Goal: Task Accomplishment & Management: Manage account settings

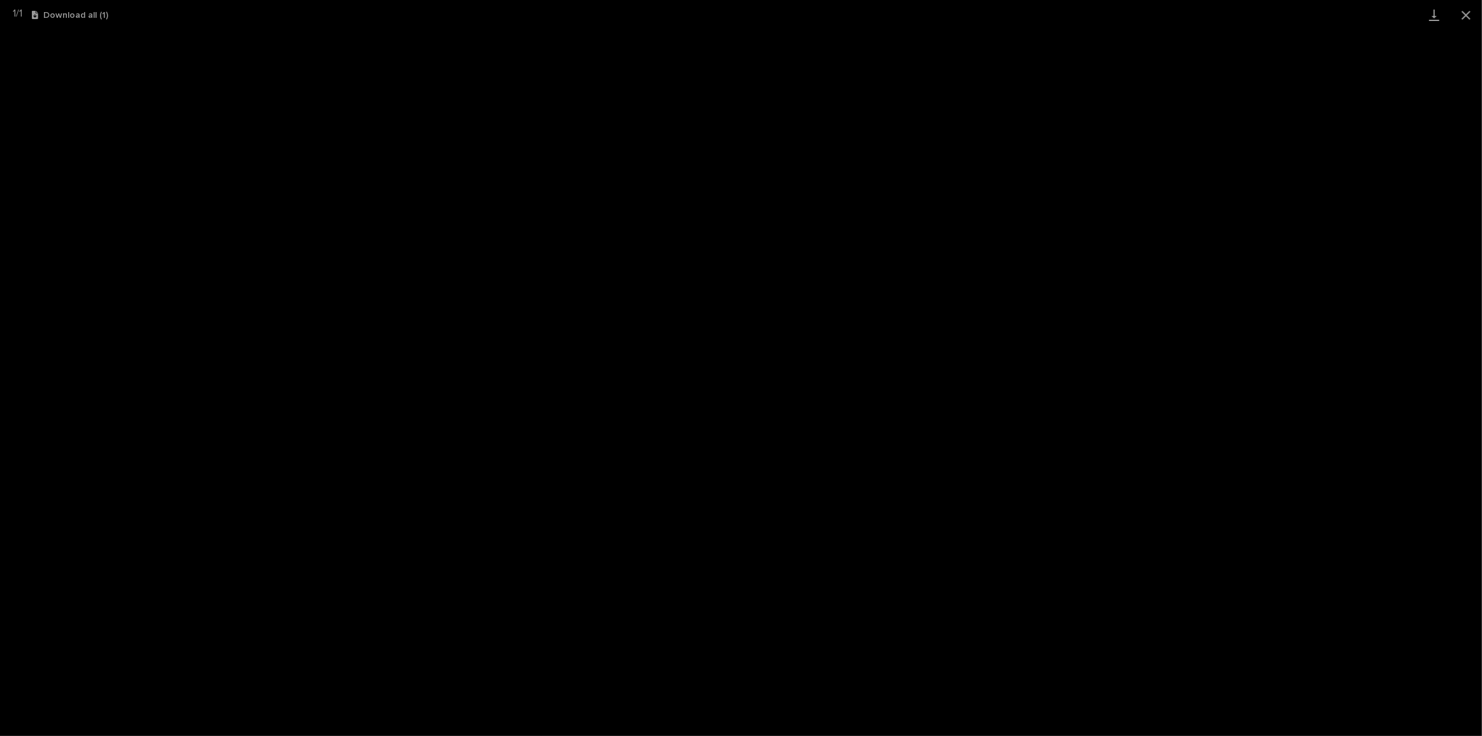
scroll to position [31, 0]
click at [1474, 11] on button "Close gallery" at bounding box center [1466, 15] width 32 height 30
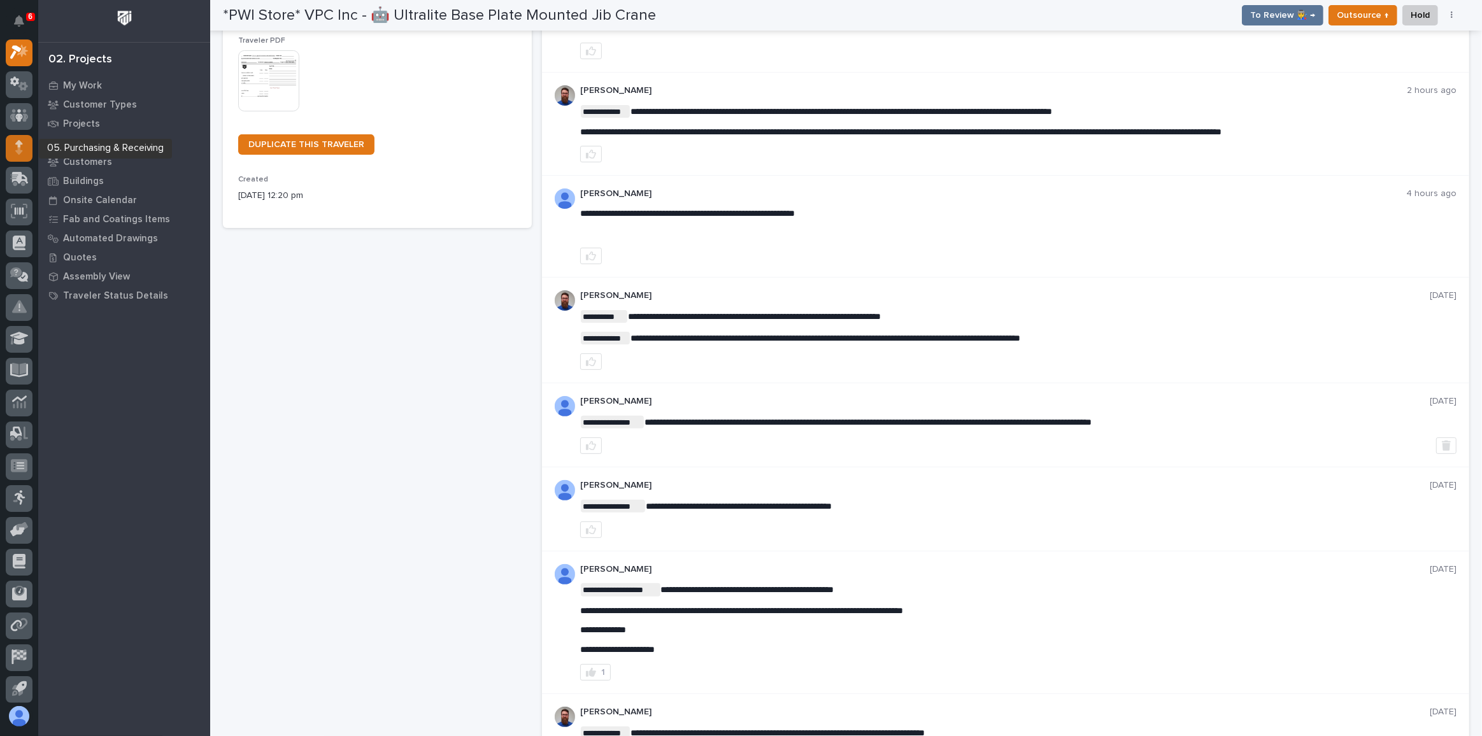
click at [20, 146] on icon at bounding box center [19, 147] width 8 height 15
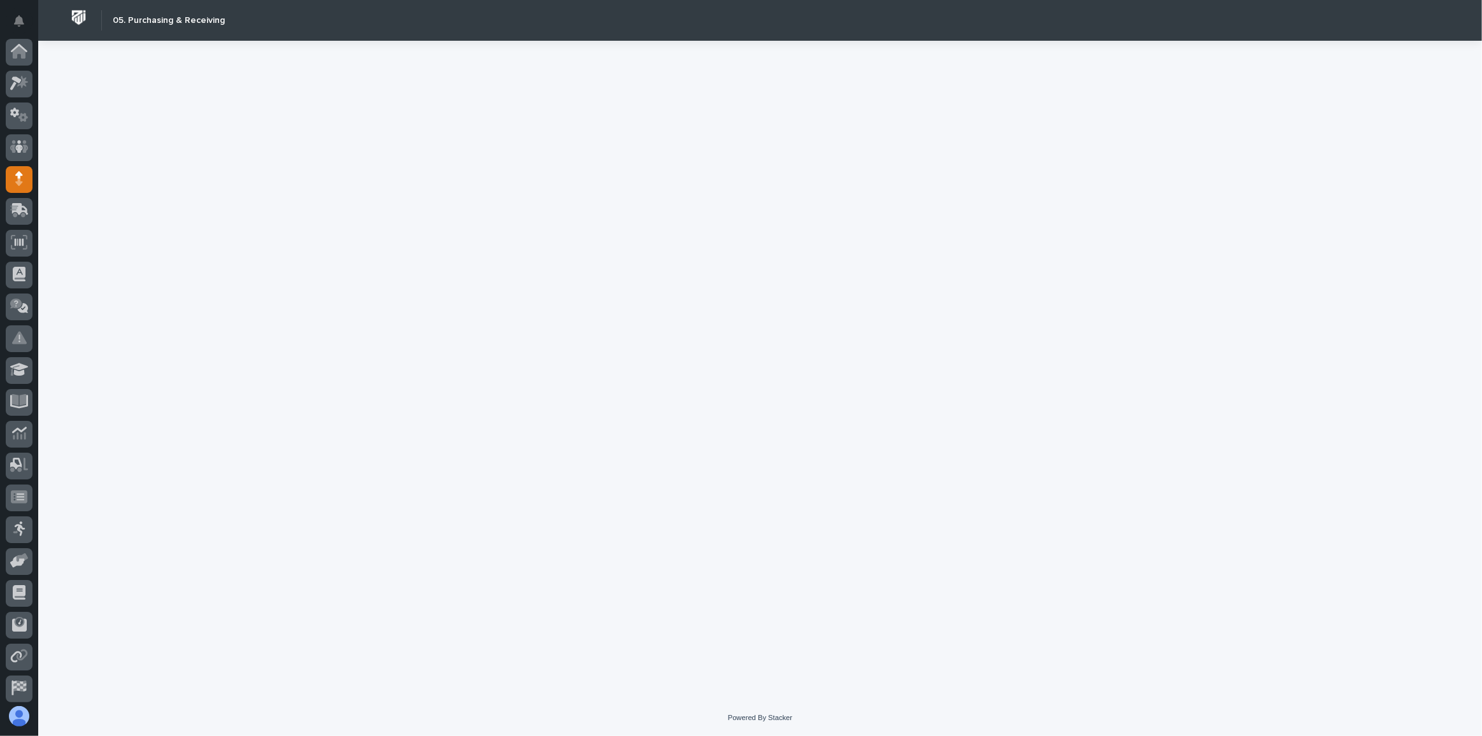
scroll to position [67, 0]
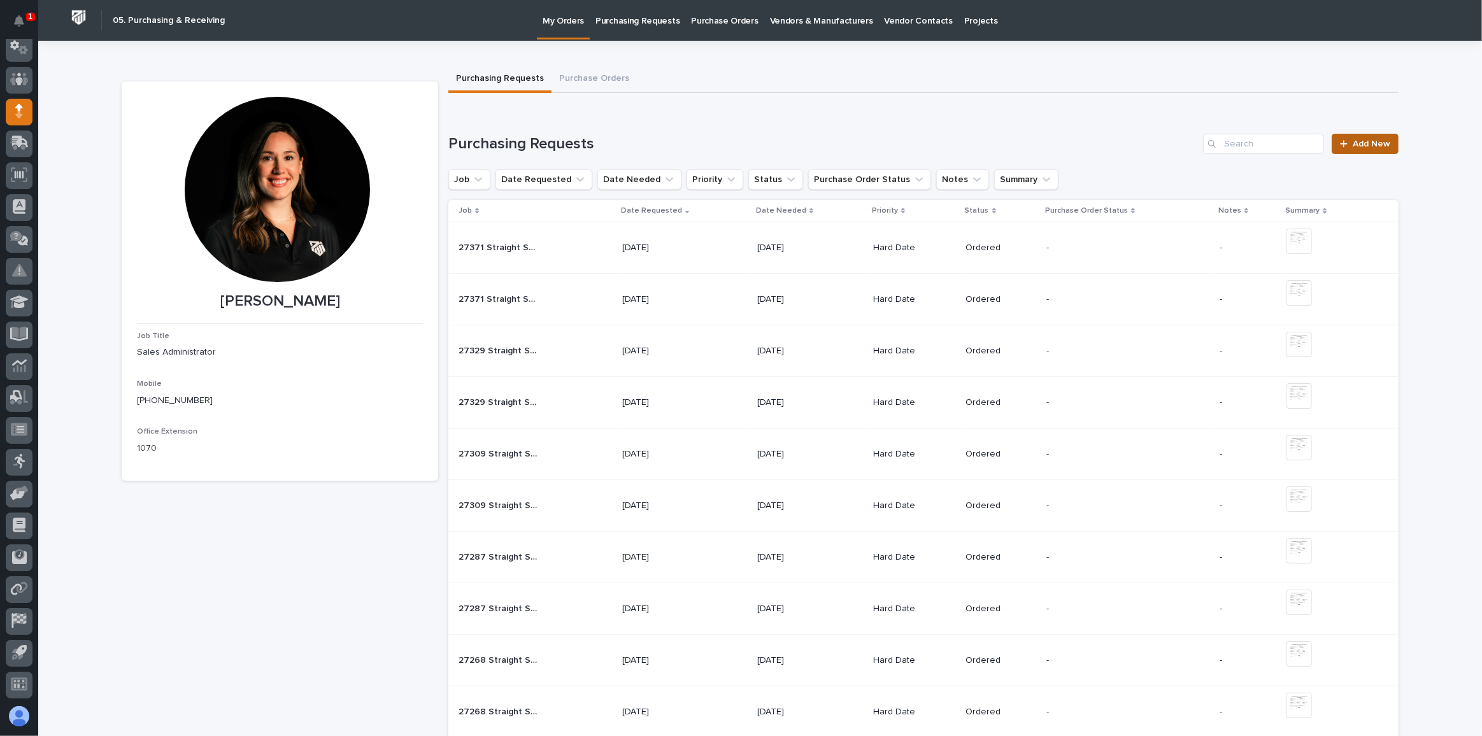
click at [1368, 138] on link "Add New" at bounding box center [1364, 144] width 67 height 20
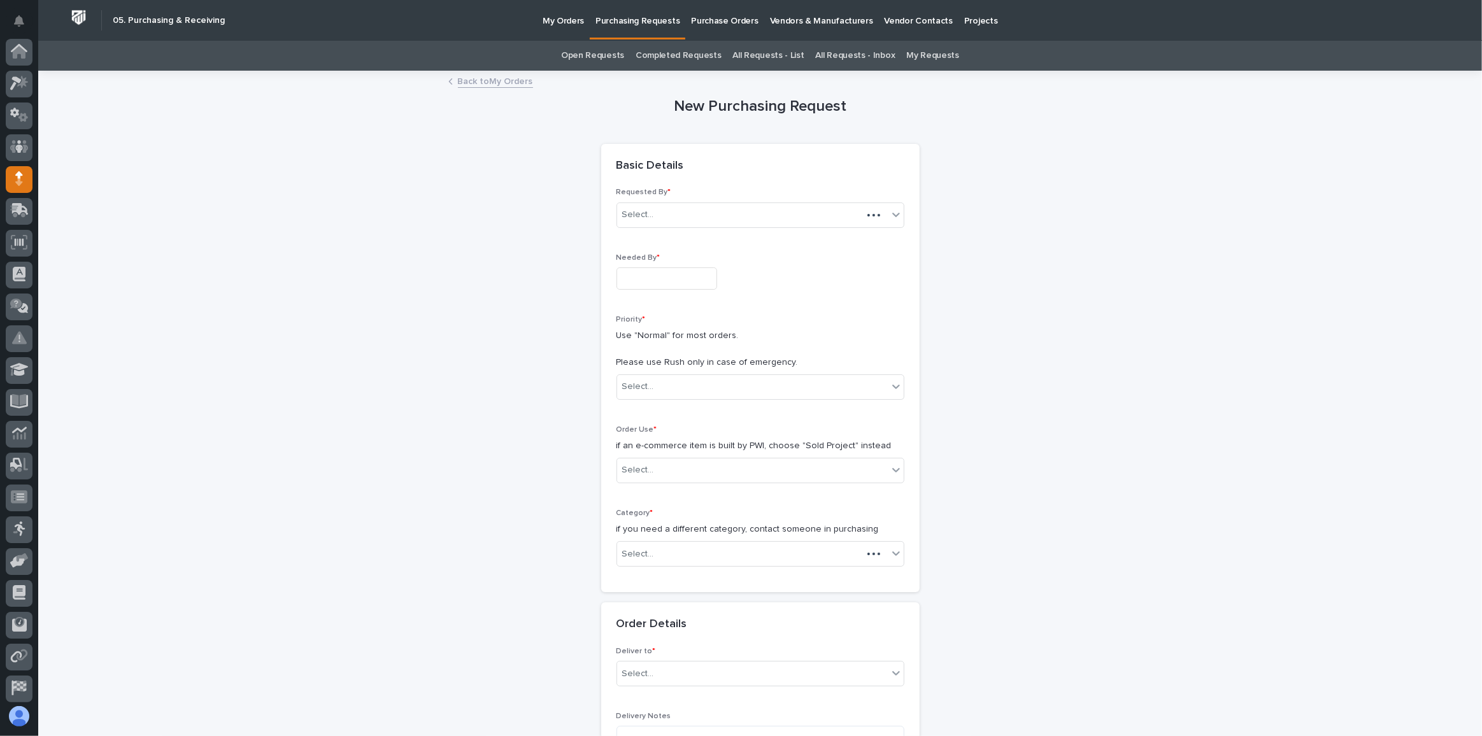
scroll to position [67, 0]
click at [681, 280] on input "text" at bounding box center [666, 278] width 101 height 22
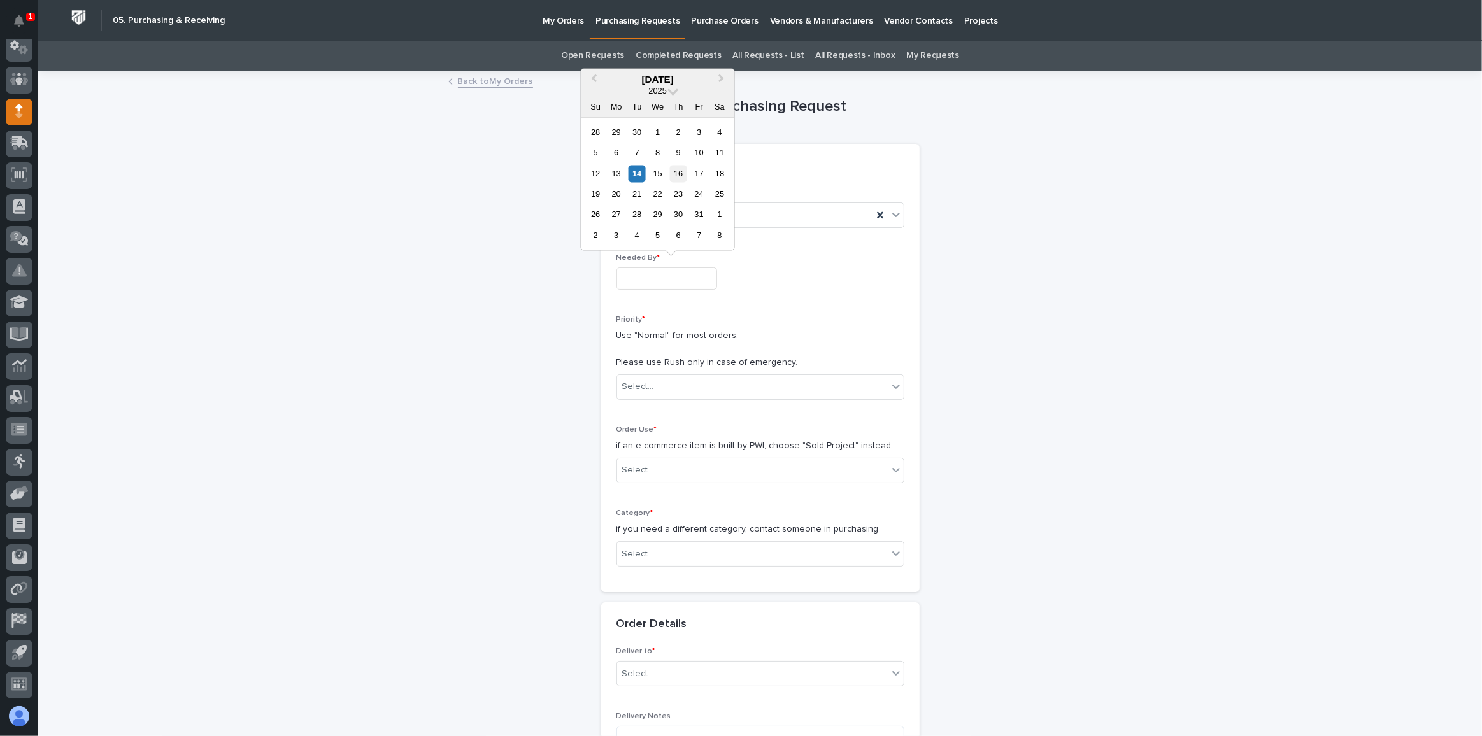
click at [681, 174] on div "16" at bounding box center [678, 173] width 17 height 17
type input "**********"
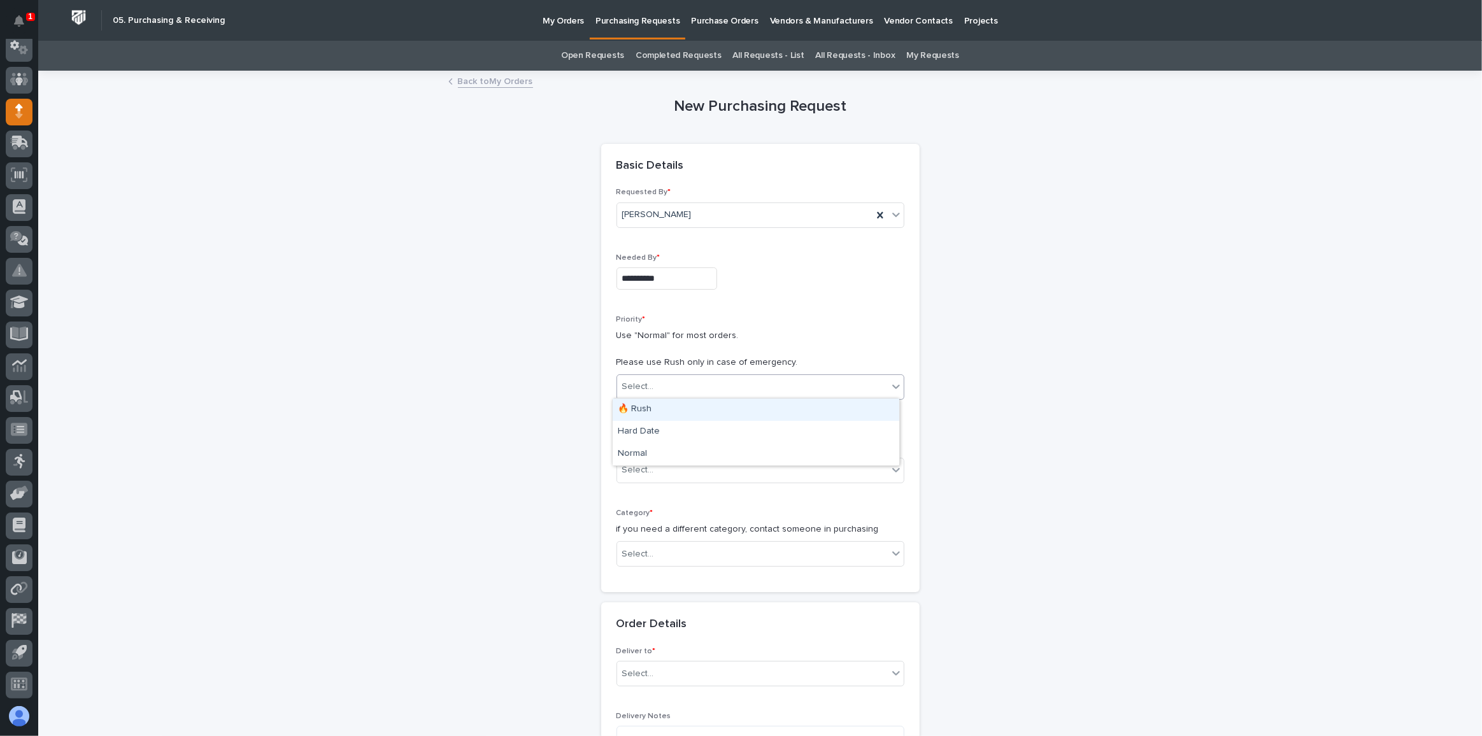
click at [677, 389] on div "Select..." at bounding box center [752, 386] width 271 height 21
click at [662, 432] on div "Hard Date" at bounding box center [756, 432] width 287 height 22
click at [674, 475] on div "Select..." at bounding box center [752, 470] width 271 height 21
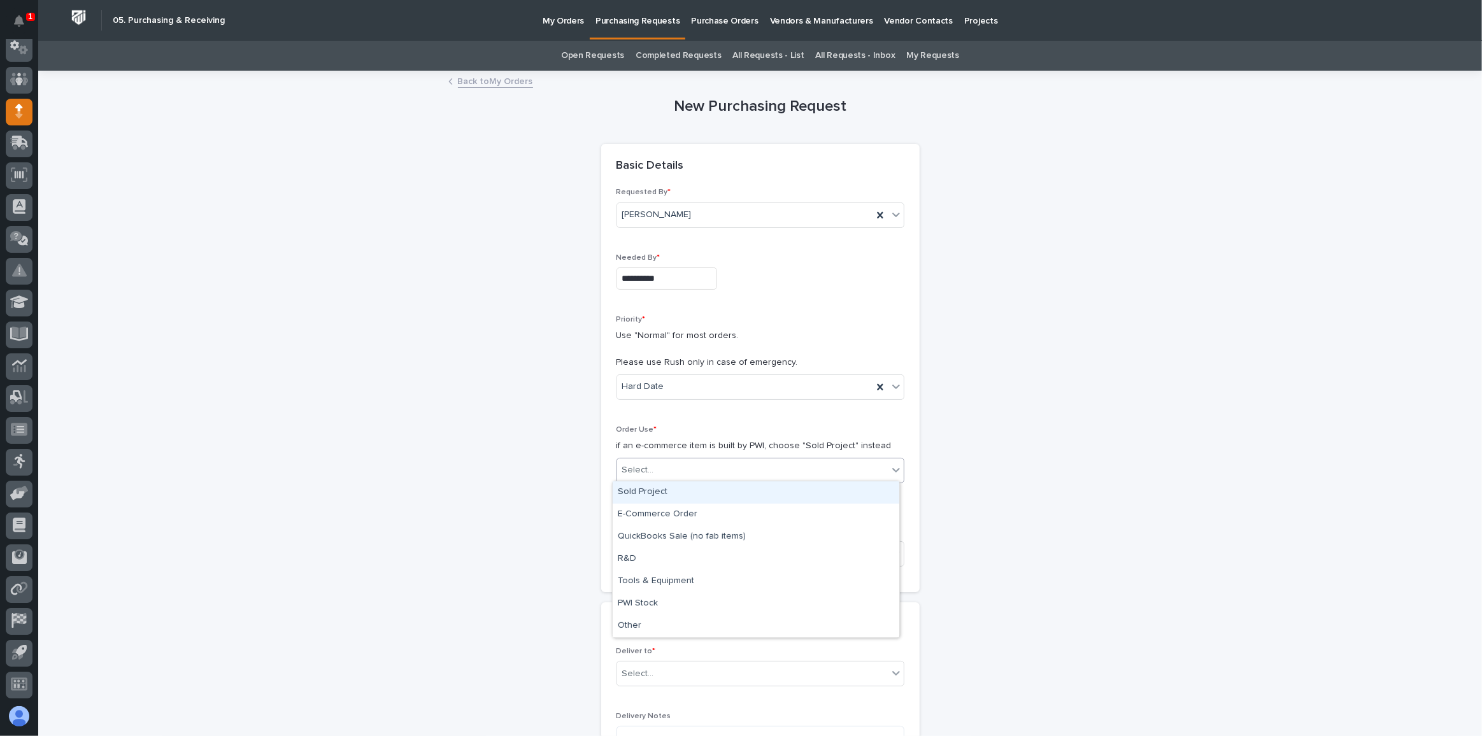
click at [655, 497] on div "Sold Project" at bounding box center [756, 492] width 287 height 22
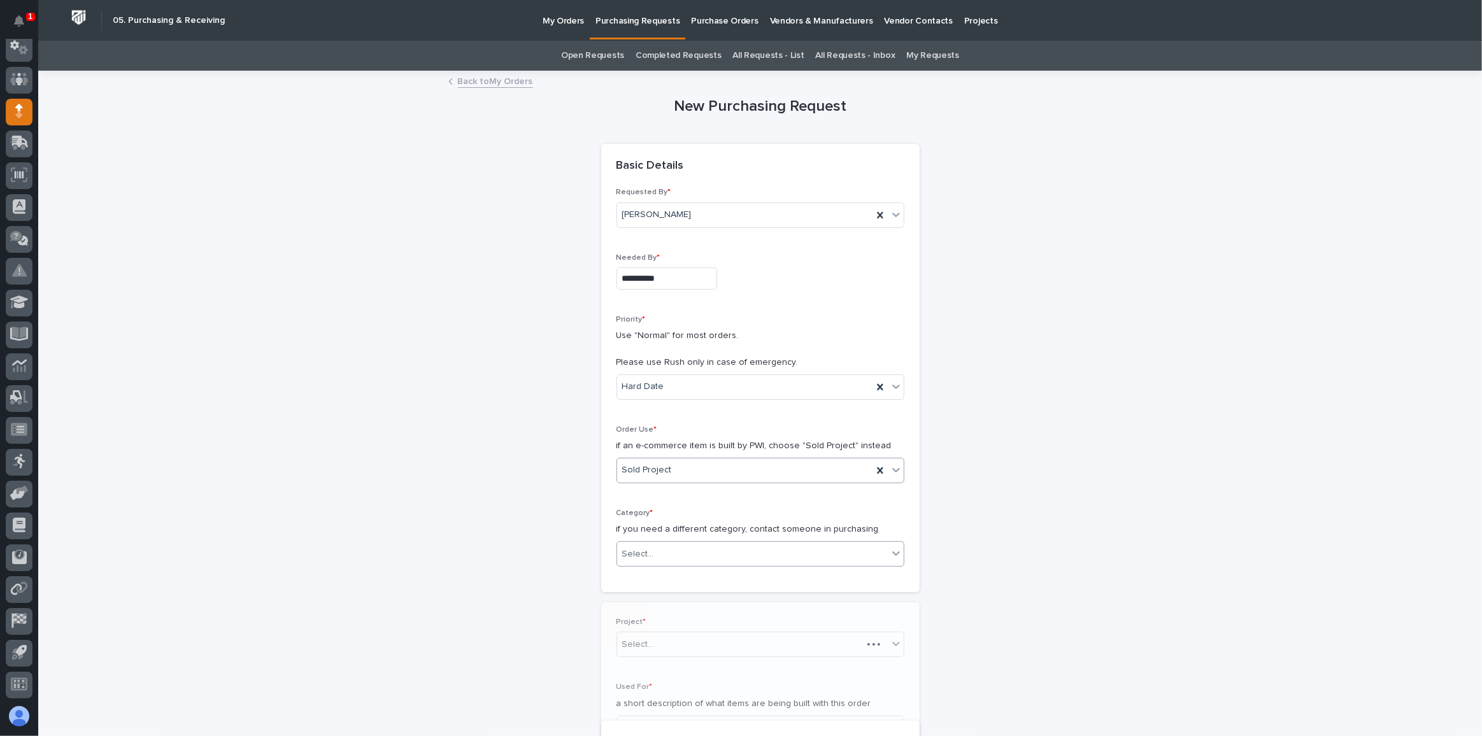
click at [686, 546] on div "Select..." at bounding box center [752, 554] width 271 height 21
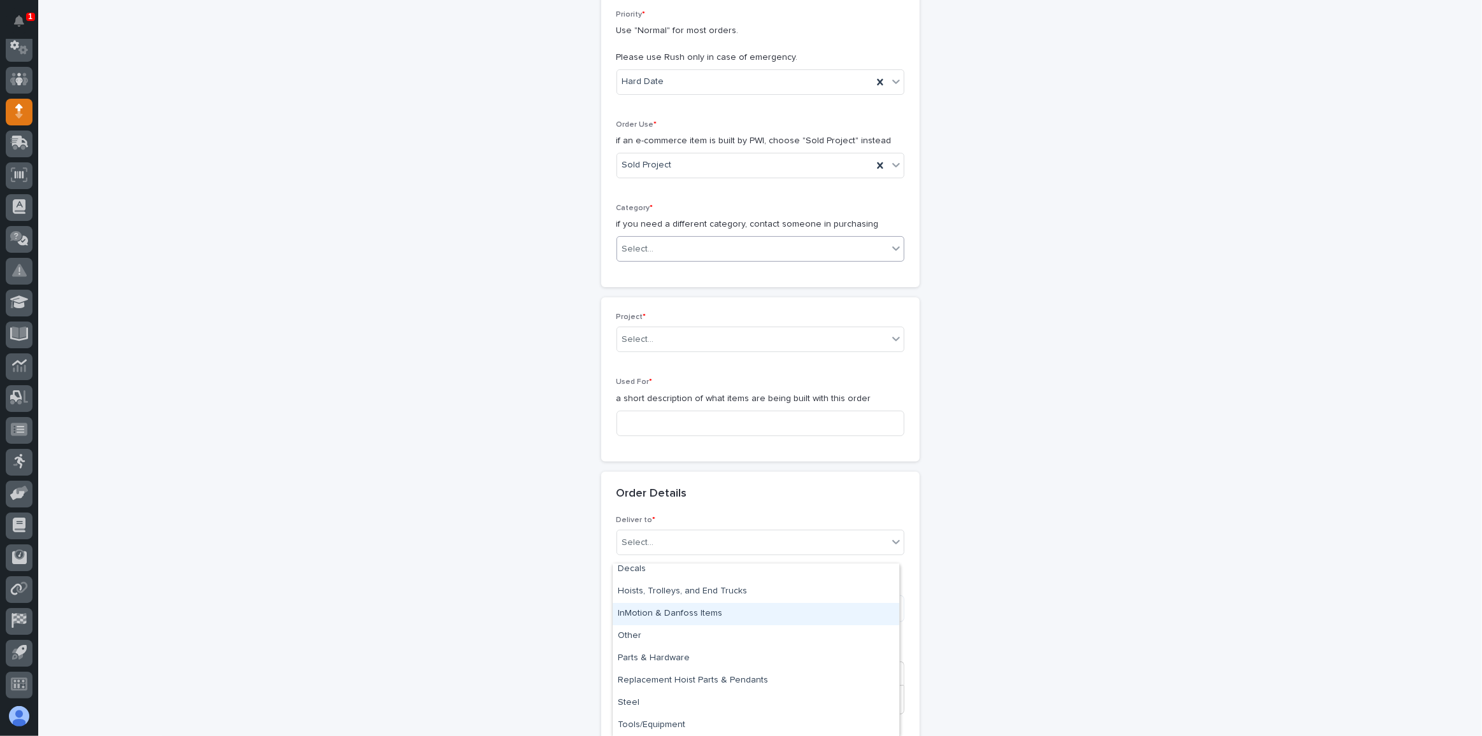
scroll to position [347, 0]
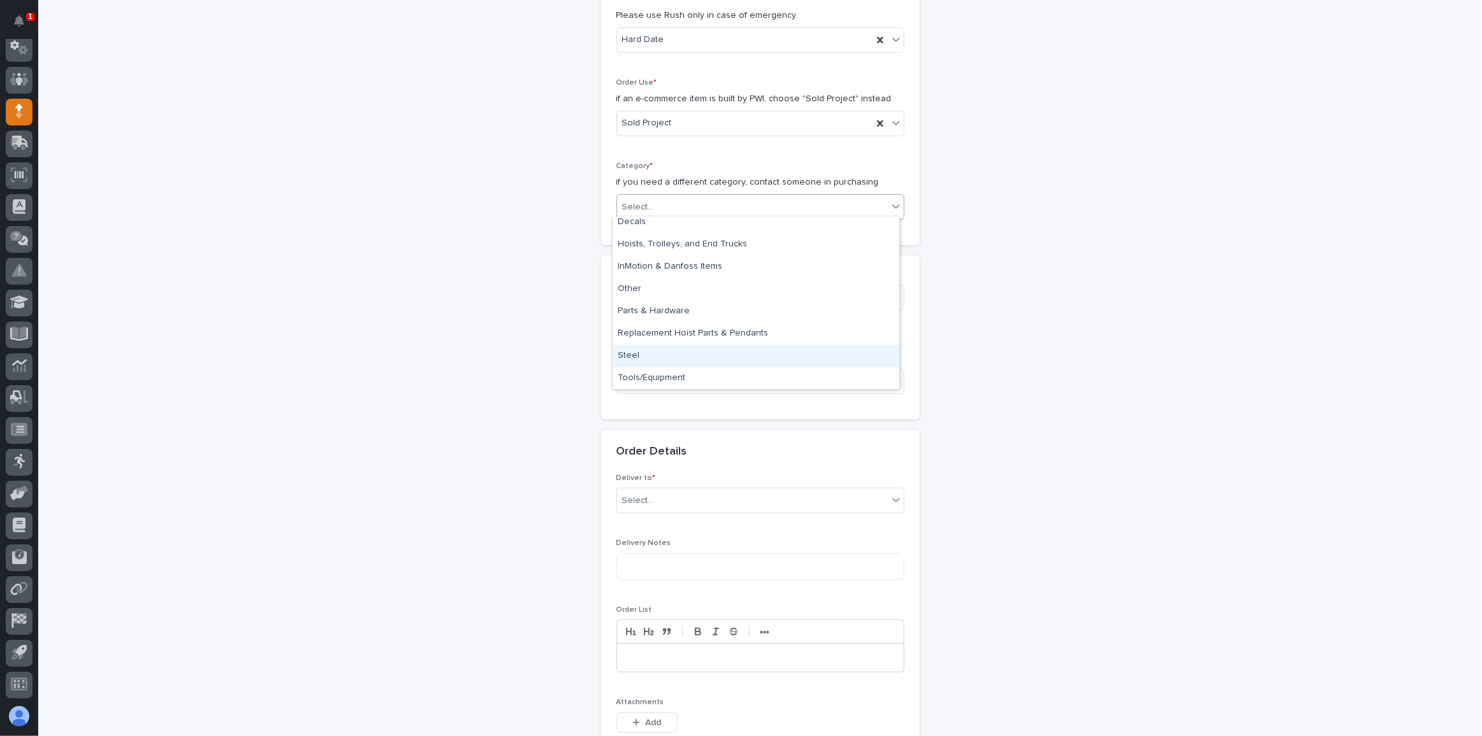
click at [668, 357] on div "Steel" at bounding box center [756, 356] width 287 height 22
click at [665, 371] on input at bounding box center [760, 381] width 288 height 25
click at [673, 374] on input "Ultralite Base Mounted Jib" at bounding box center [760, 381] width 288 height 25
type input "Ultralite Base Plate Mounted Jib"
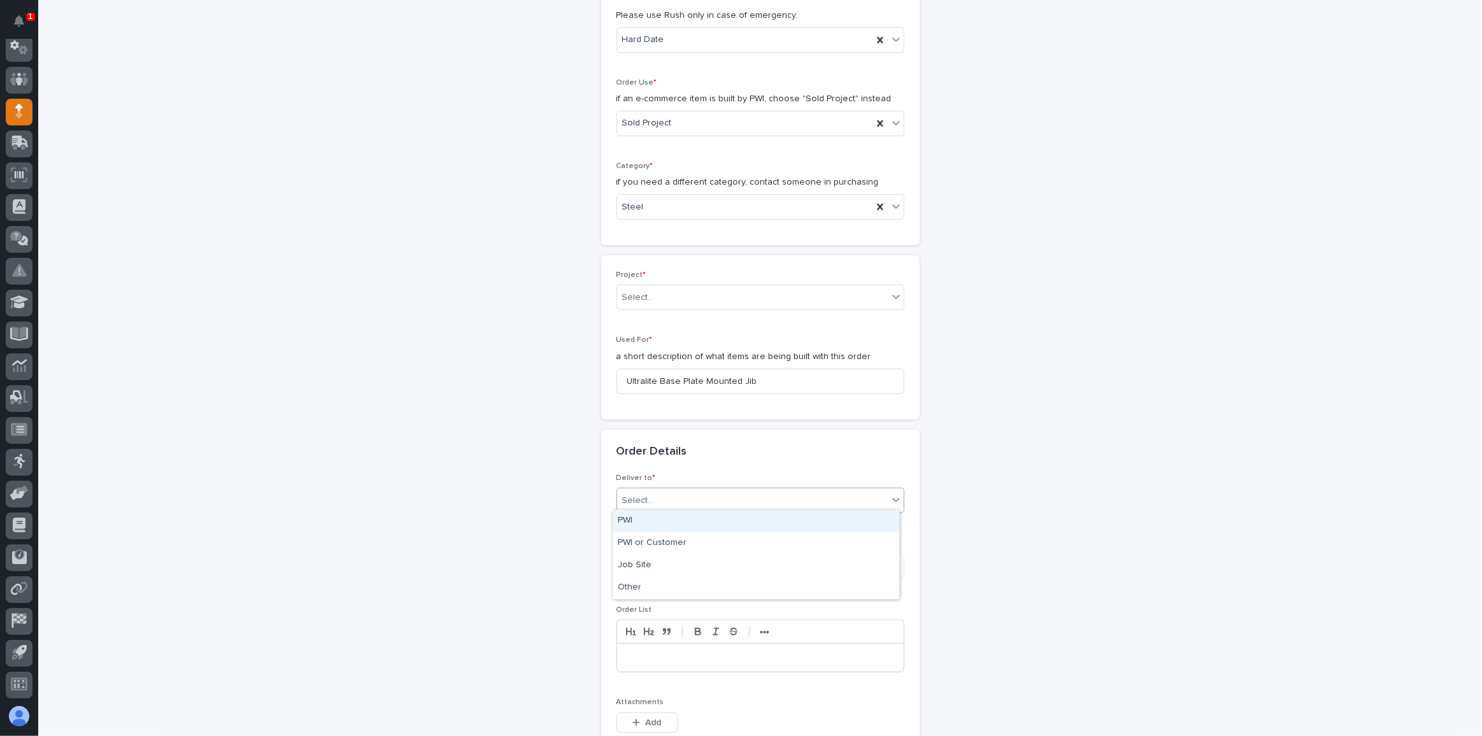
click at [670, 492] on div "Select..." at bounding box center [752, 500] width 271 height 21
click at [654, 525] on div "PWI" at bounding box center [756, 521] width 287 height 22
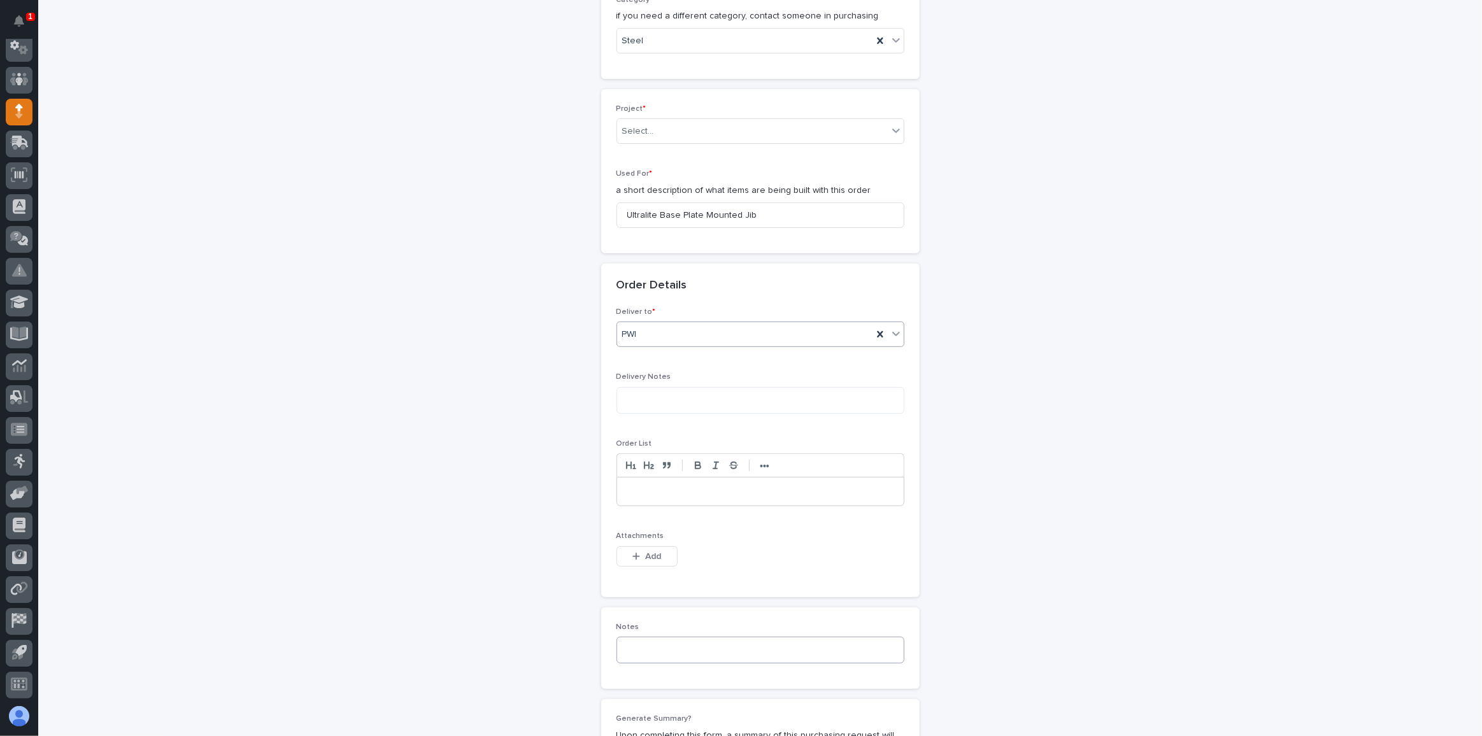
scroll to position [579, 0]
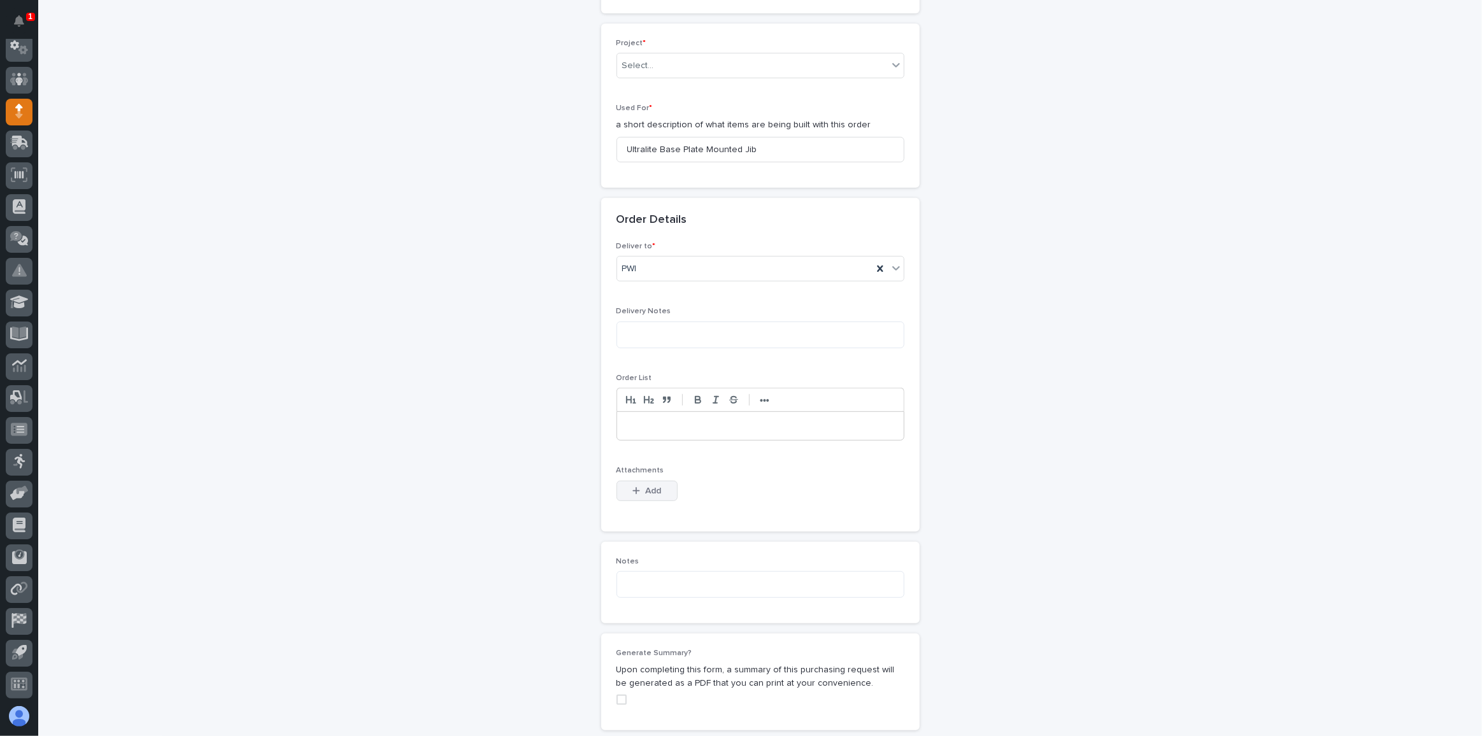
drag, startPoint x: 637, startPoint y: 493, endPoint x: 667, endPoint y: 491, distance: 30.0
click at [637, 493] on button "Add" at bounding box center [646, 491] width 61 height 20
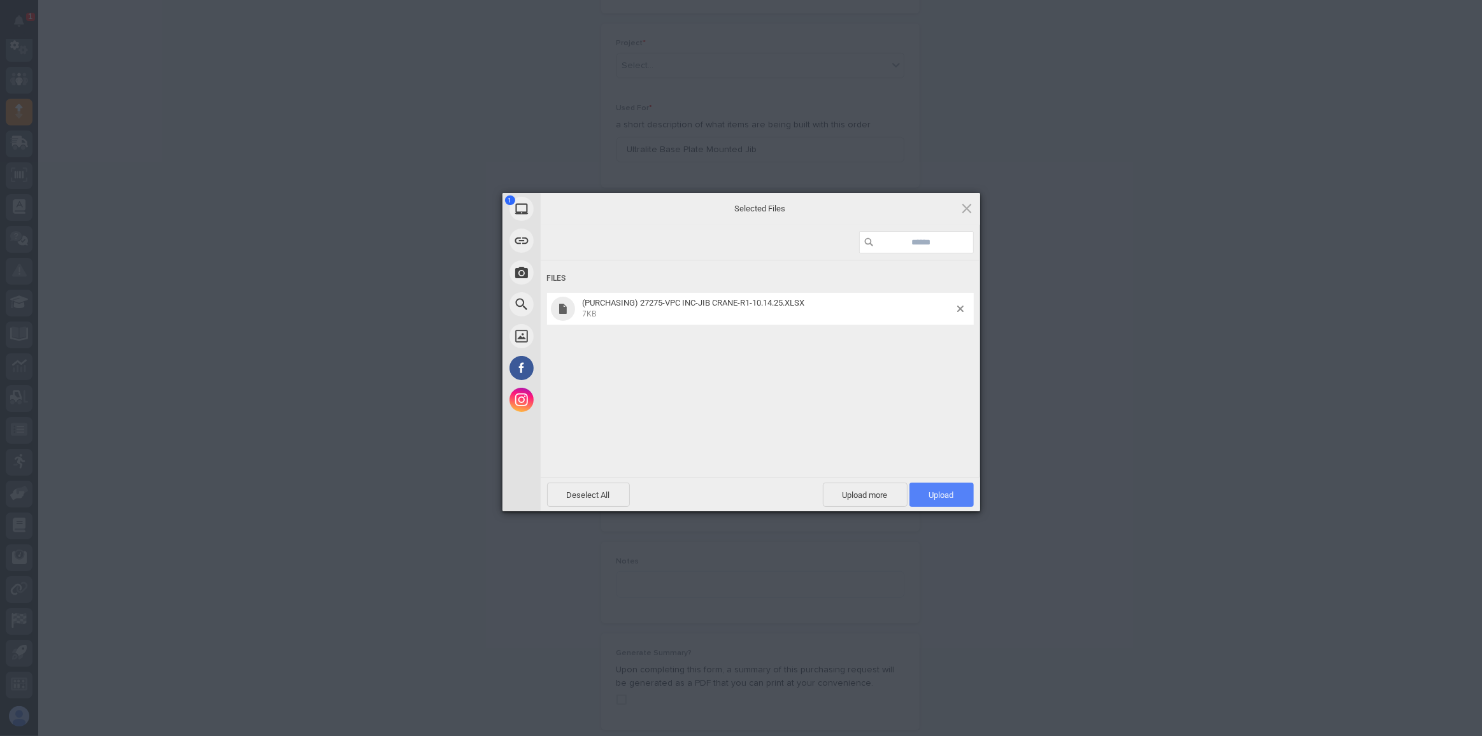
click at [948, 500] on span "Upload 1" at bounding box center [941, 495] width 64 height 24
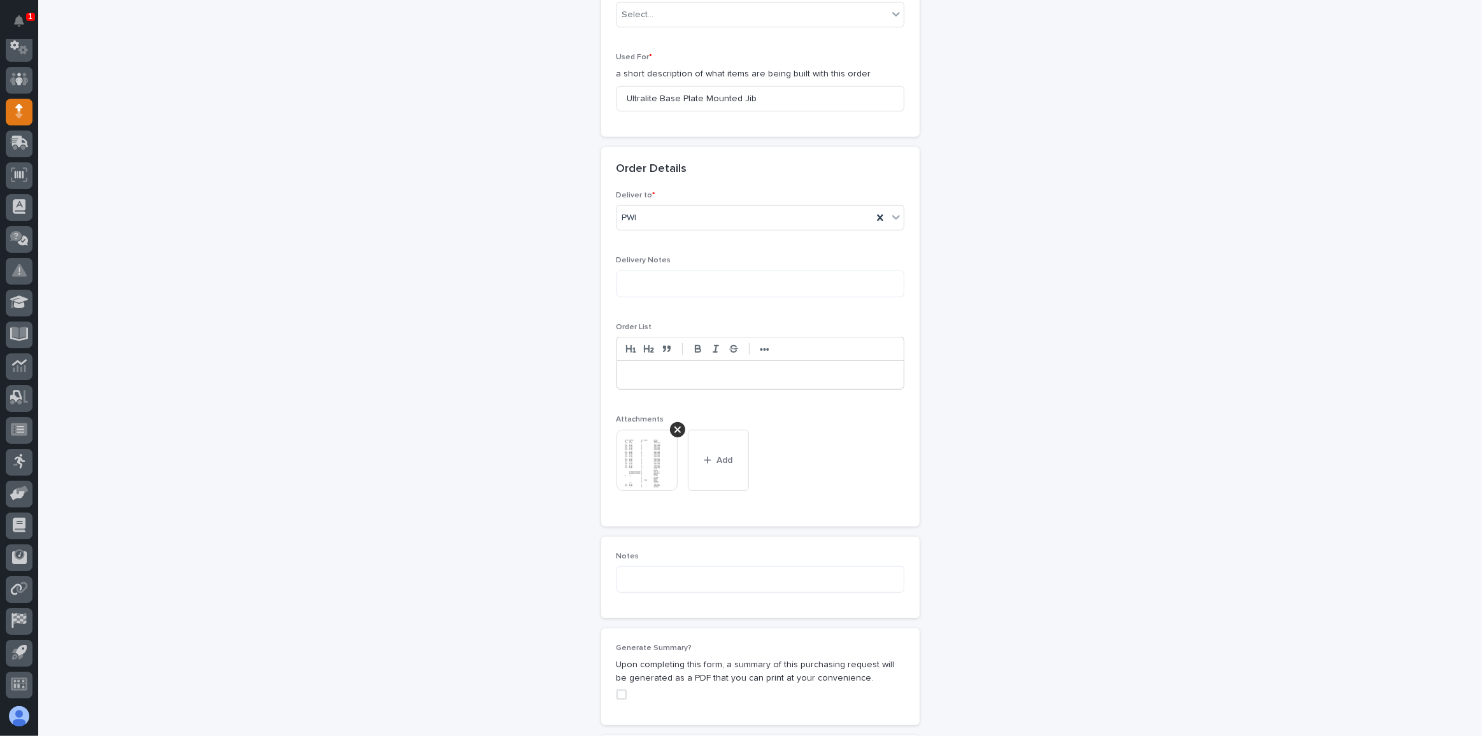
scroll to position [949, 0]
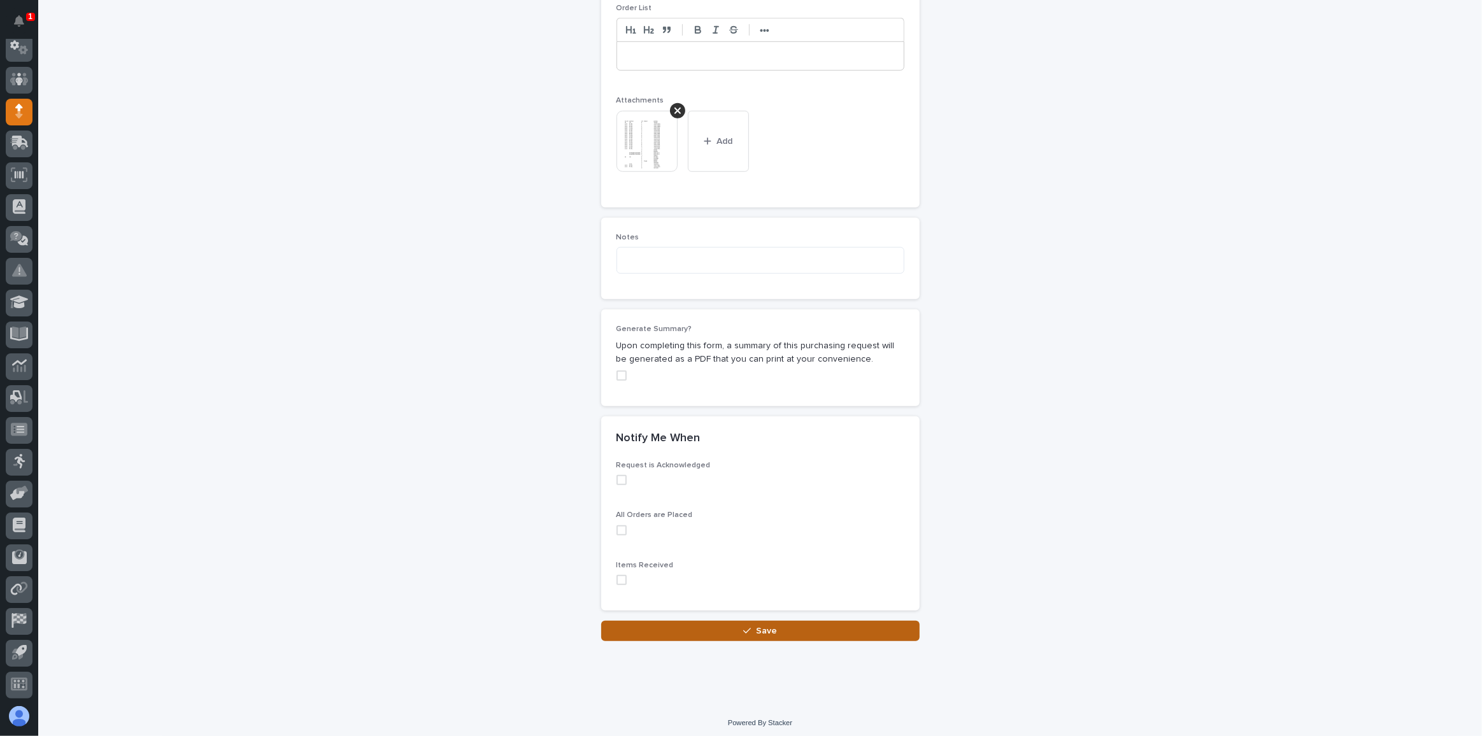
click at [743, 627] on icon "button" at bounding box center [747, 631] width 8 height 9
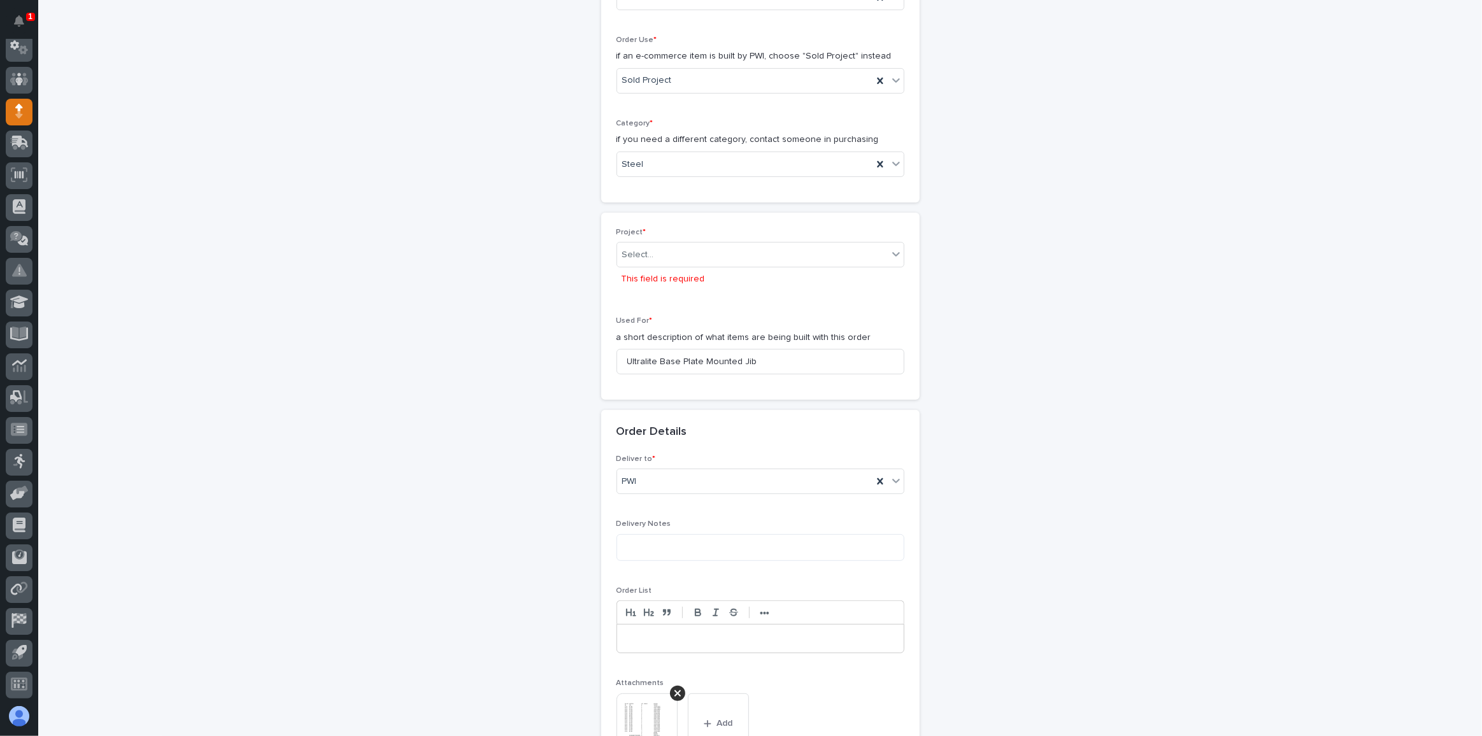
scroll to position [334, 0]
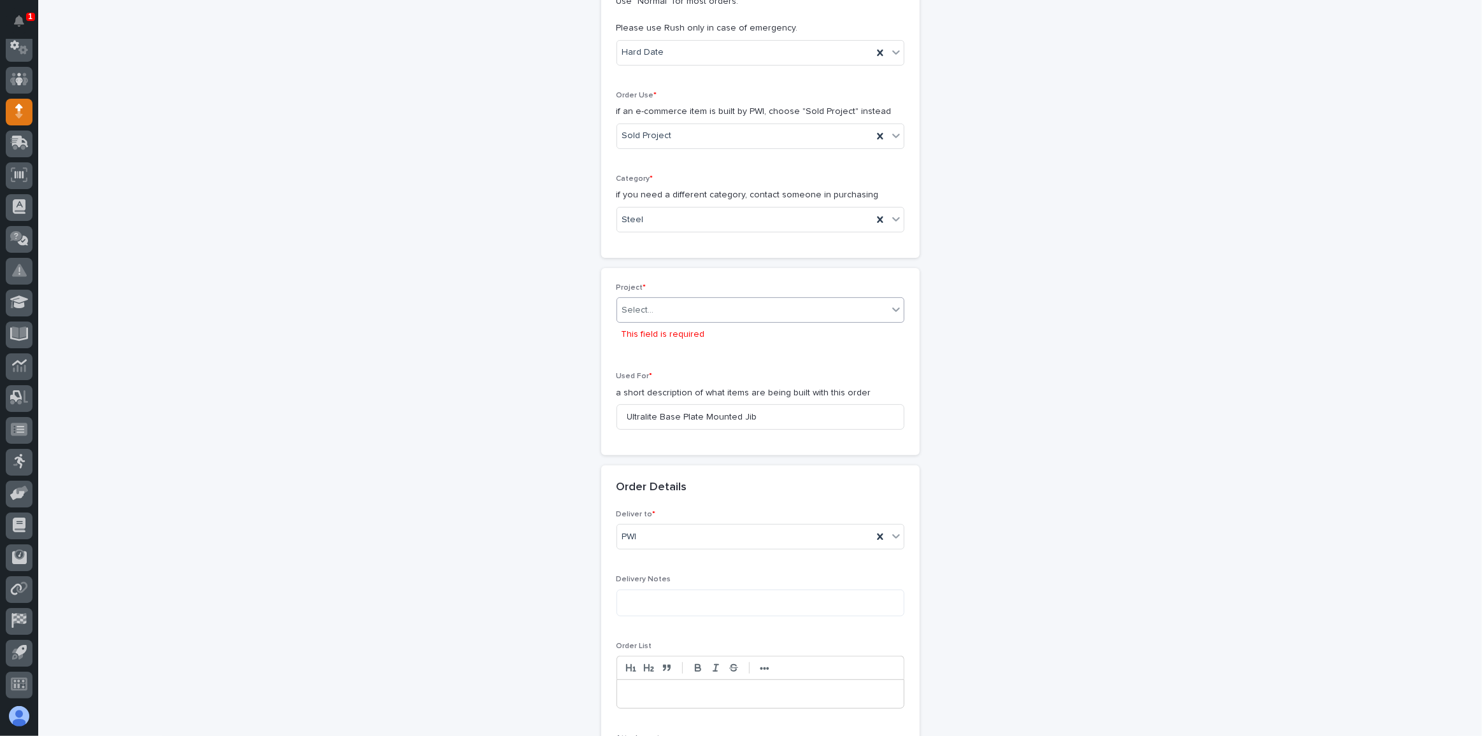
click at [650, 309] on div "Select..." at bounding box center [752, 310] width 271 height 21
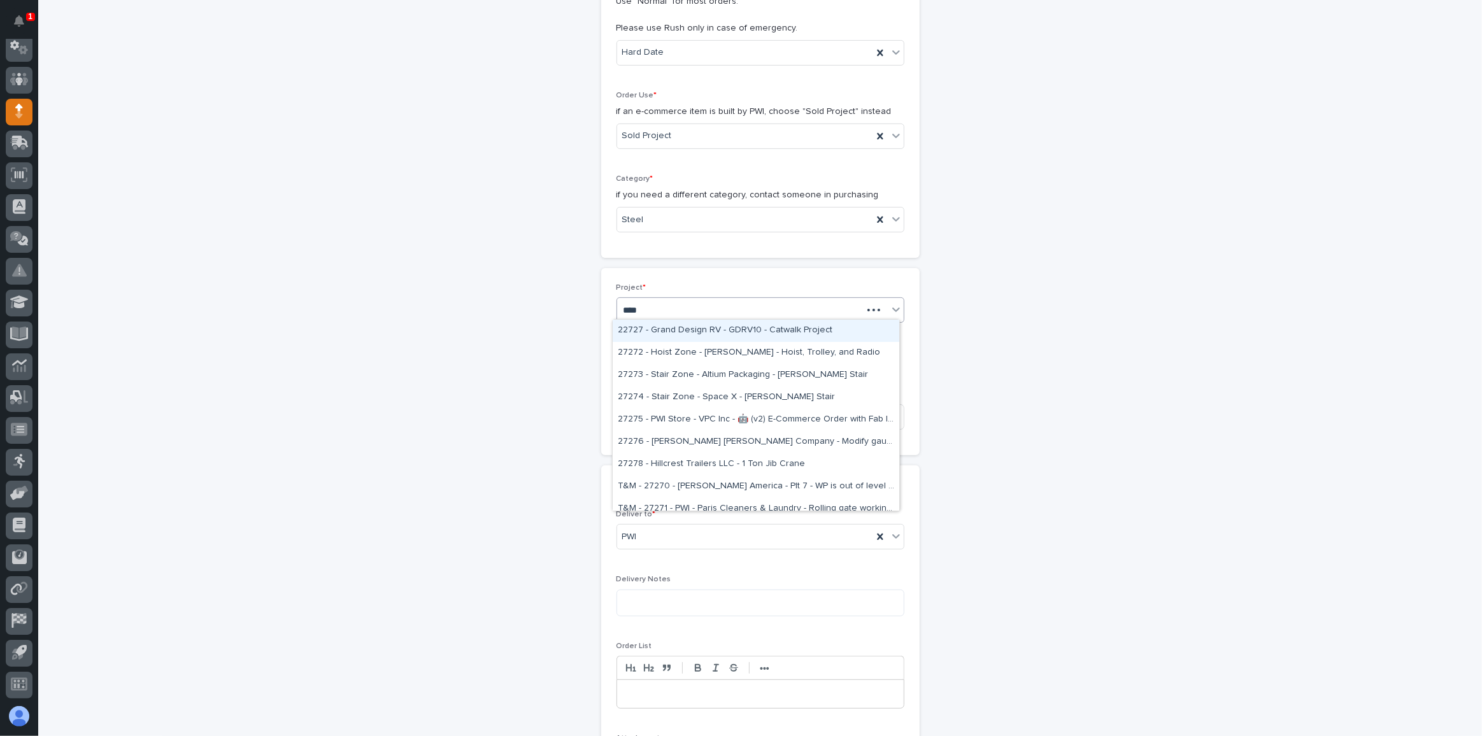
type input "*****"
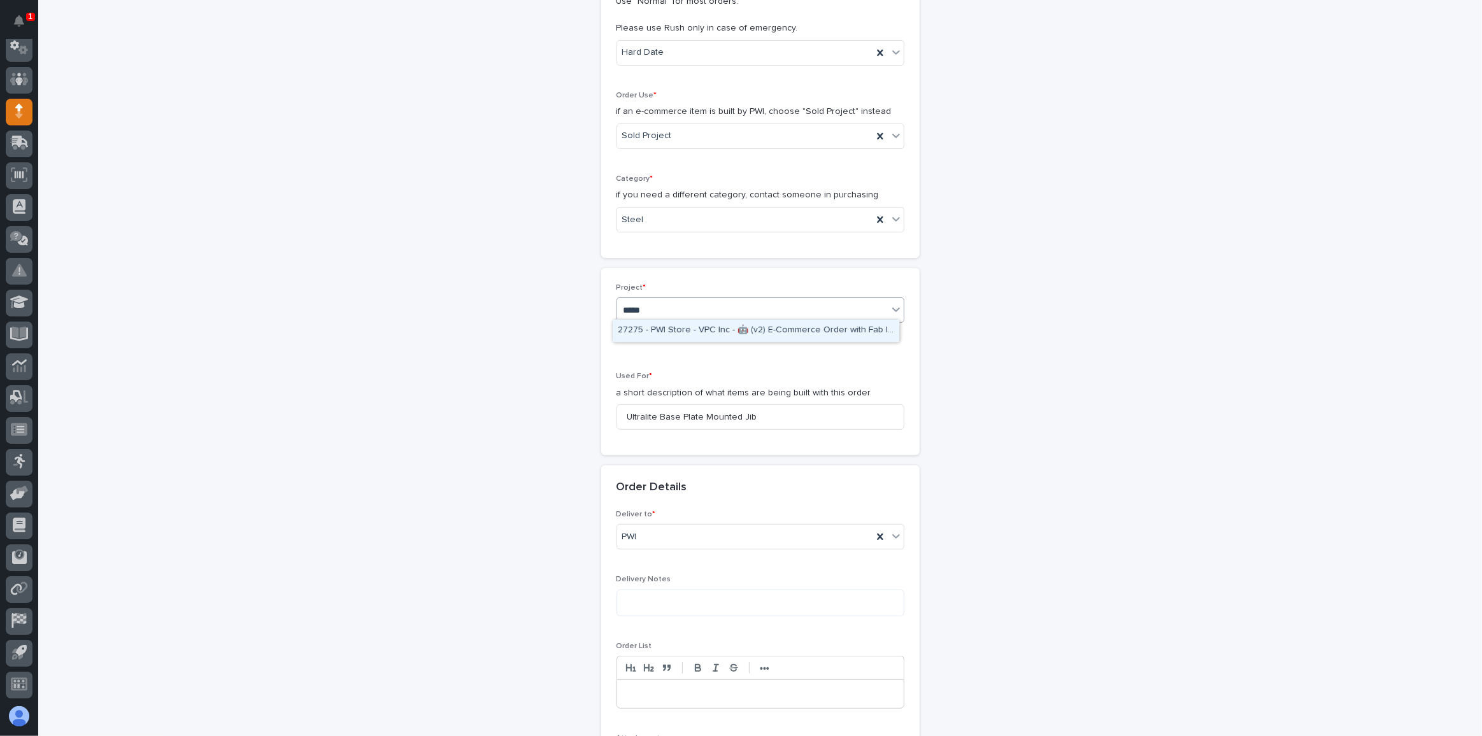
click at [726, 331] on div "27275 - PWI Store - VPC Inc - 🤖 (v2) E-Commerce Order with Fab Item" at bounding box center [756, 331] width 287 height 22
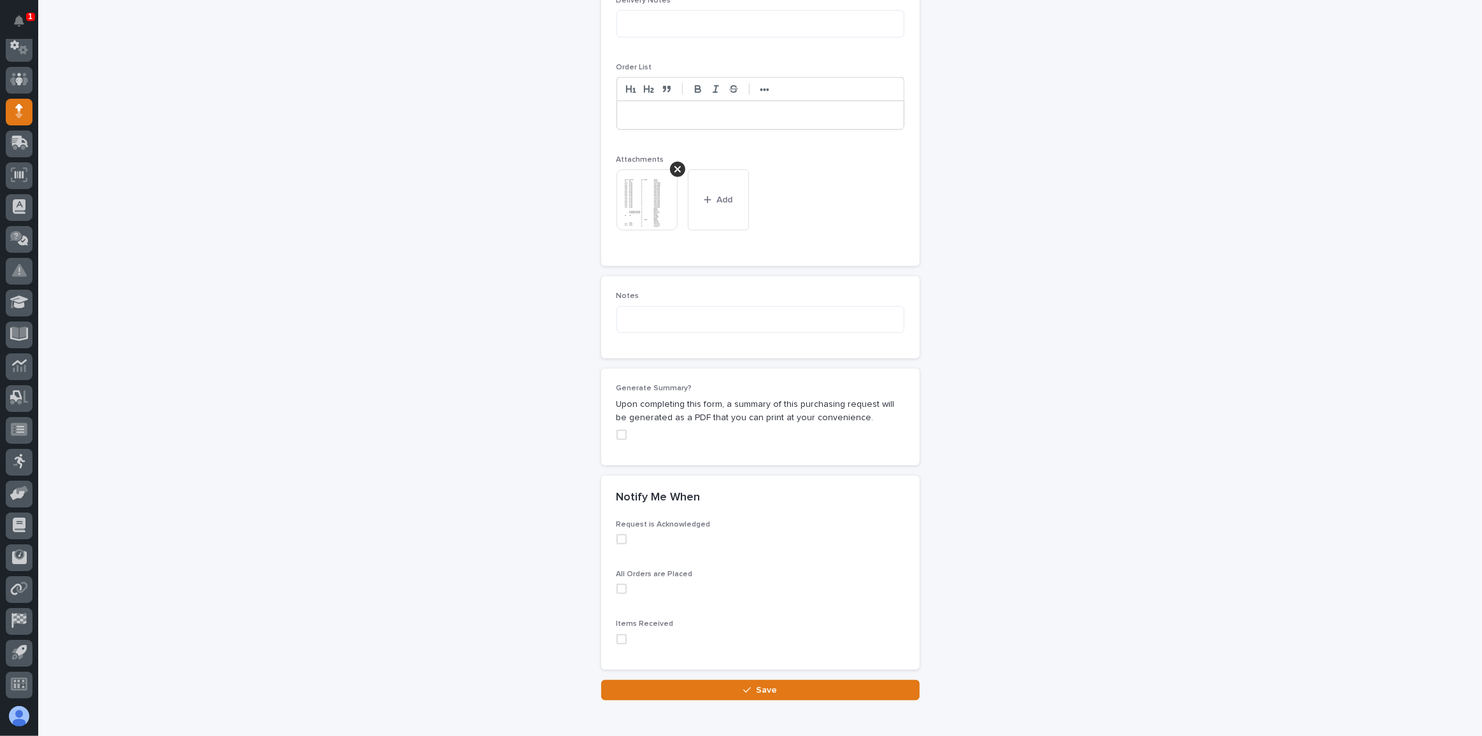
scroll to position [965, 0]
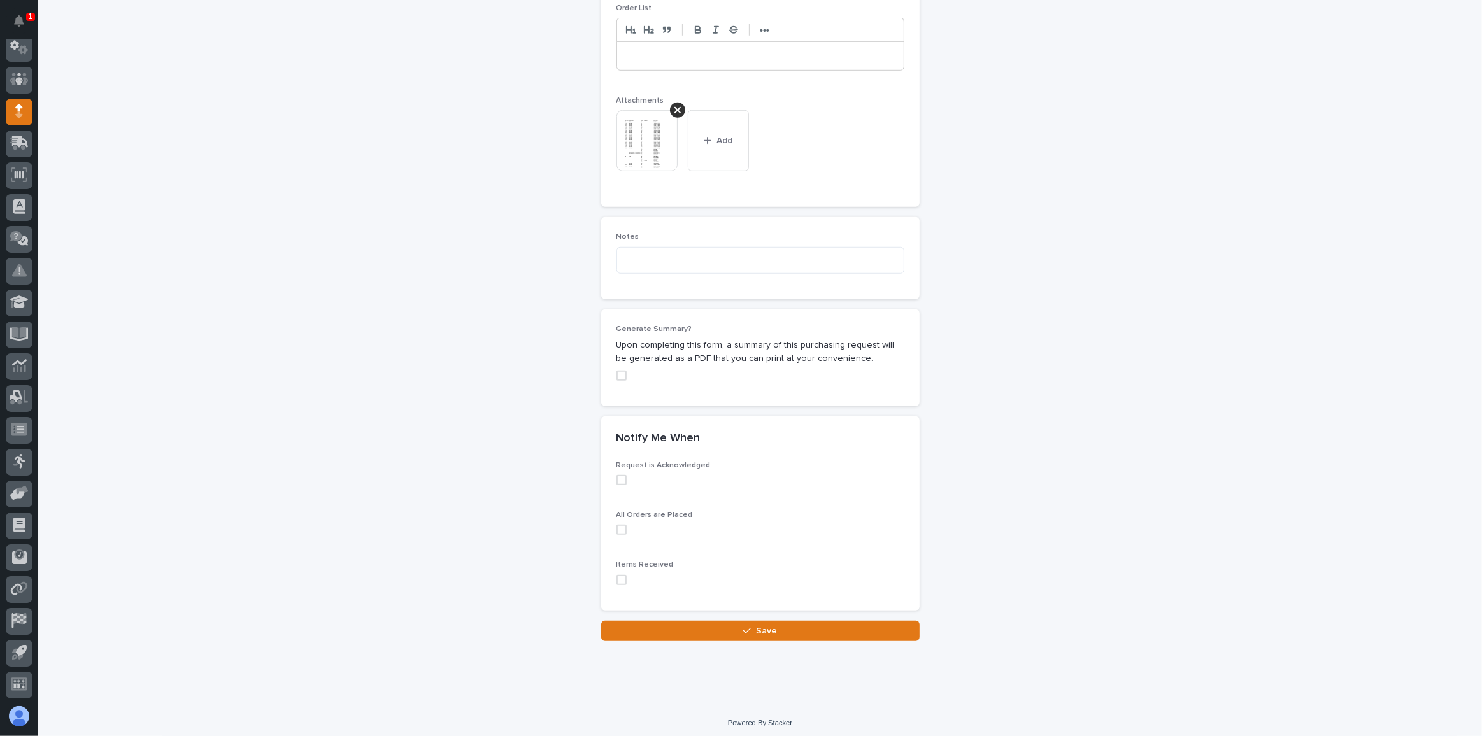
click at [757, 627] on span "Save" at bounding box center [766, 630] width 21 height 11
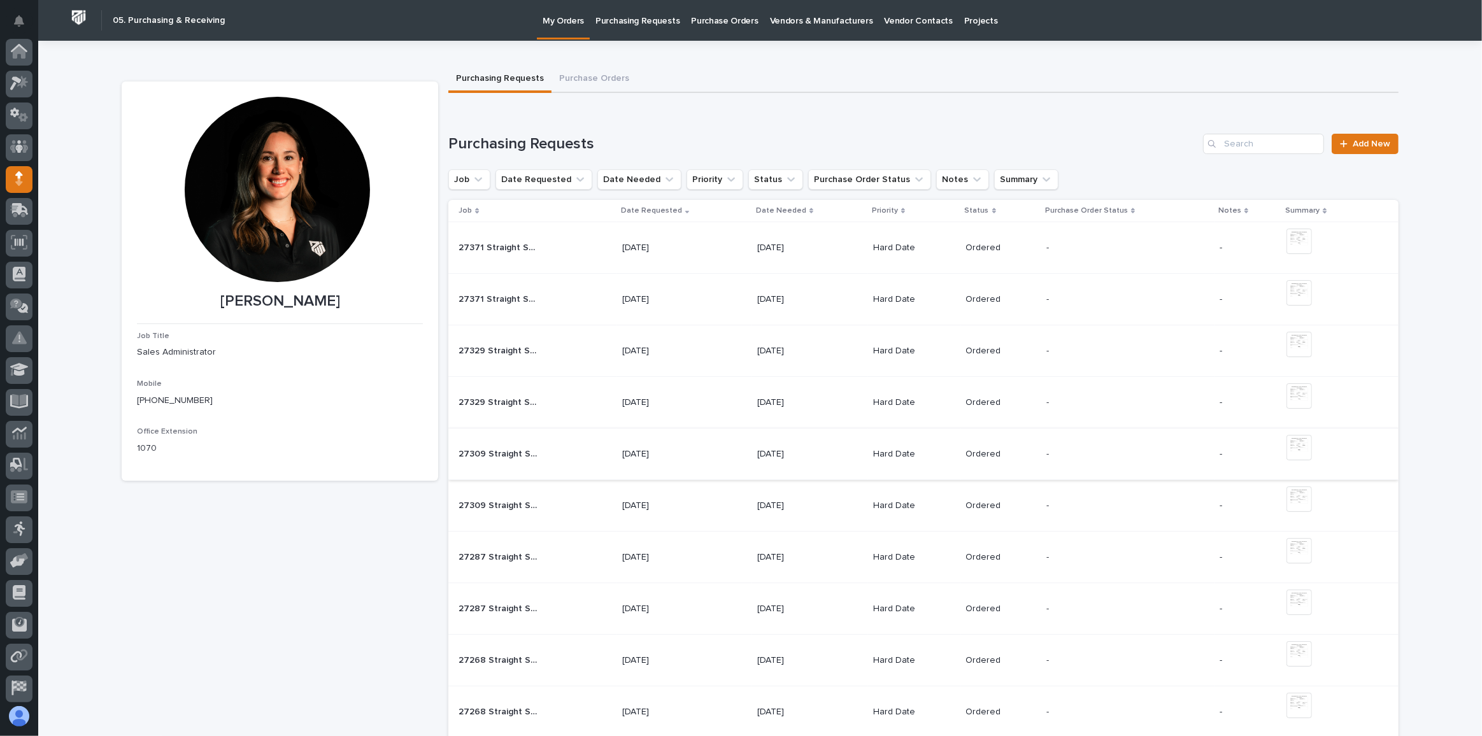
scroll to position [67, 0]
click at [1382, 145] on span "Add New" at bounding box center [1371, 143] width 38 height 9
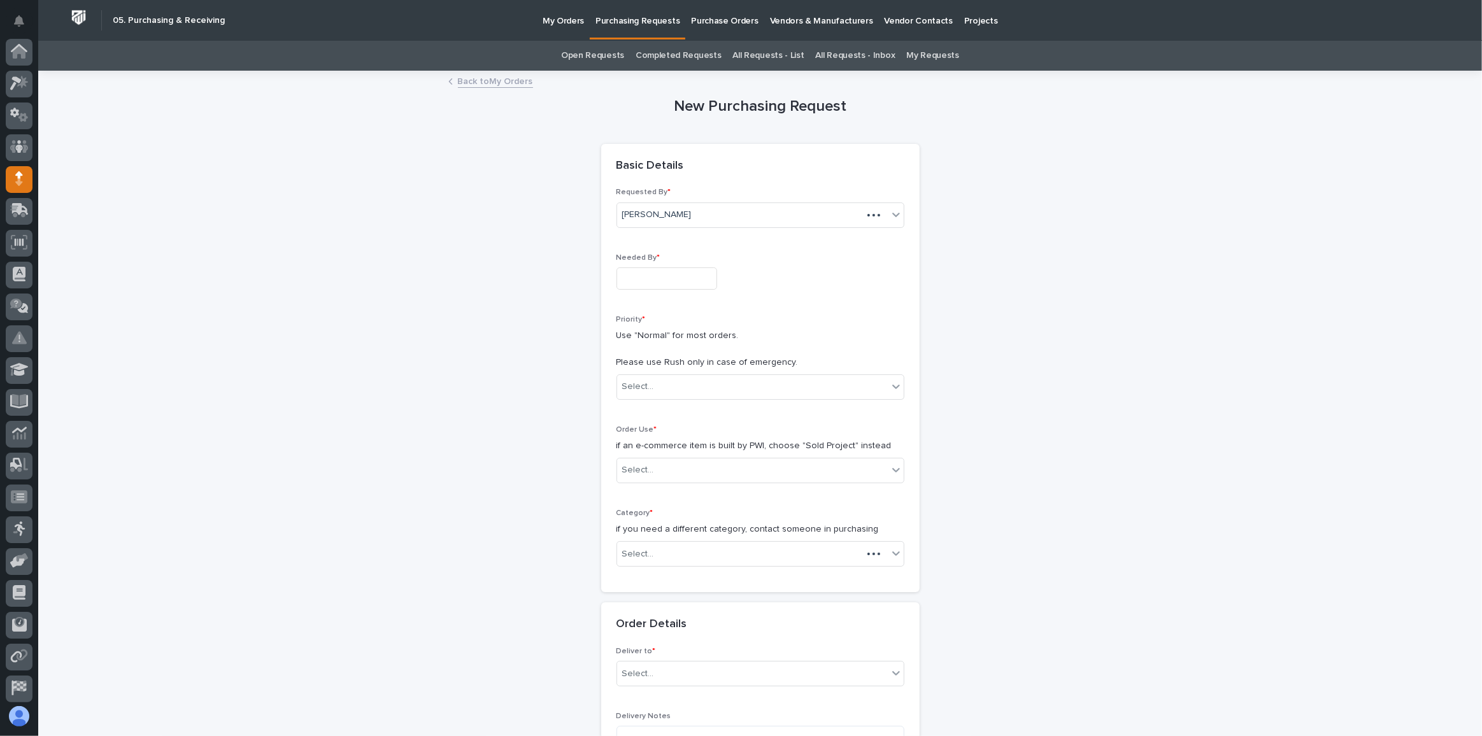
scroll to position [67, 0]
click at [685, 278] on input "text" at bounding box center [666, 278] width 101 height 22
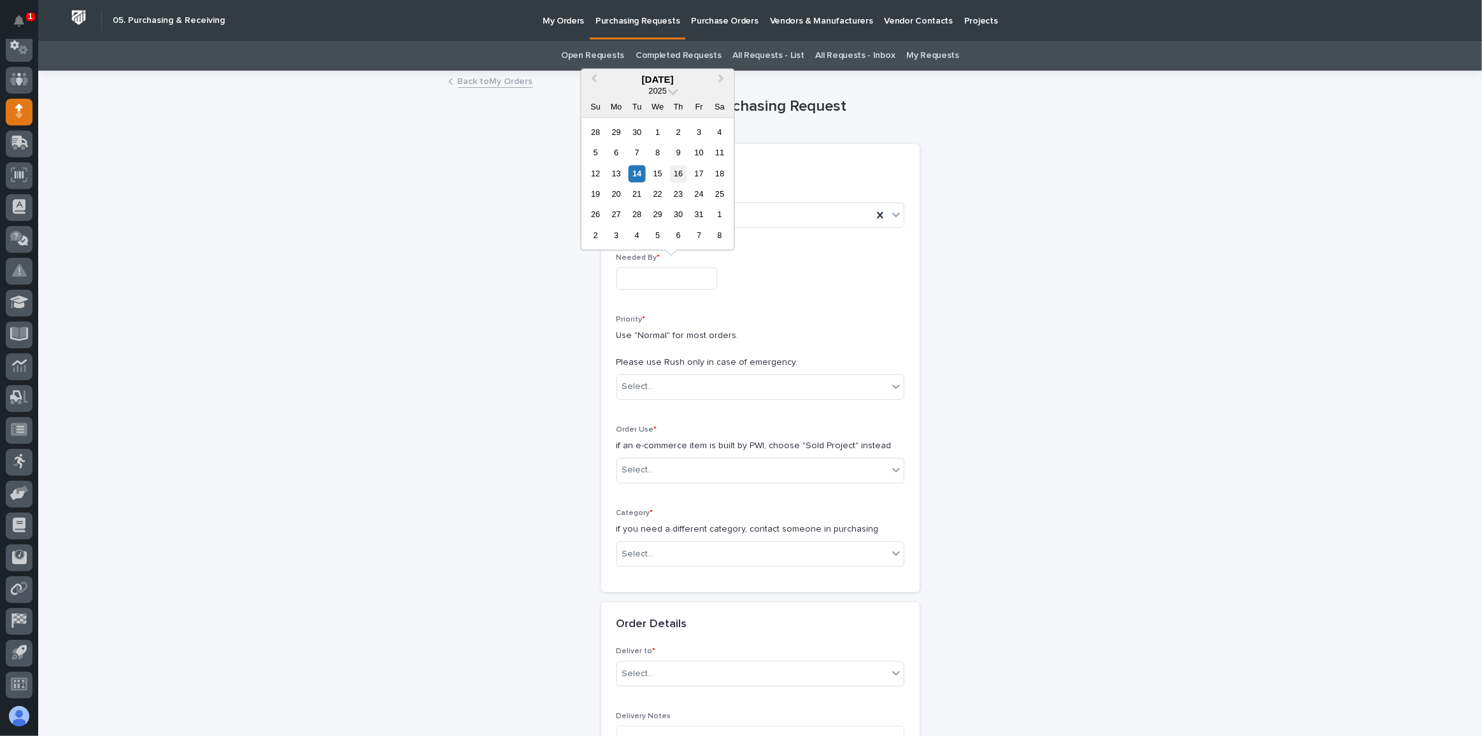
click at [677, 174] on div "16" at bounding box center [678, 173] width 17 height 17
type input "**********"
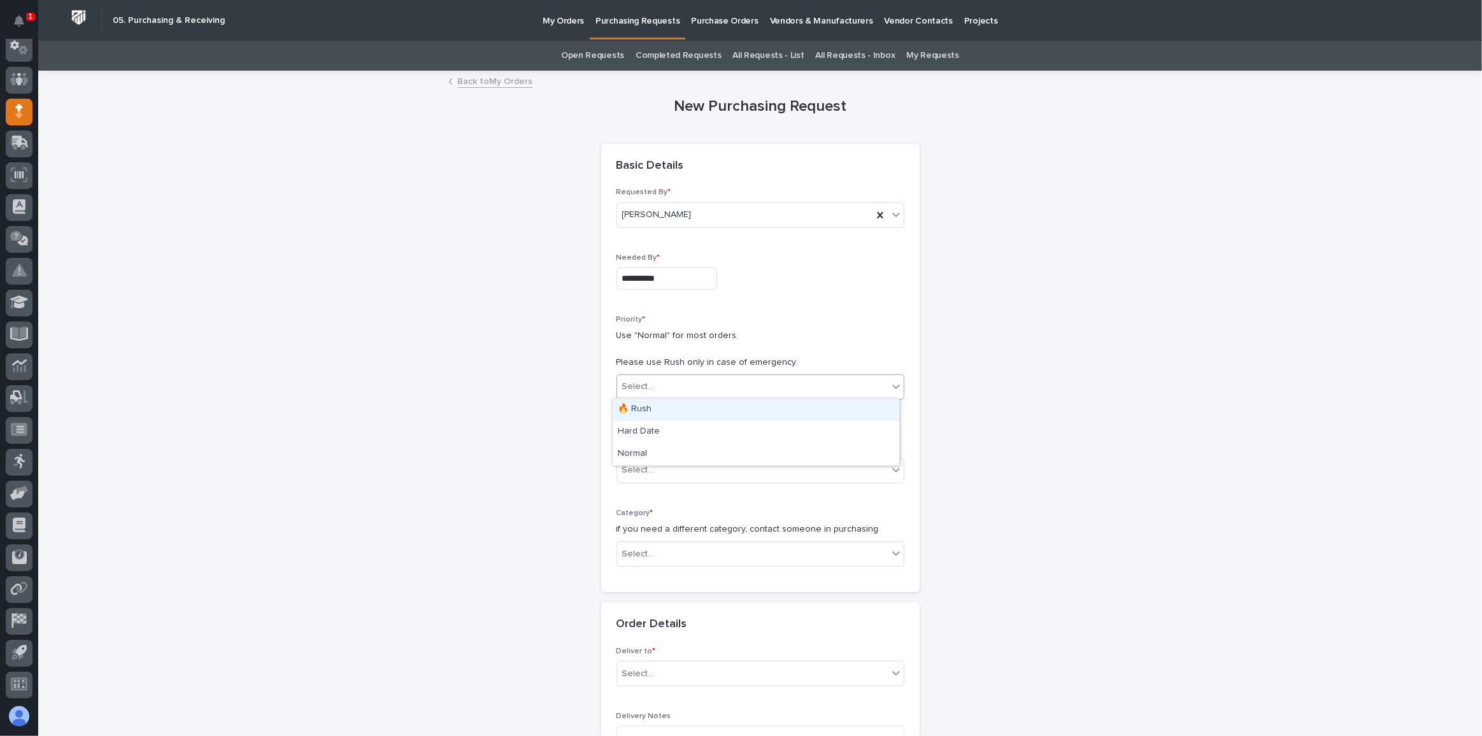
click at [655, 385] on input "text" at bounding box center [655, 386] width 1 height 11
click at [654, 434] on div "Hard Date" at bounding box center [756, 432] width 287 height 22
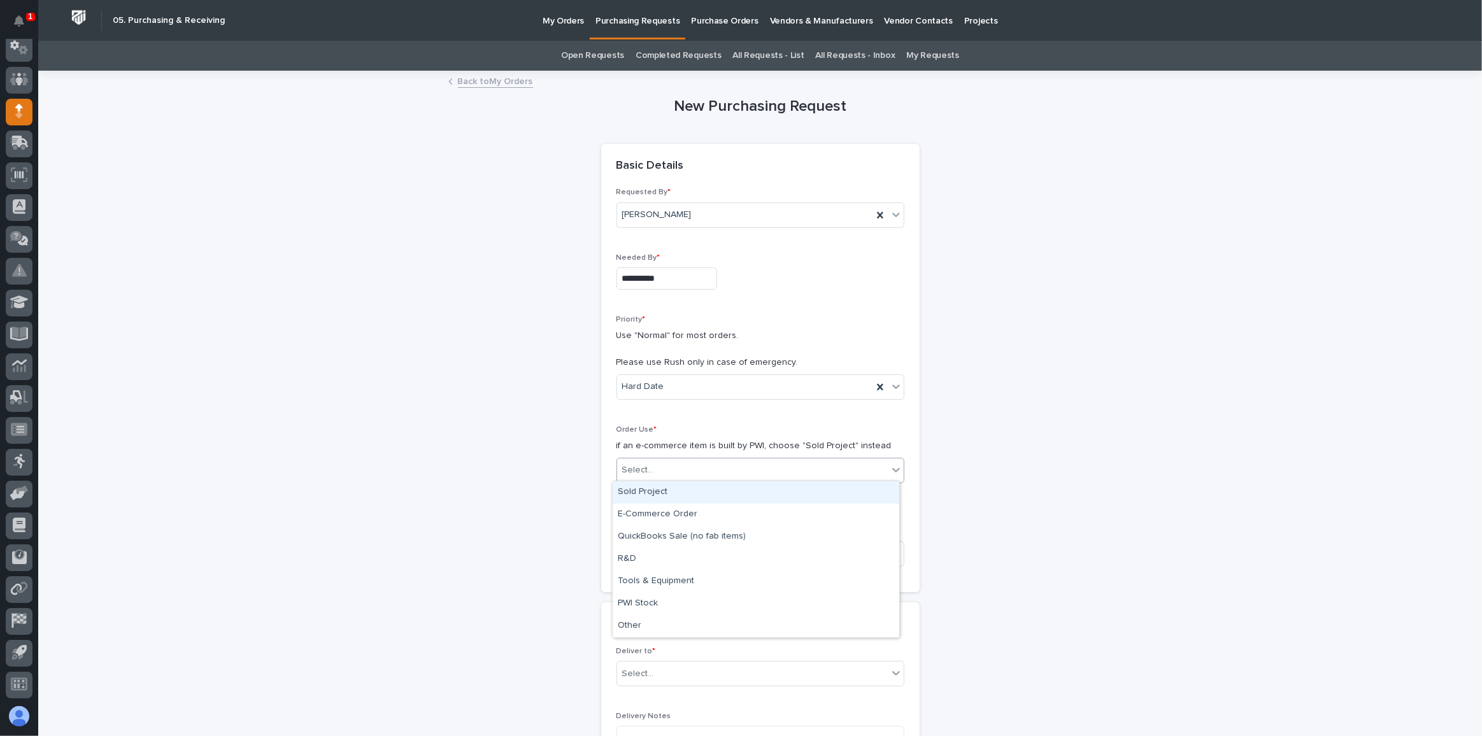
click at [648, 476] on div "Select..." at bounding box center [752, 470] width 271 height 21
click at [658, 497] on div "Sold Project" at bounding box center [756, 492] width 287 height 22
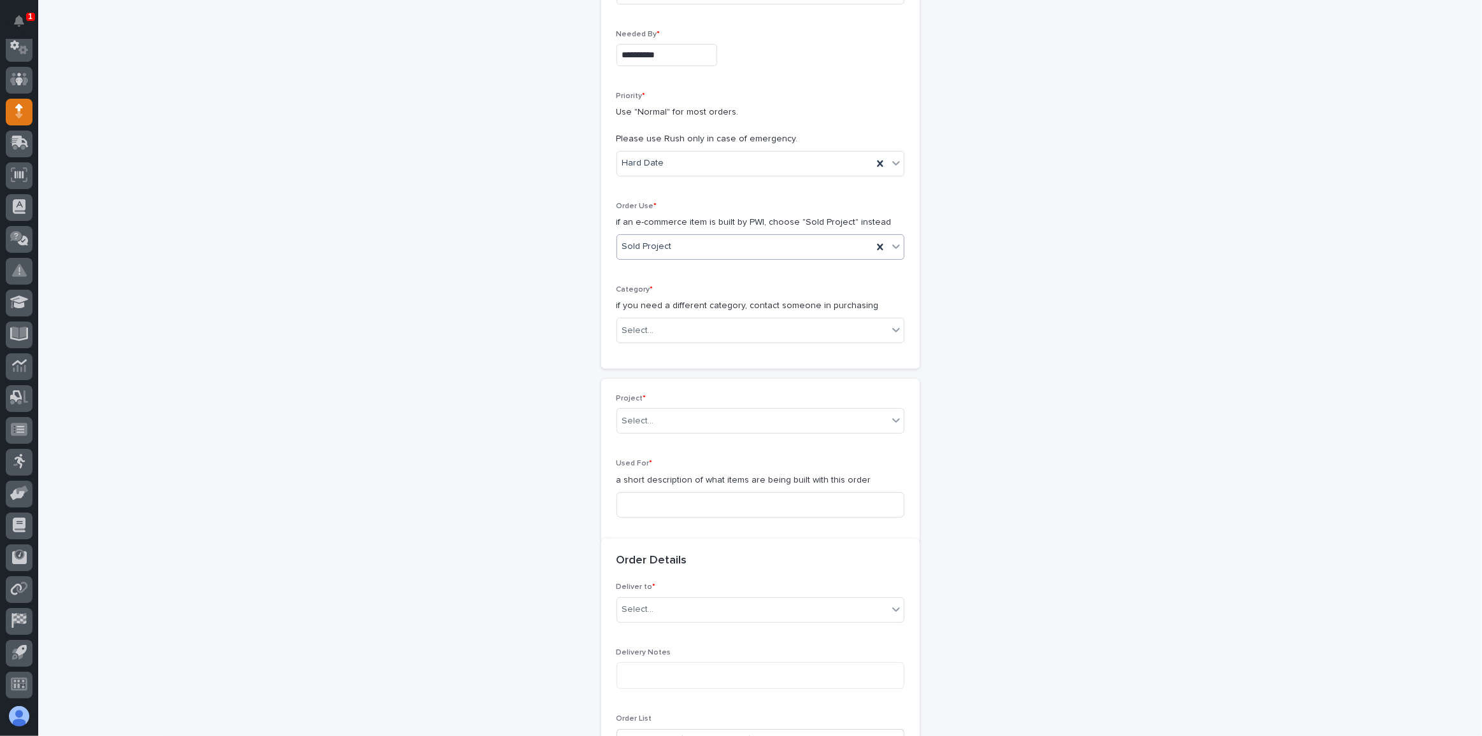
scroll to position [223, 0]
click at [654, 325] on div "Select..." at bounding box center [752, 330] width 271 height 21
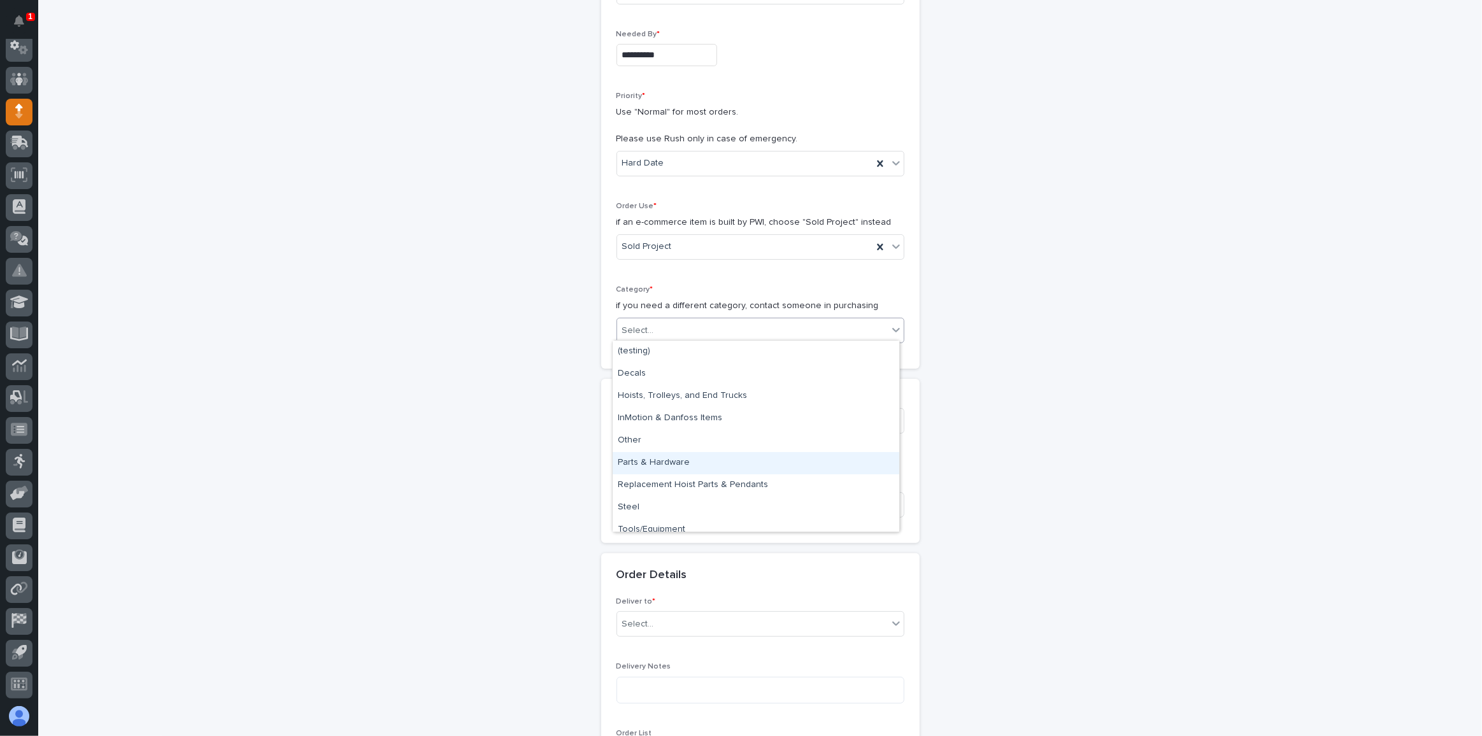
click at [680, 464] on div "Parts & Hardware" at bounding box center [756, 463] width 287 height 22
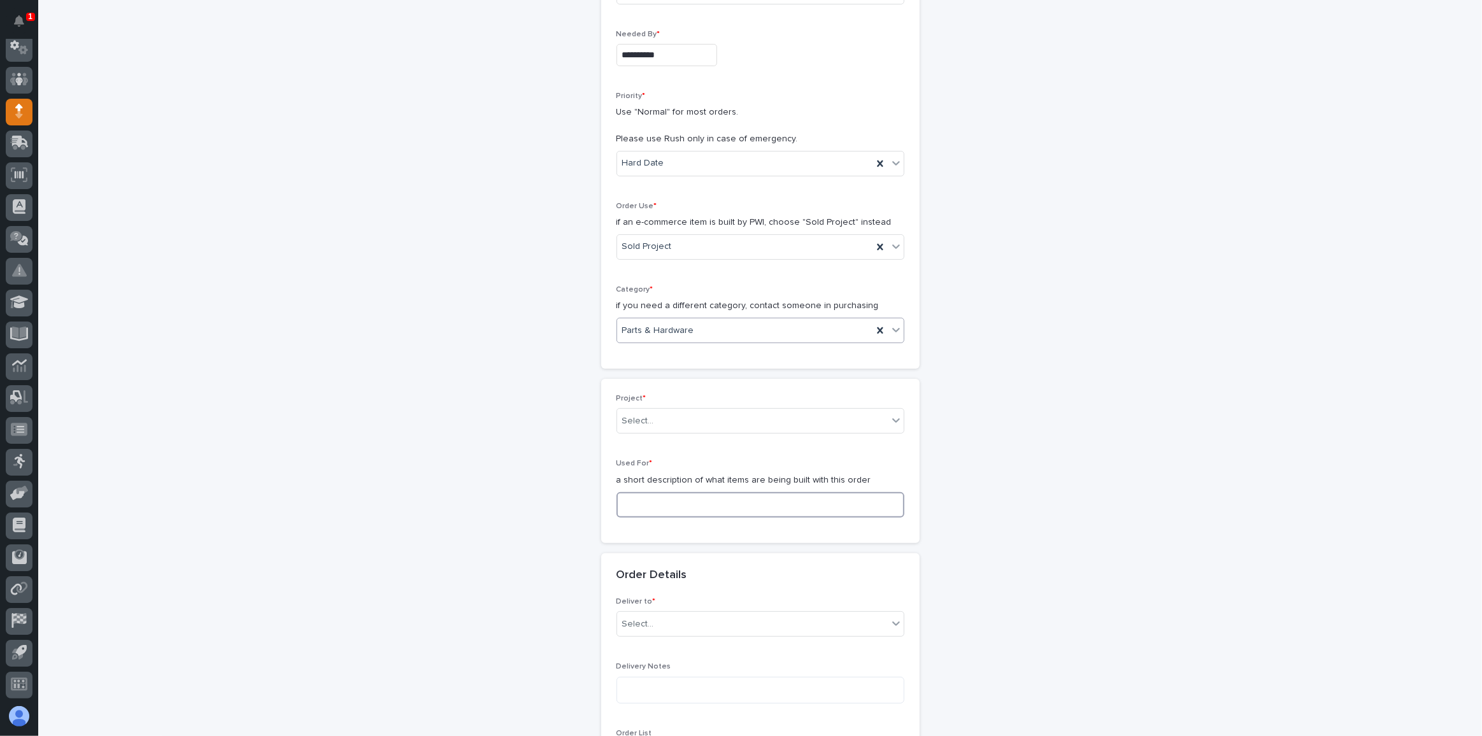
click at [651, 497] on input at bounding box center [760, 504] width 288 height 25
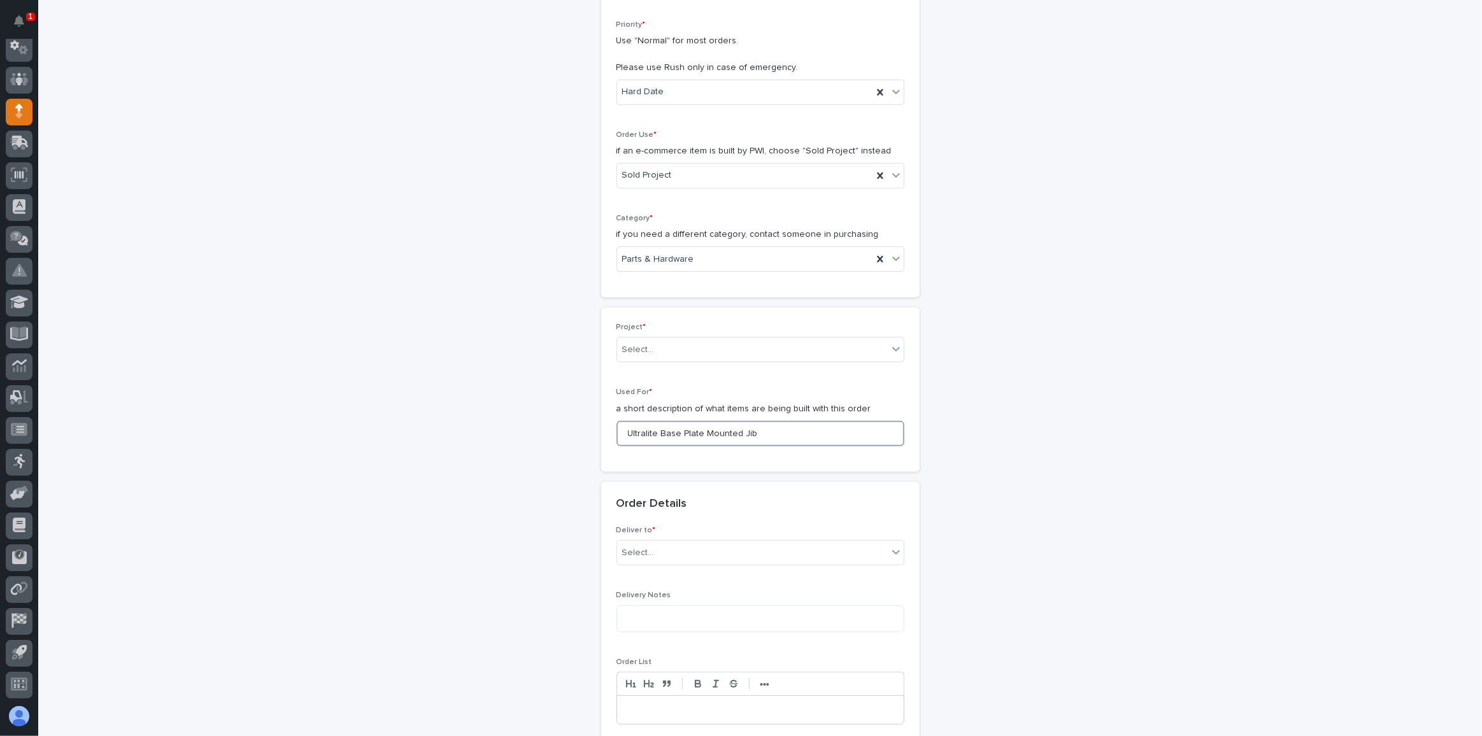
scroll to position [339, 0]
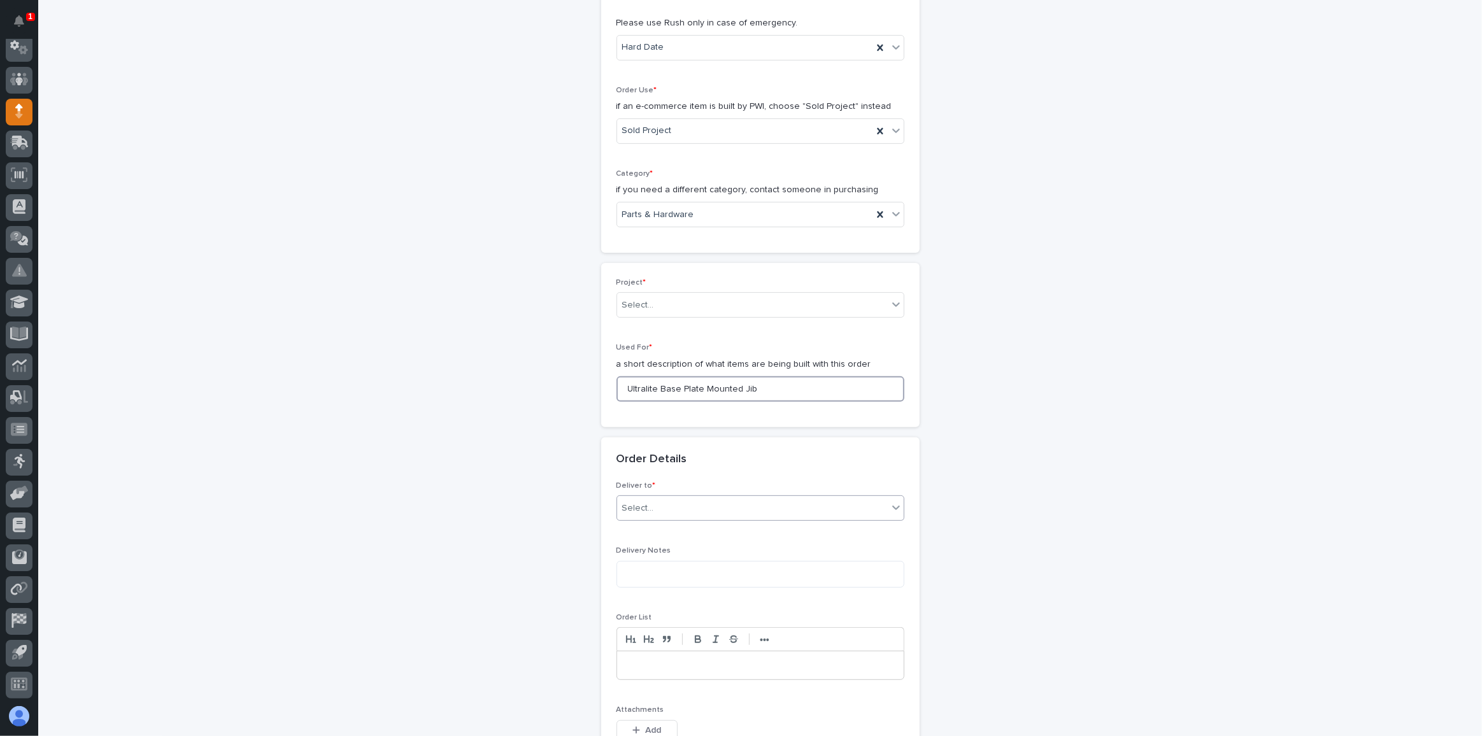
type input "Ultralite Base Plate Mounted Jib"
click at [665, 502] on div "Select..." at bounding box center [752, 508] width 271 height 21
click at [656, 529] on div "PWI" at bounding box center [756, 529] width 287 height 22
click at [651, 299] on div "Select..." at bounding box center [752, 305] width 271 height 21
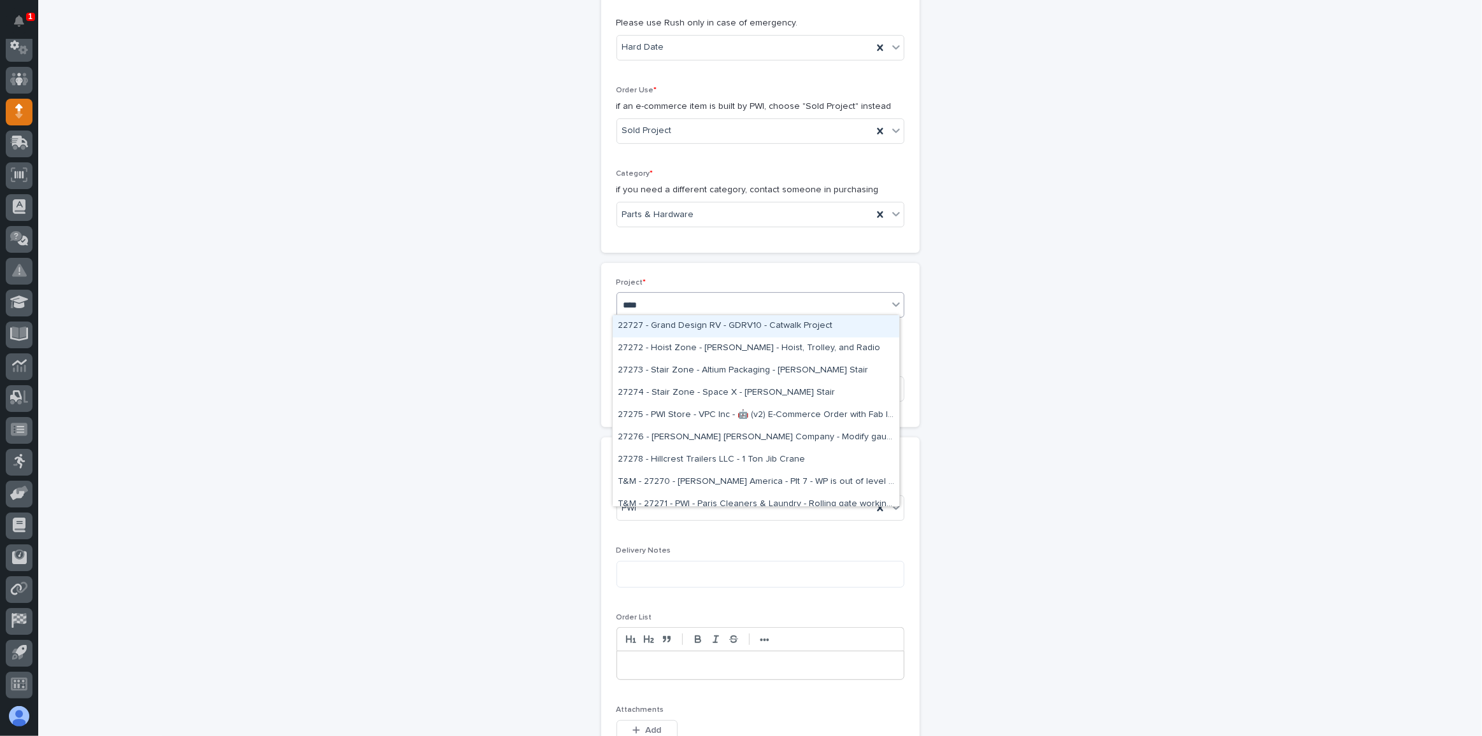
type input "*****"
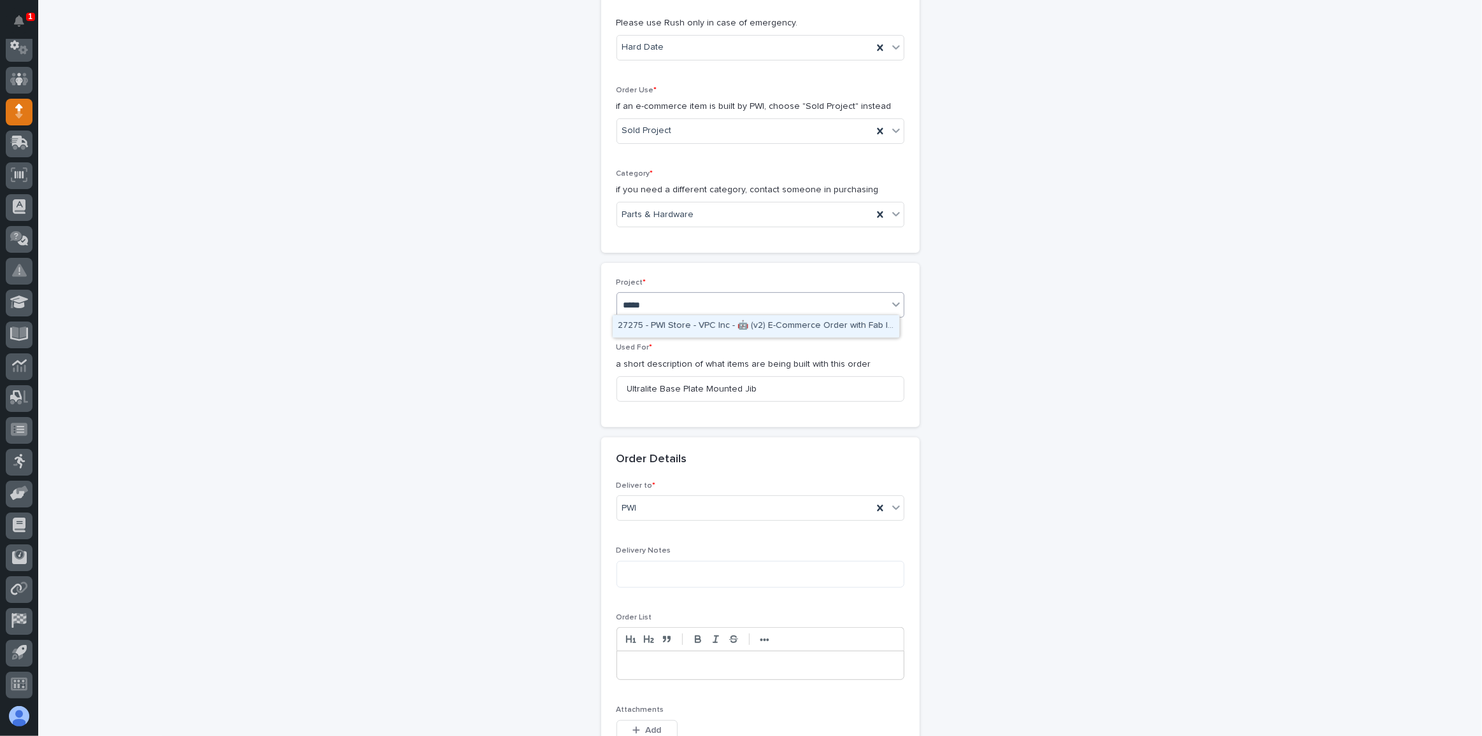
click at [678, 330] on div "27275 - PWI Store - VPC Inc - 🤖 (v2) E-Commerce Order with Fab Item" at bounding box center [756, 326] width 287 height 22
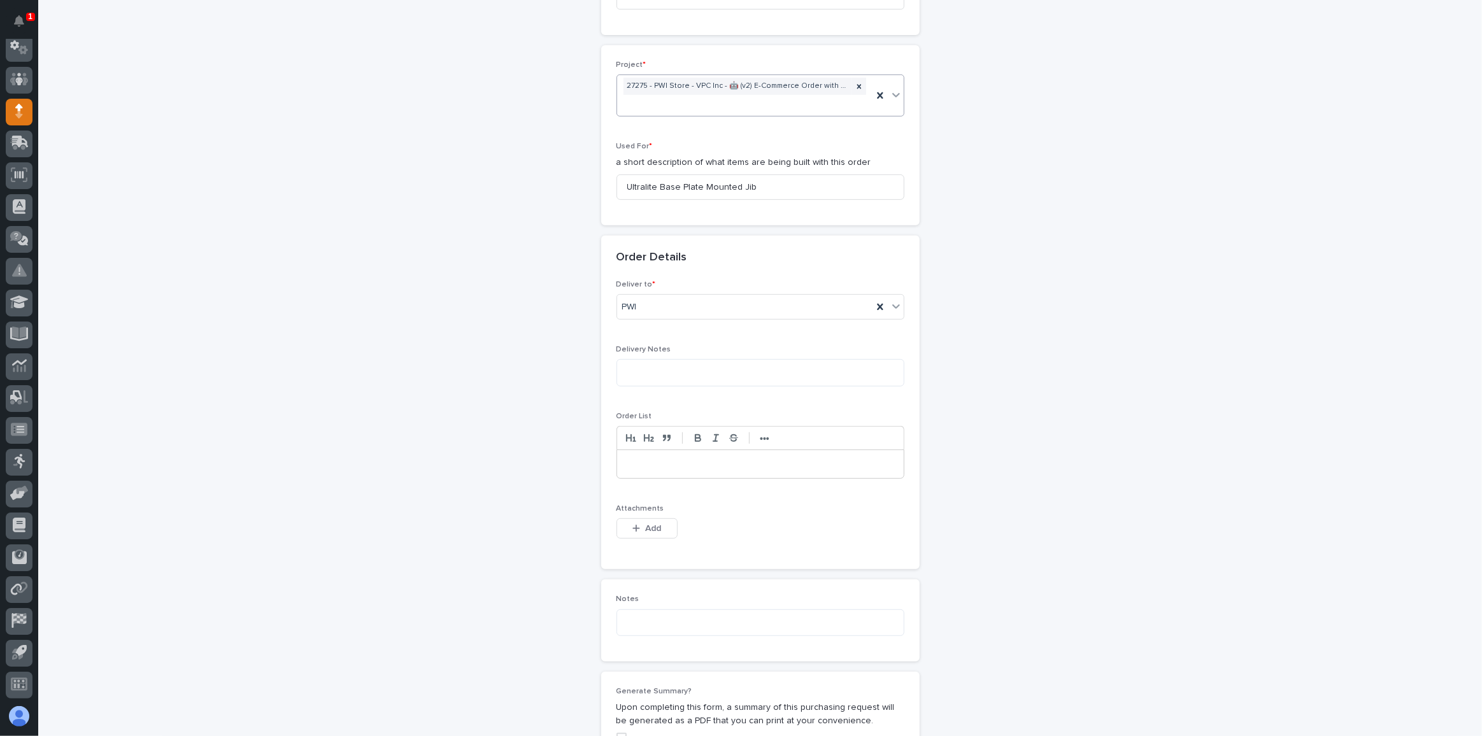
scroll to position [637, 0]
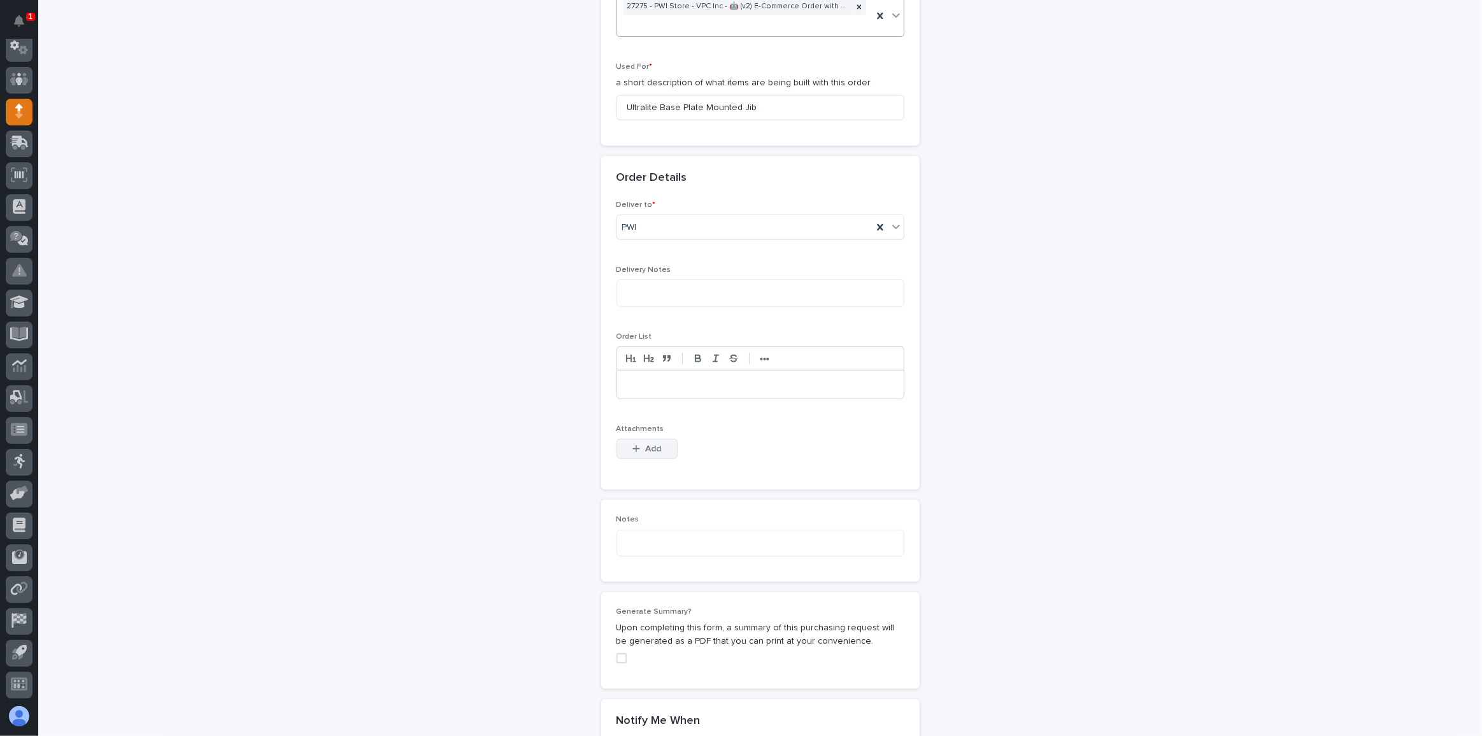
click at [645, 443] on span "Add" at bounding box center [653, 448] width 16 height 11
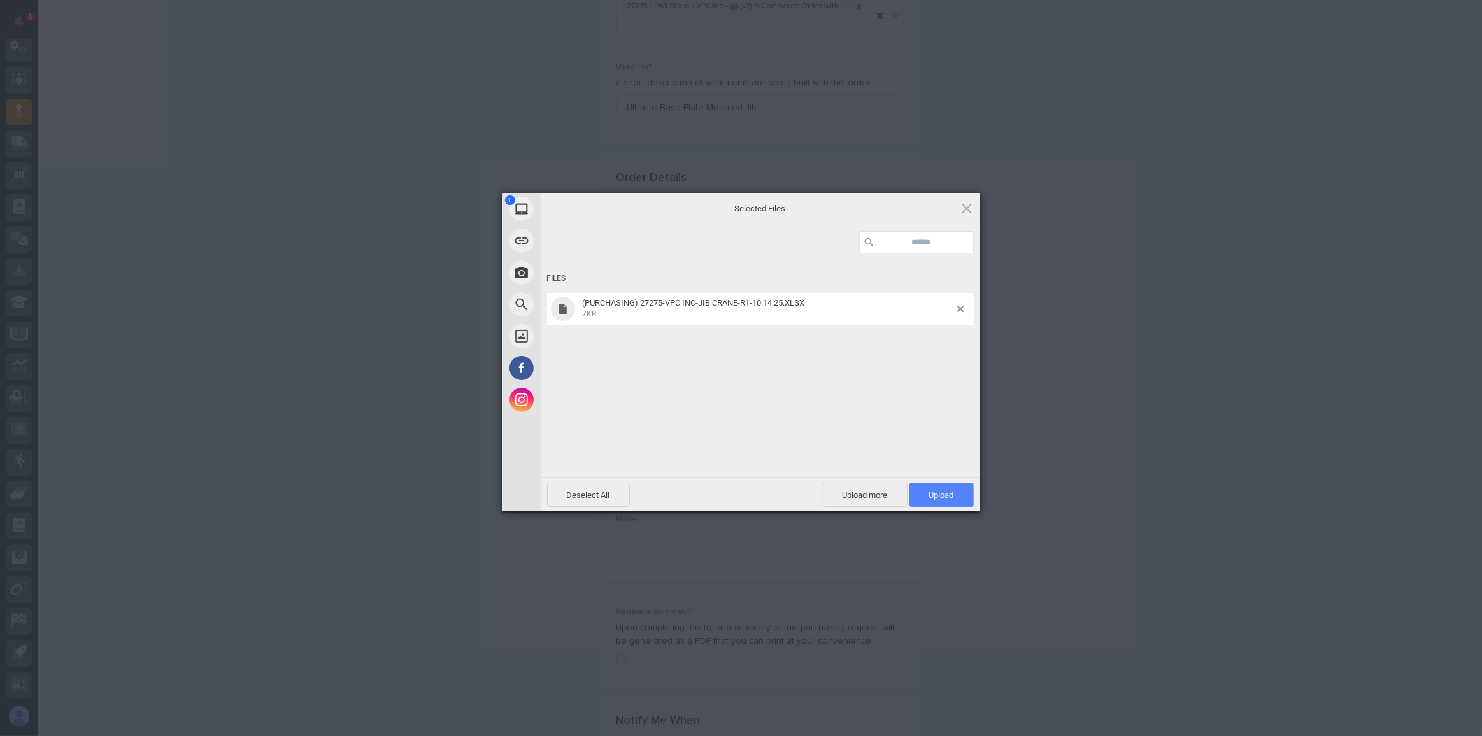
click at [946, 491] on span "Upload 1" at bounding box center [941, 495] width 25 height 10
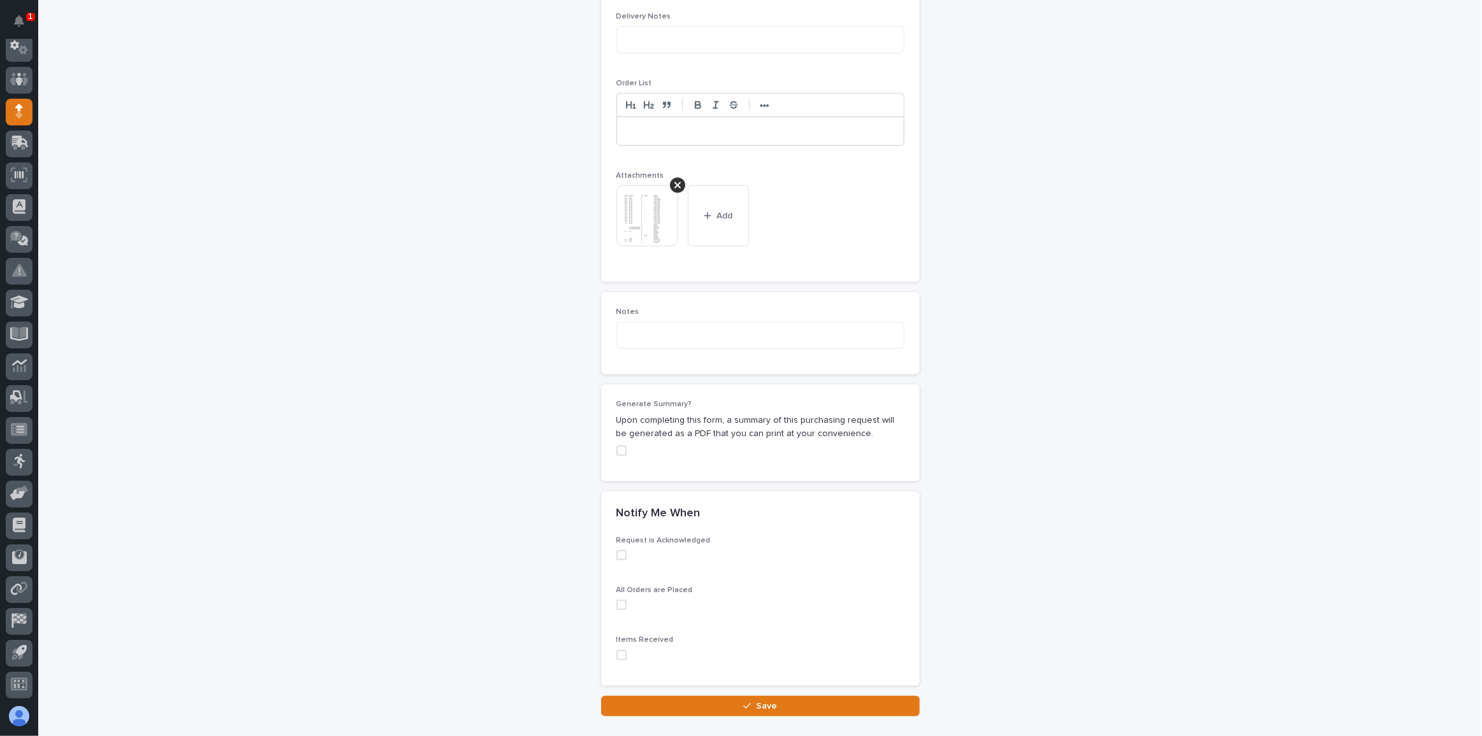
scroll to position [965, 0]
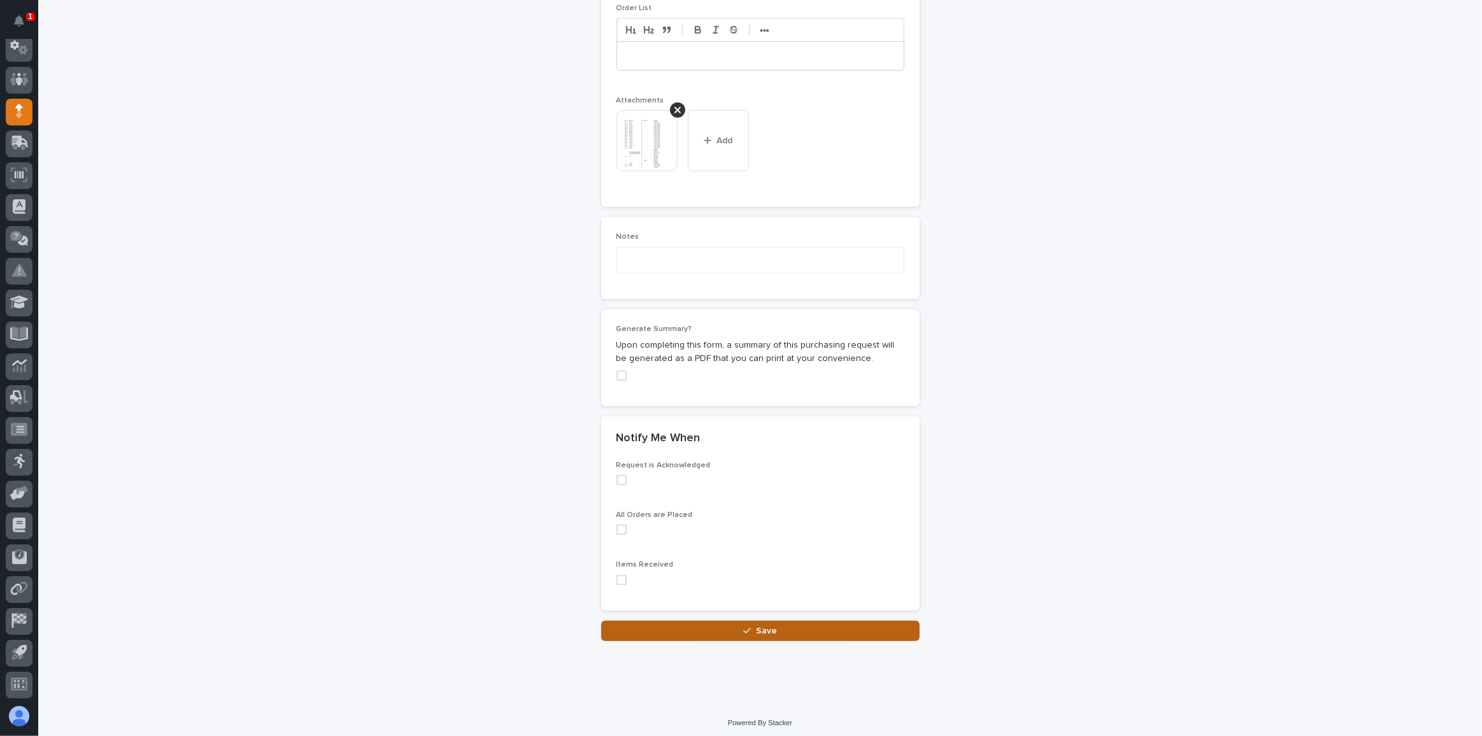
click at [738, 624] on button "Save" at bounding box center [760, 631] width 318 height 20
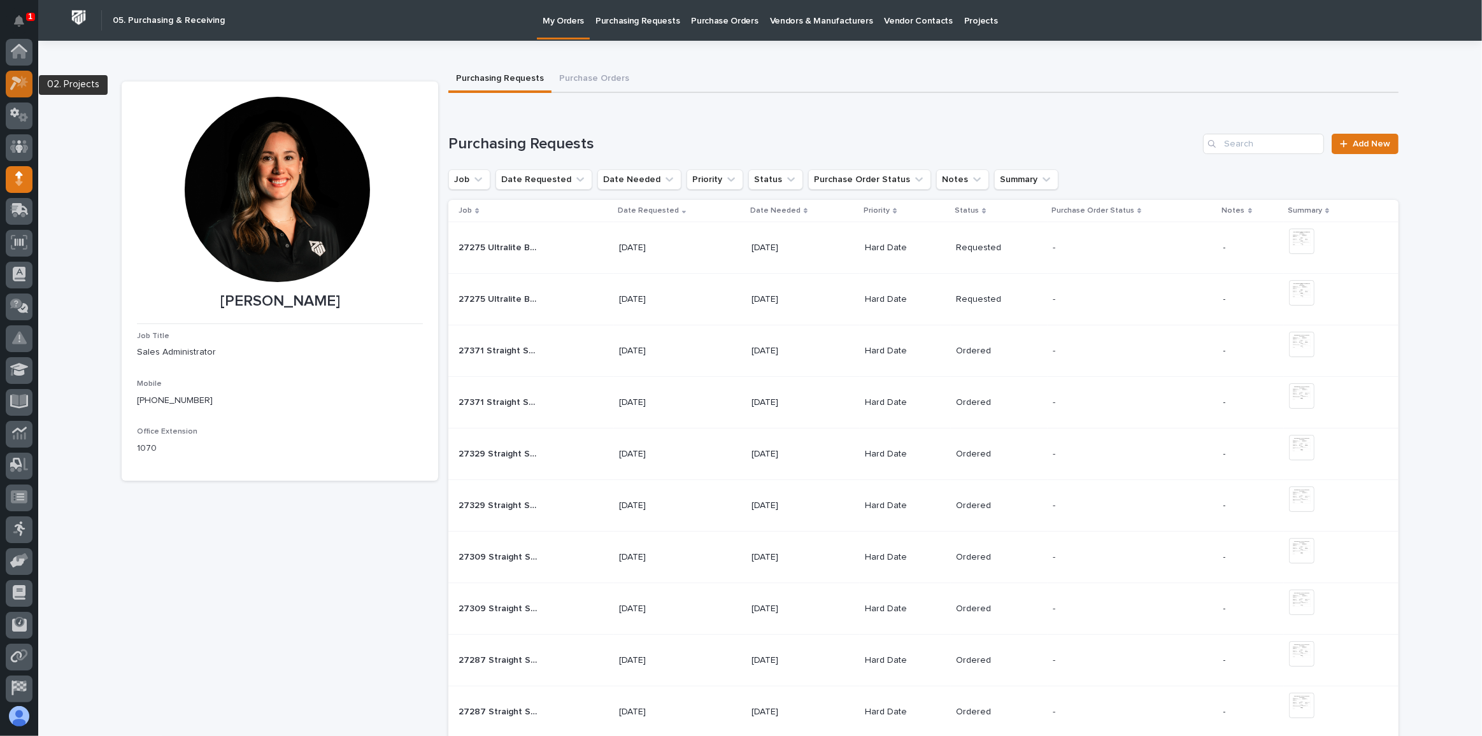
click at [16, 87] on icon at bounding box center [19, 83] width 18 height 15
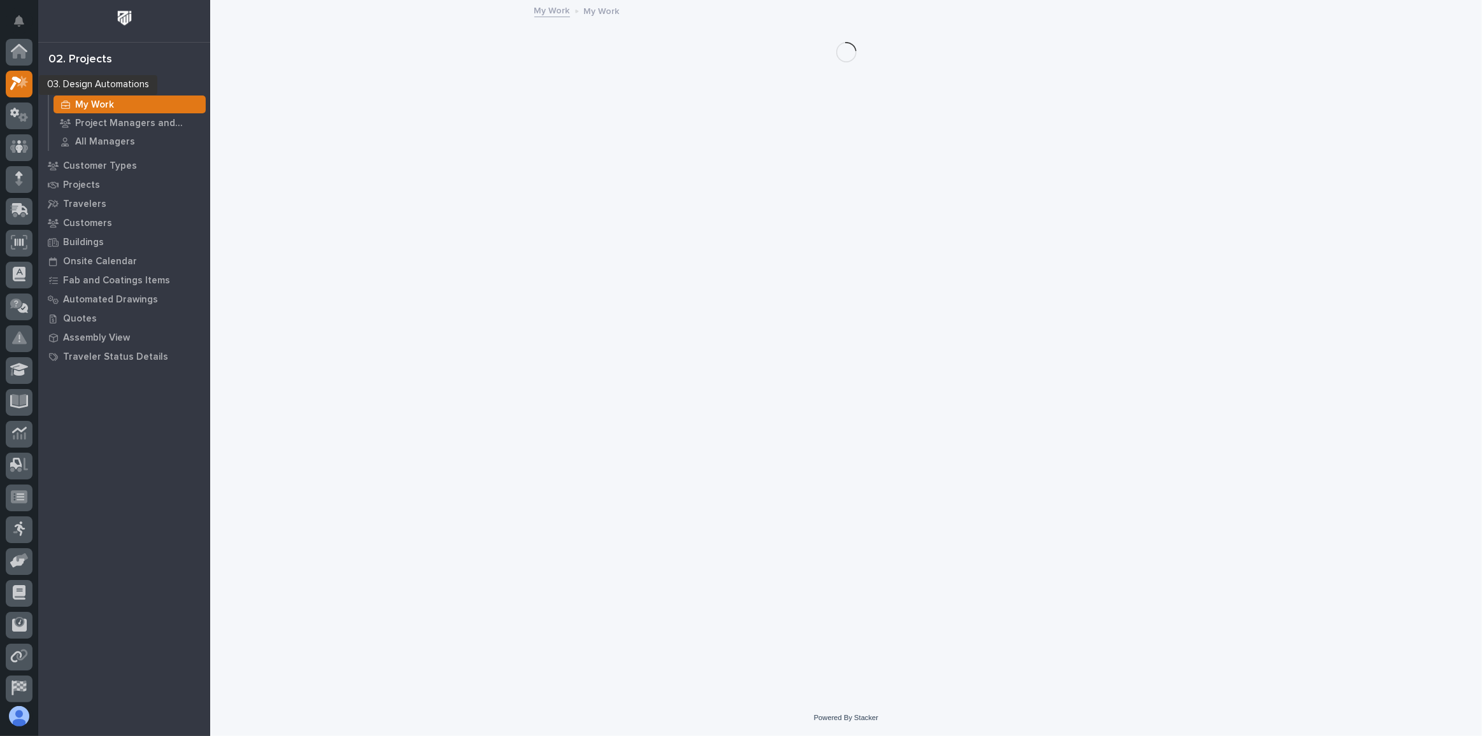
scroll to position [31, 0]
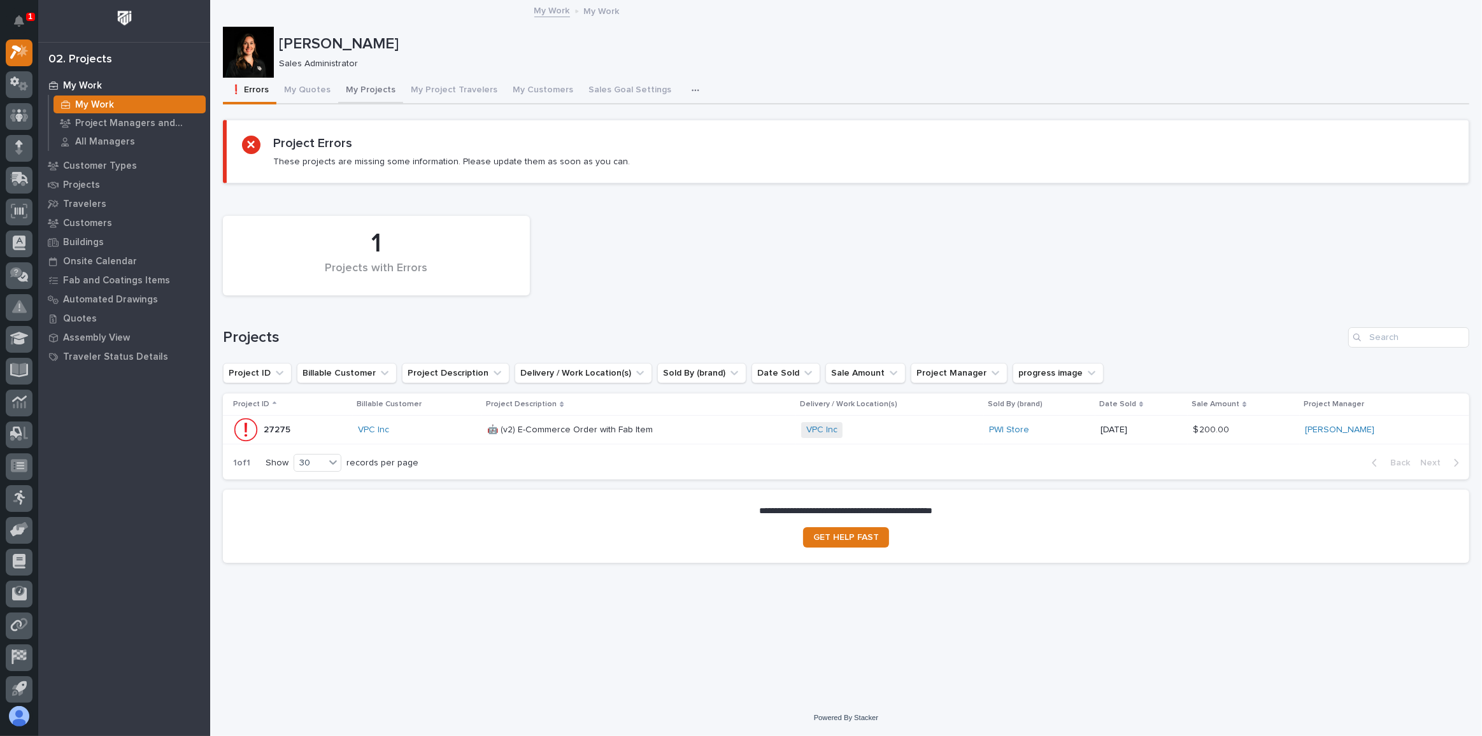
click at [378, 90] on button "My Projects" at bounding box center [370, 91] width 65 height 27
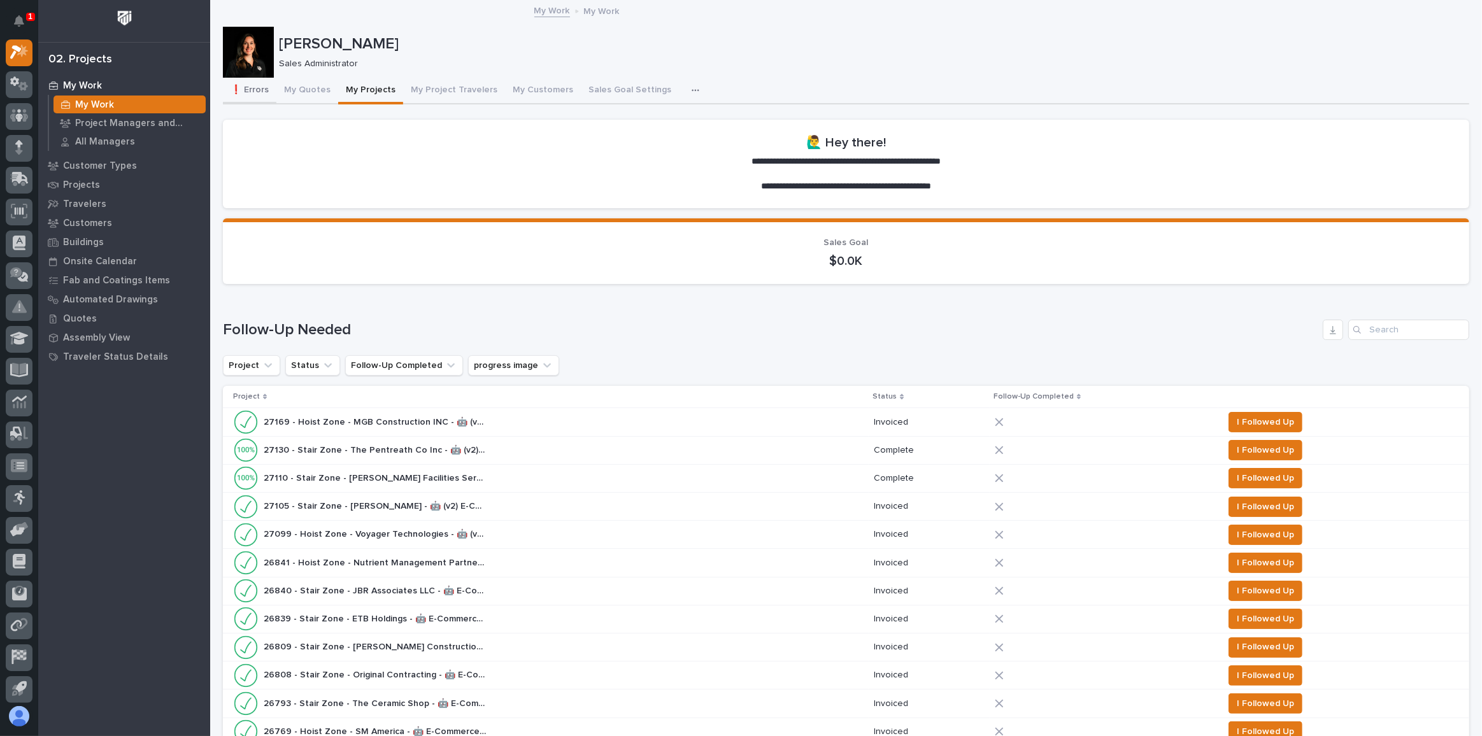
click at [245, 95] on button "❗ Errors" at bounding box center [249, 91] width 53 height 27
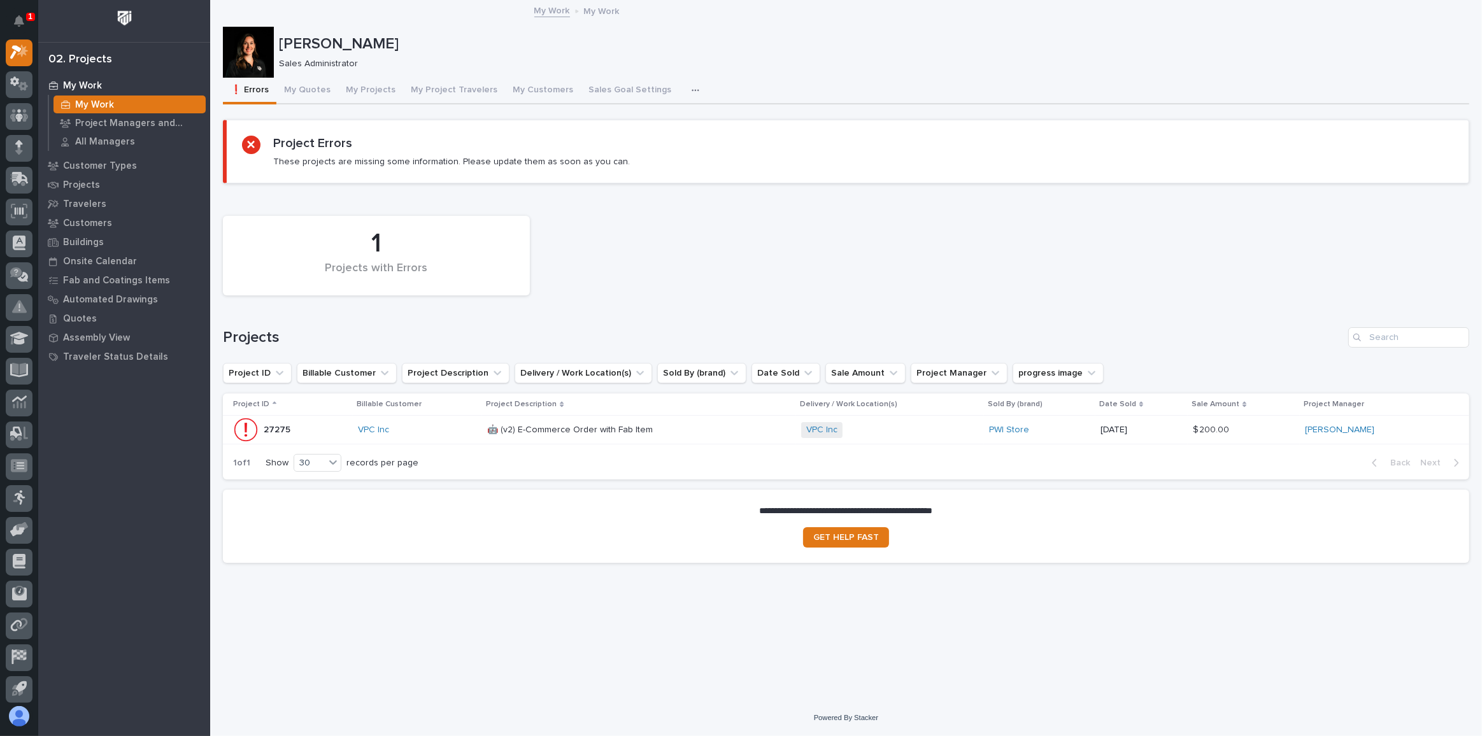
click at [455, 436] on div "VPC Inc" at bounding box center [418, 430] width 120 height 21
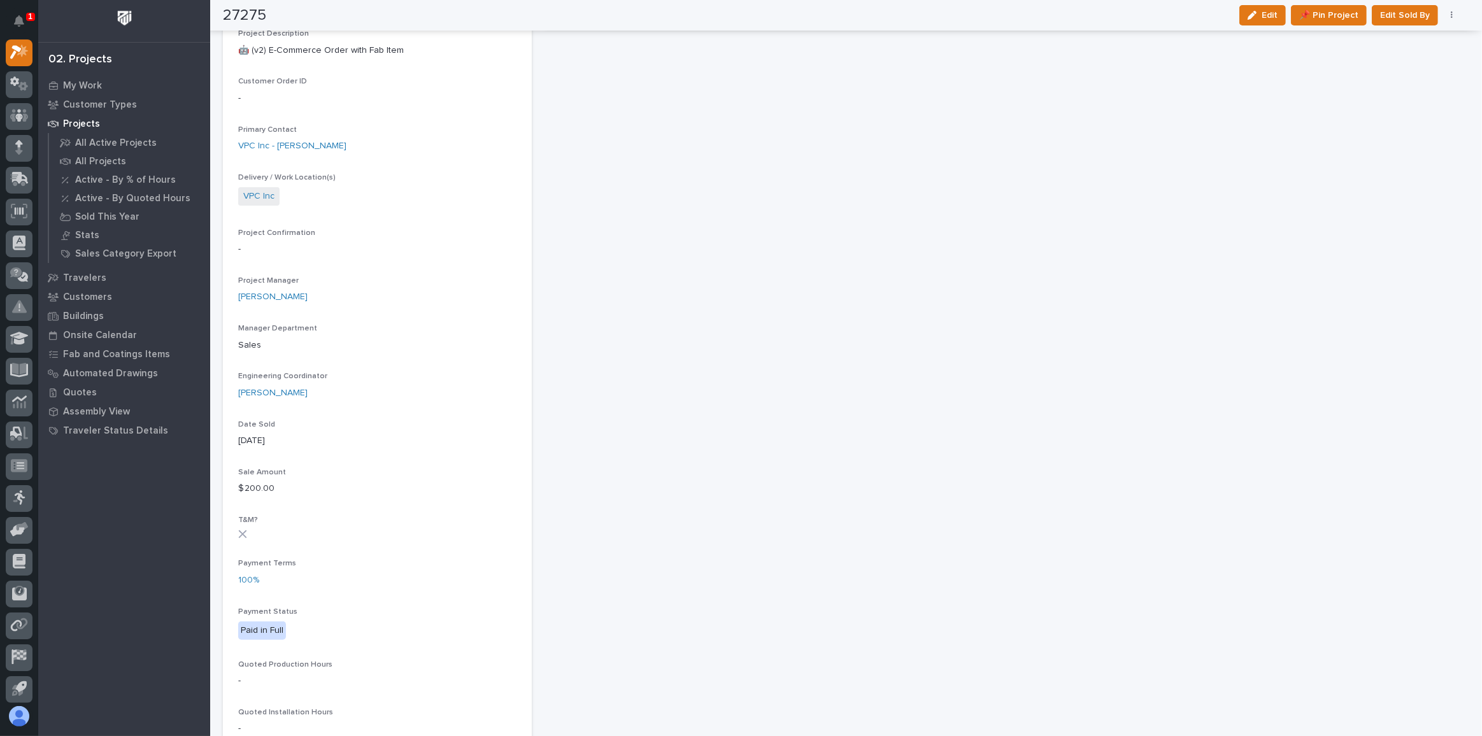
scroll to position [173, 0]
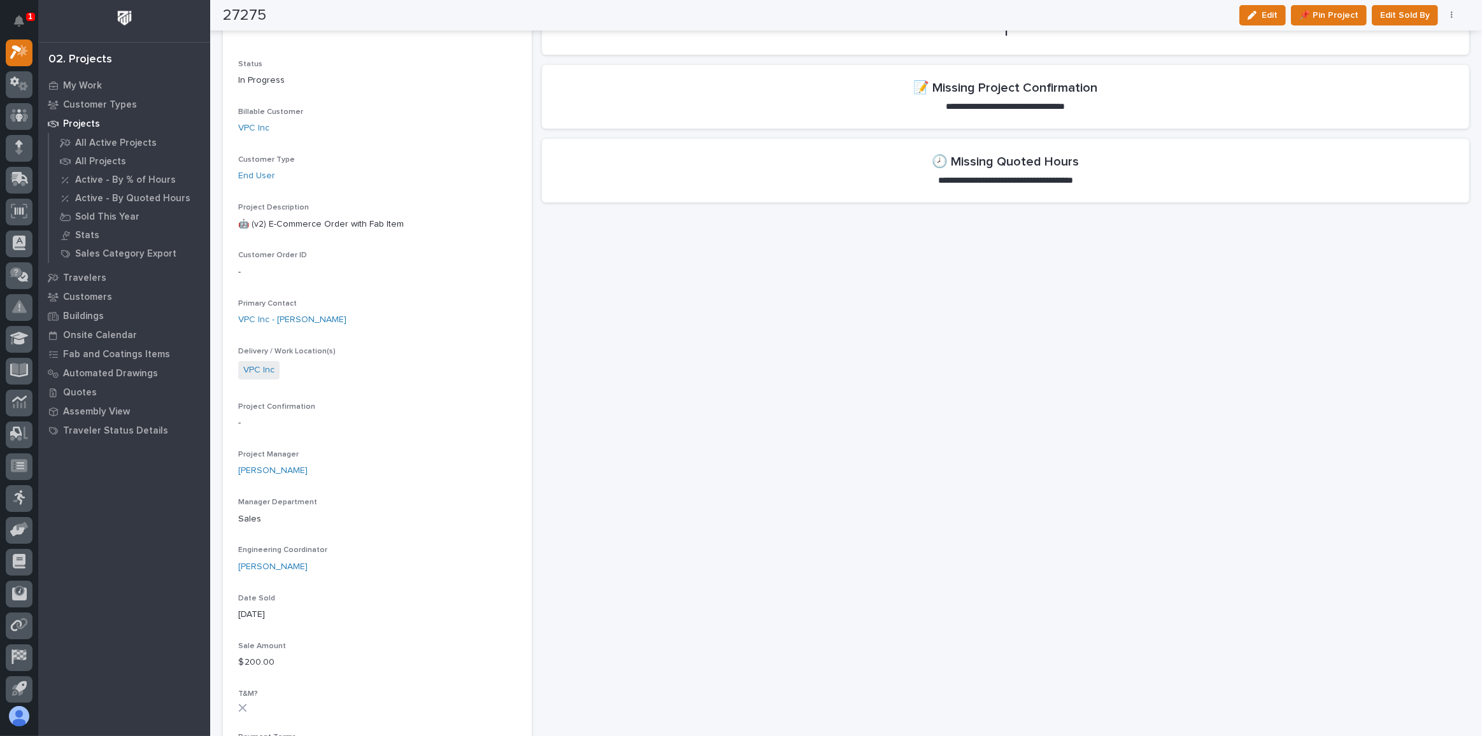
click at [1255, 27] on div "27275 Edit 📌 Pin Project Edit Sold By Cancel" at bounding box center [841, 15] width 1237 height 31
click at [1261, 13] on div "button" at bounding box center [1254, 15] width 14 height 9
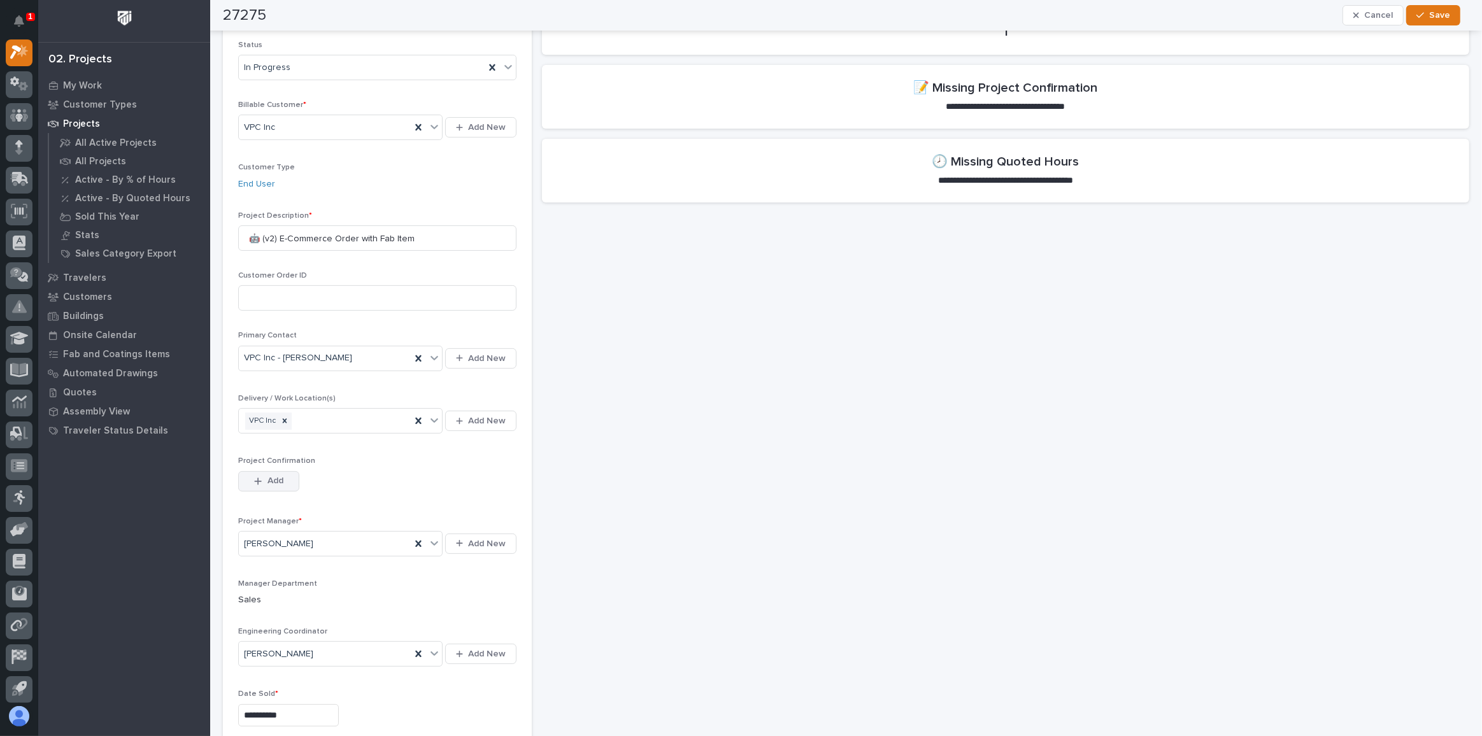
click at [262, 479] on div "button" at bounding box center [260, 481] width 13 height 9
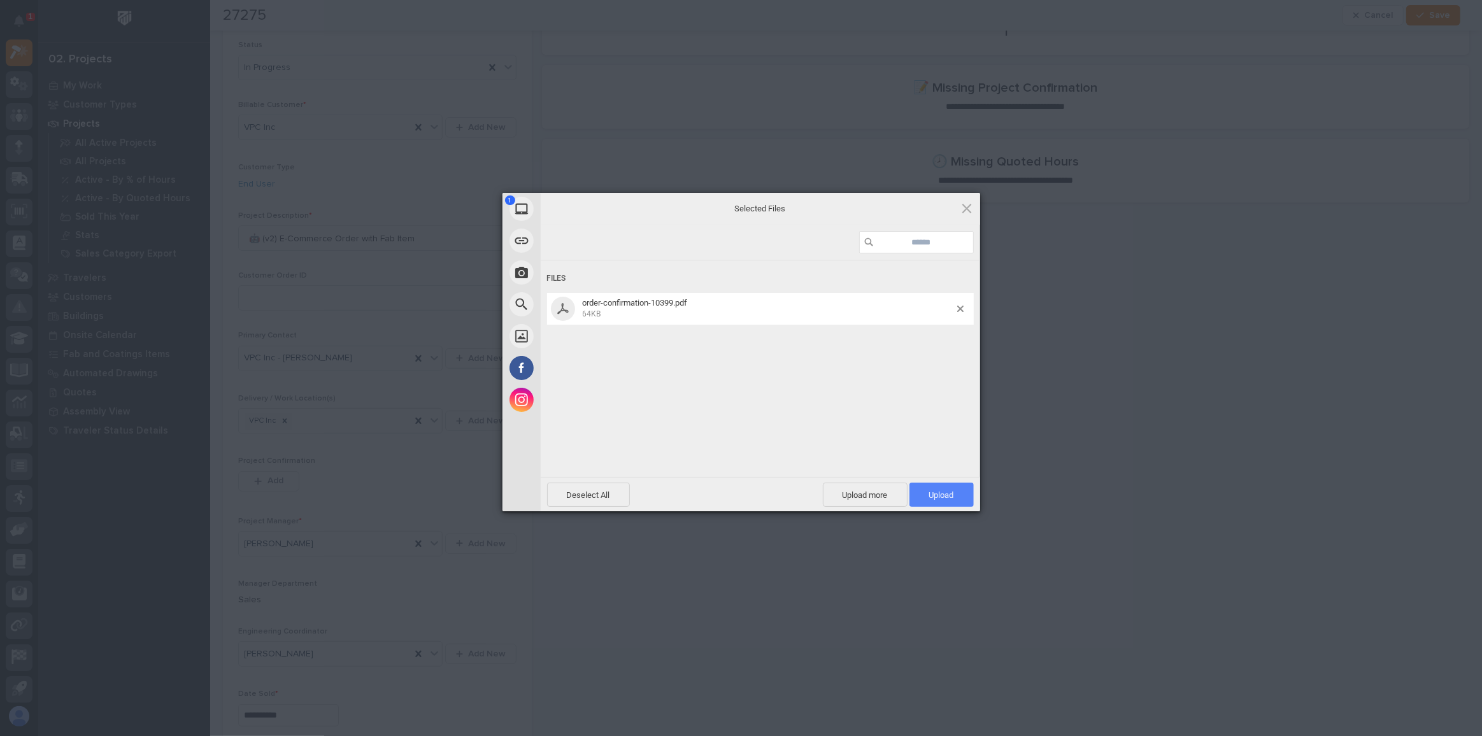
click at [968, 496] on span "Upload 1" at bounding box center [941, 495] width 64 height 24
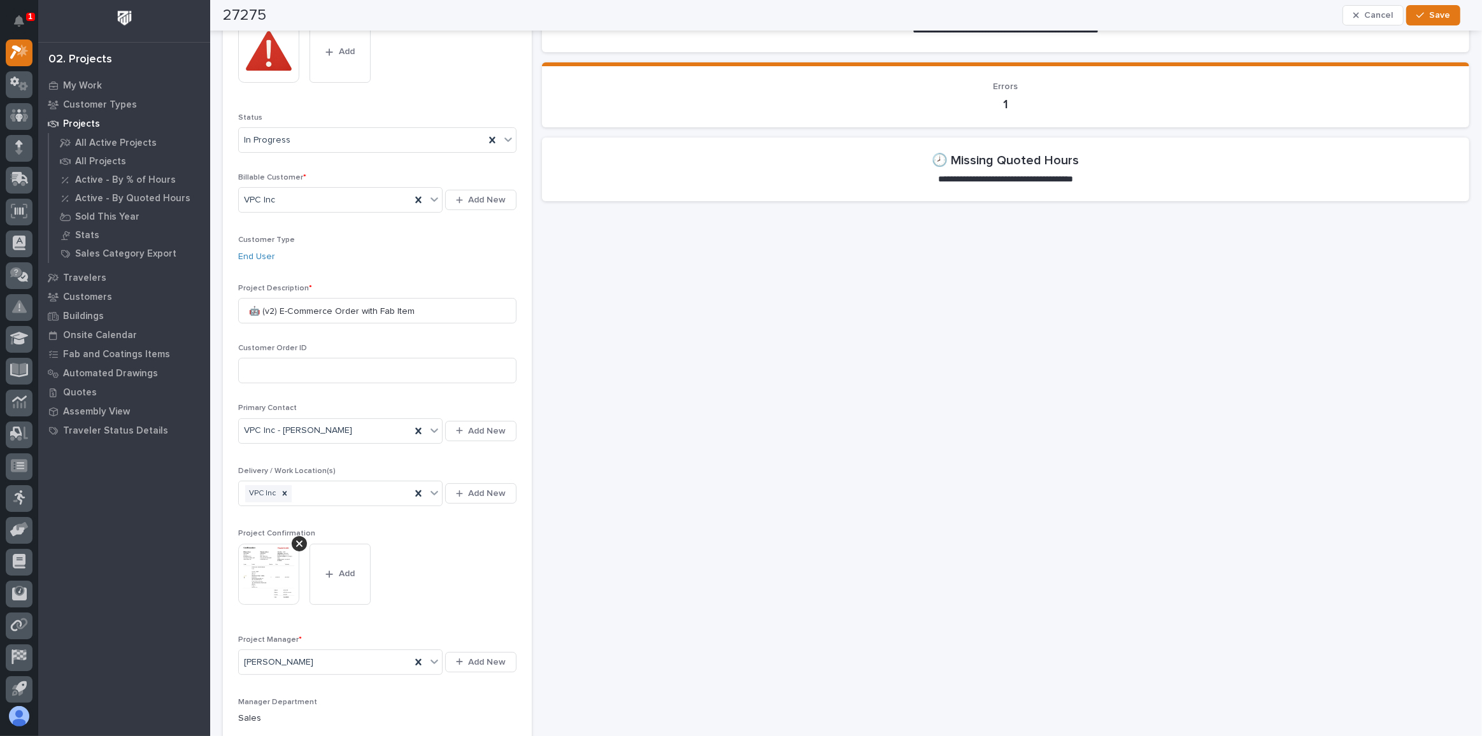
scroll to position [0, 0]
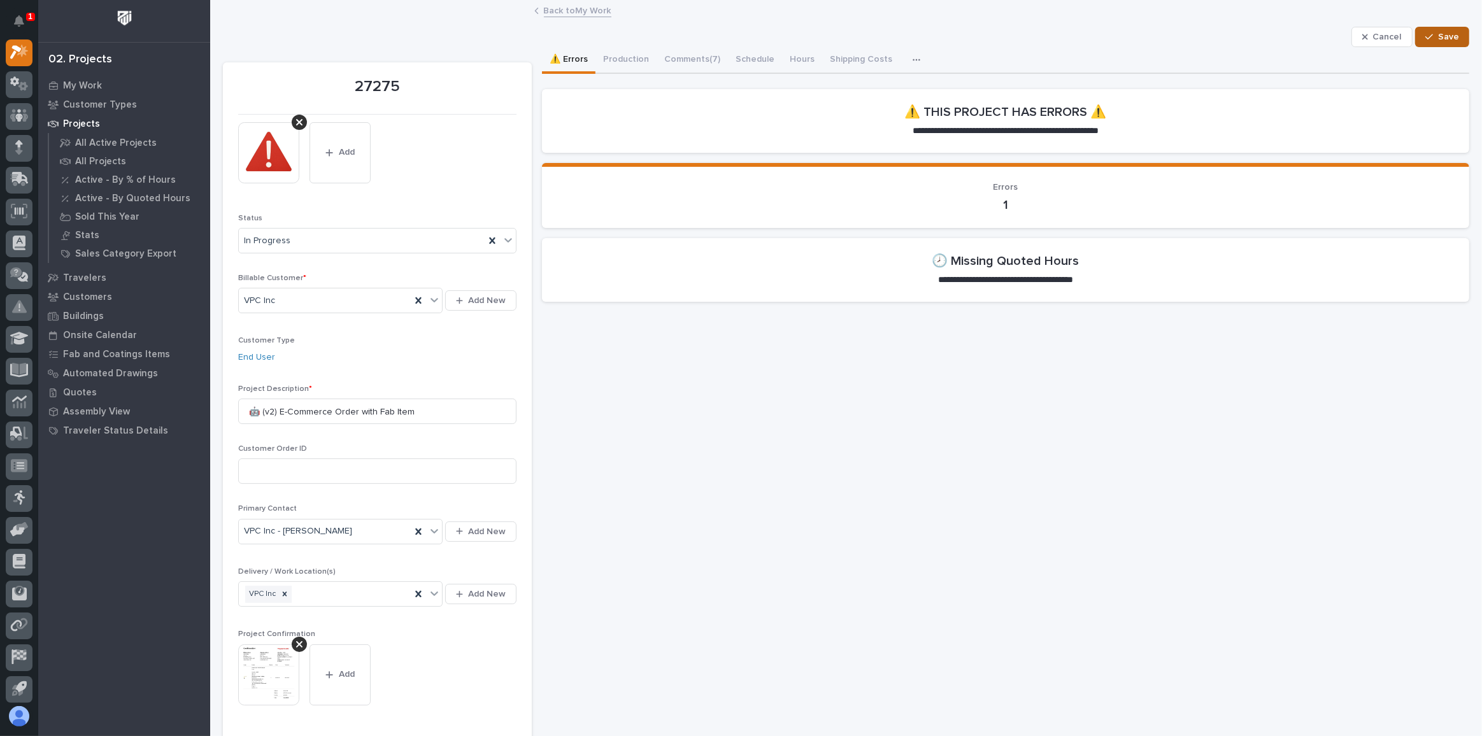
click at [1425, 38] on icon "button" at bounding box center [1429, 36] width 8 height 9
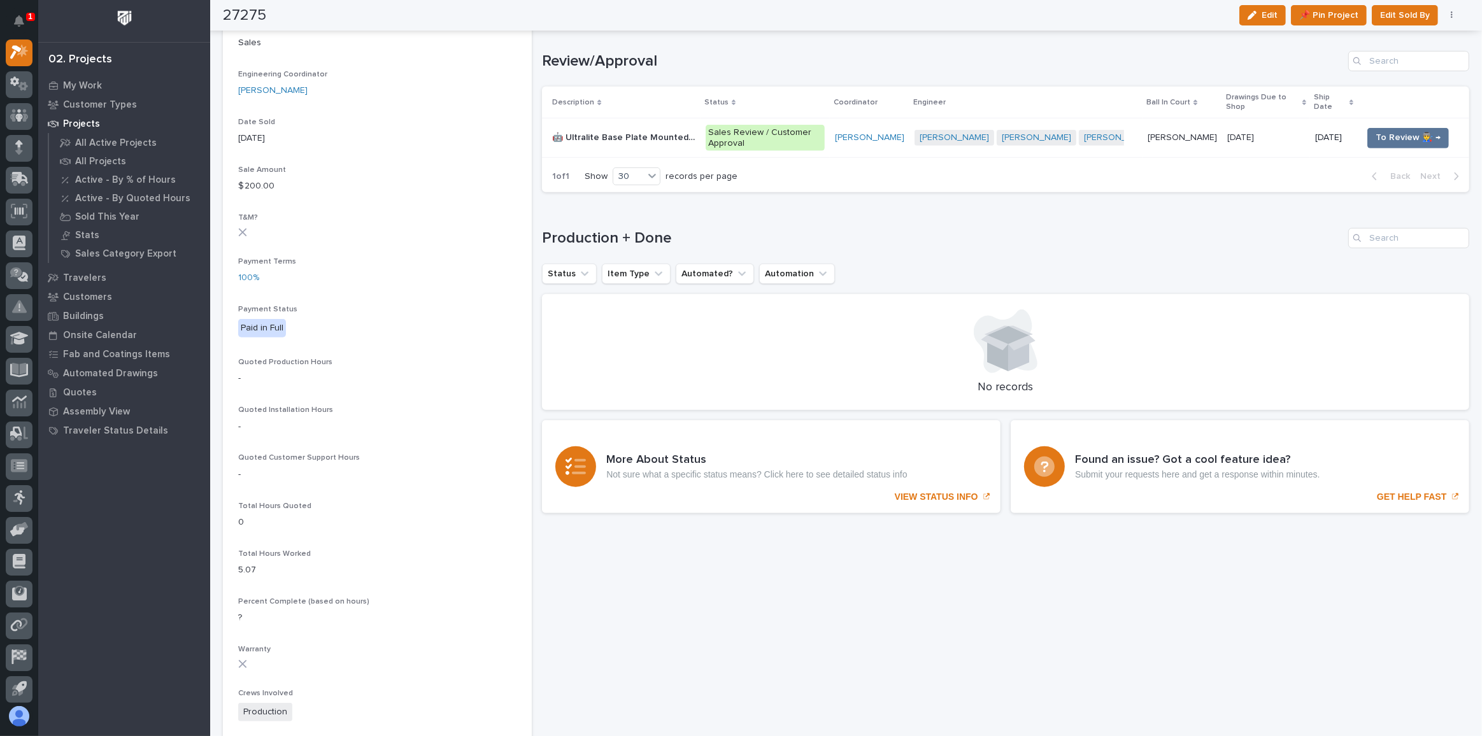
scroll to position [636, 0]
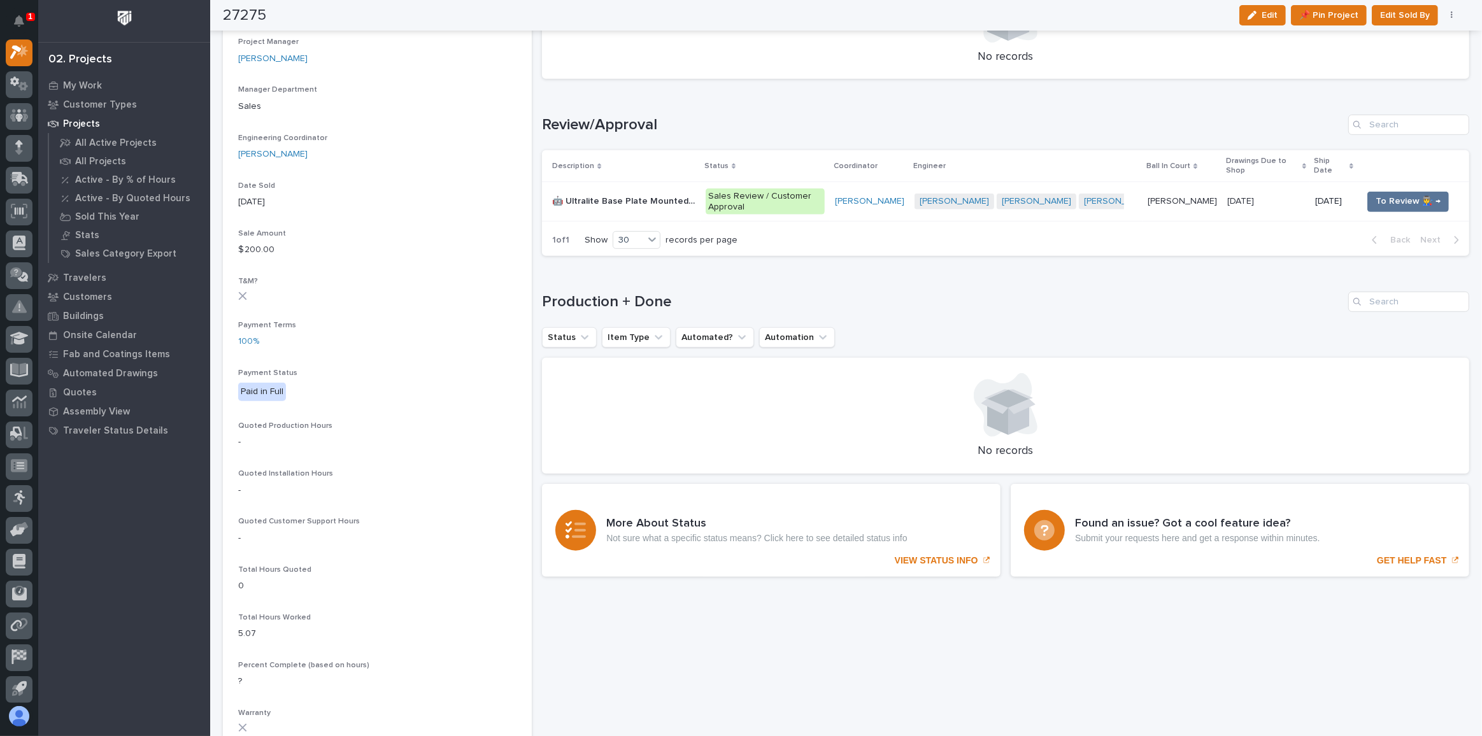
click at [856, 209] on td "[PERSON_NAME]" at bounding box center [870, 201] width 80 height 39
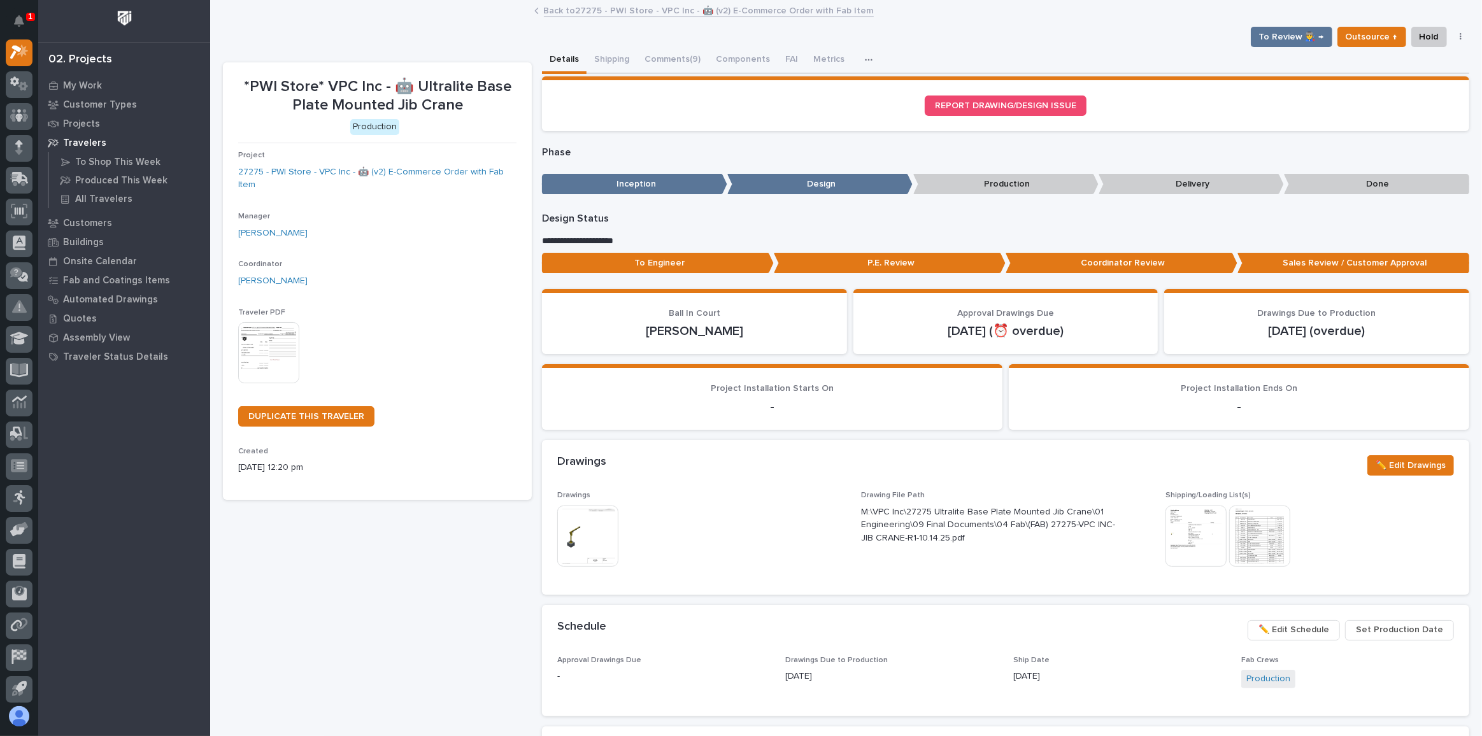
click at [1283, 38] on span "To Review 👨‍🏭 →" at bounding box center [1291, 36] width 65 height 15
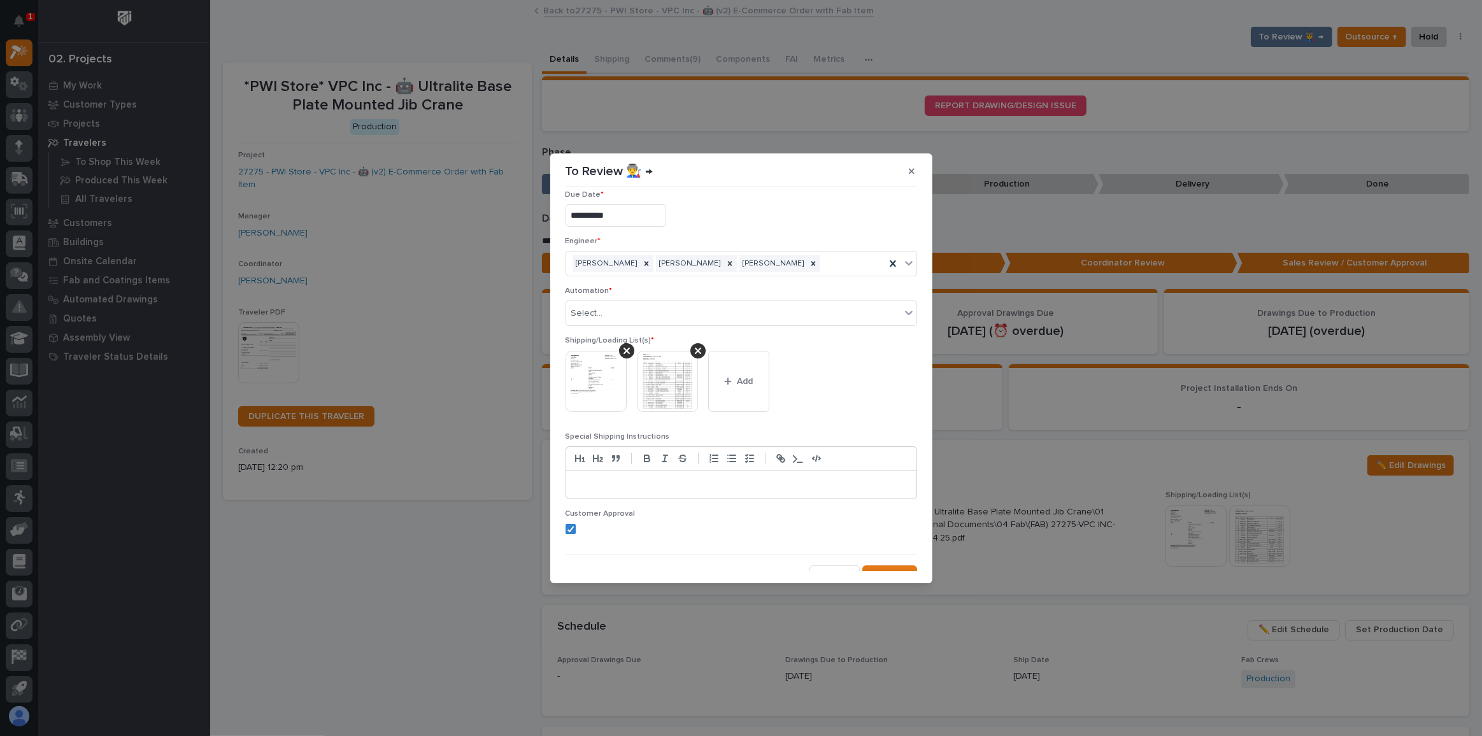
scroll to position [24, 0]
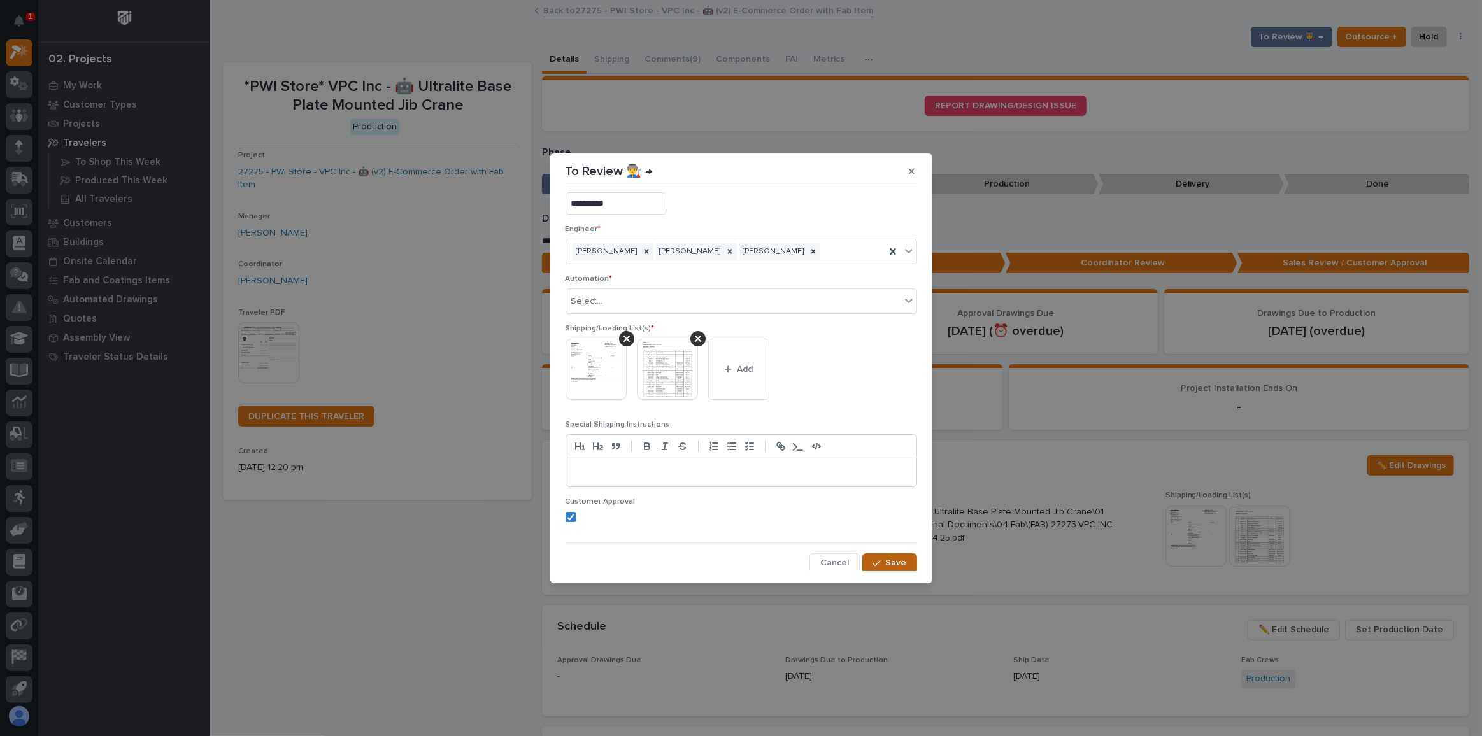
click at [902, 567] on button "Save" at bounding box center [889, 563] width 54 height 20
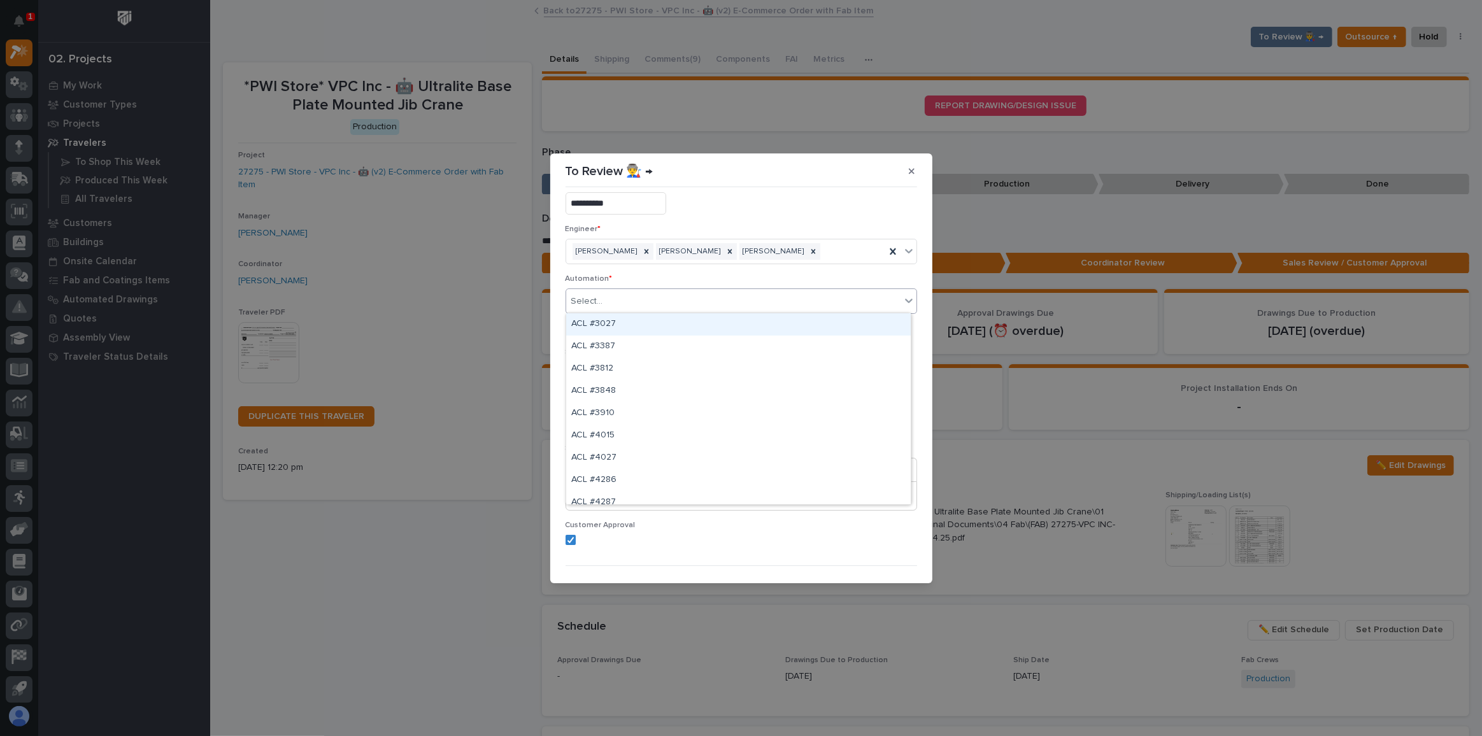
click at [695, 299] on div "Select..." at bounding box center [733, 301] width 334 height 21
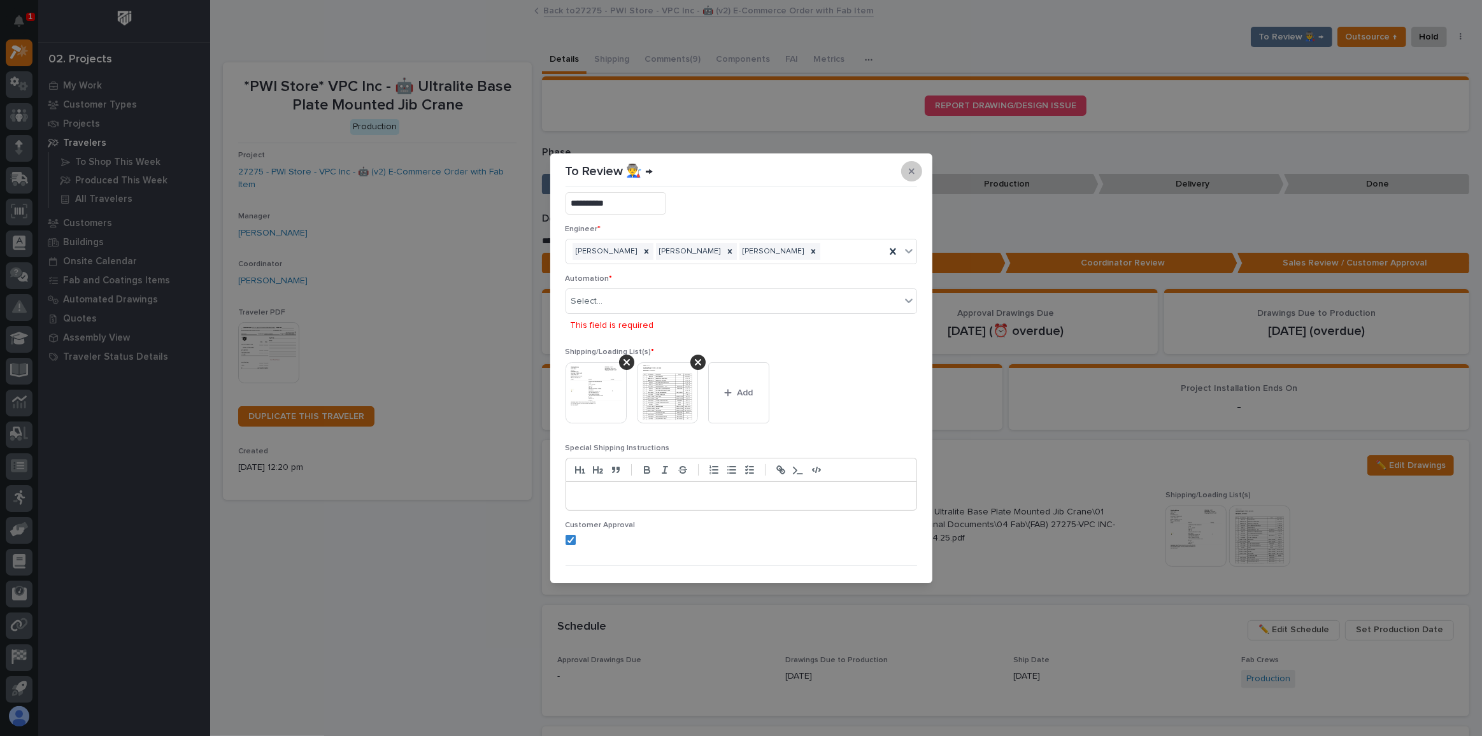
click at [912, 171] on icon "button" at bounding box center [912, 171] width 6 height 9
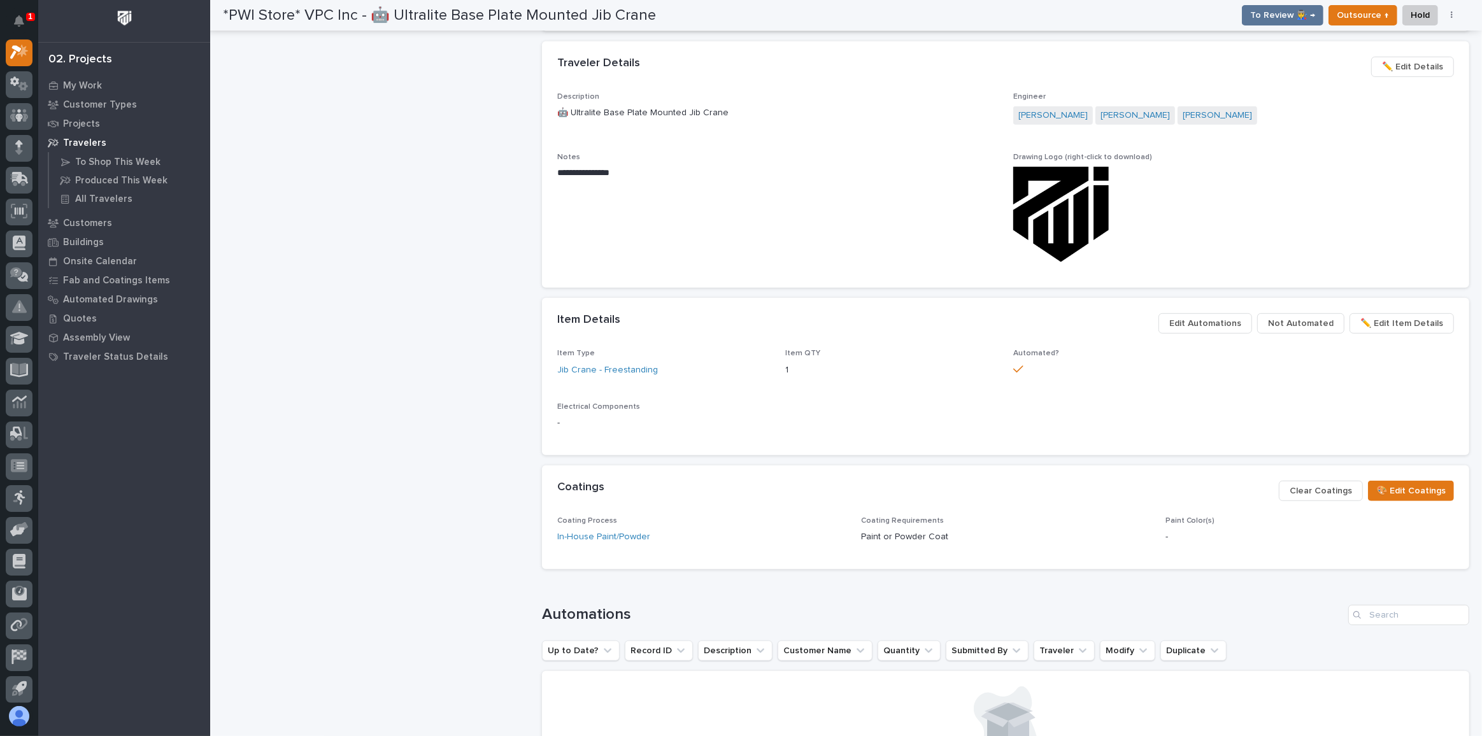
scroll to position [694, 0]
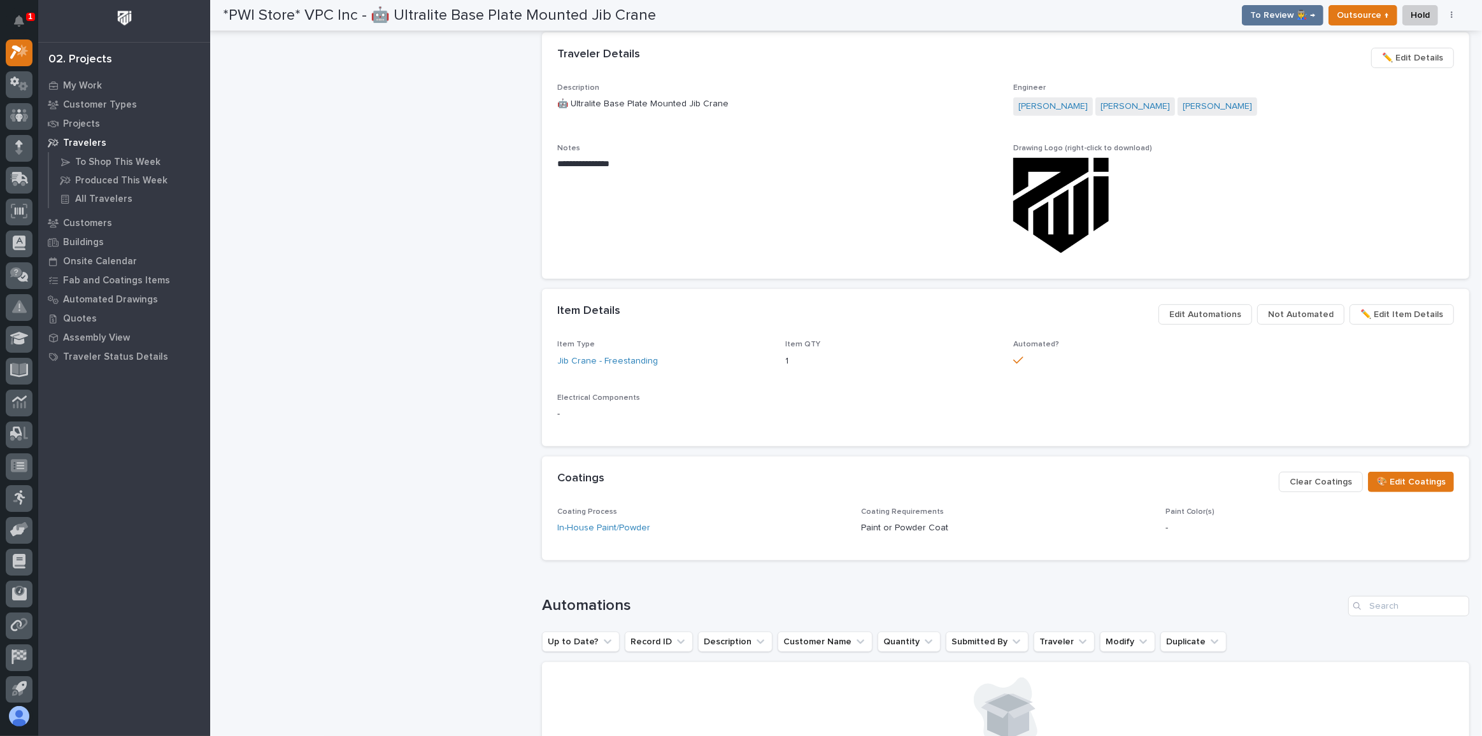
click at [1314, 314] on span "Not Automated" at bounding box center [1301, 314] width 66 height 15
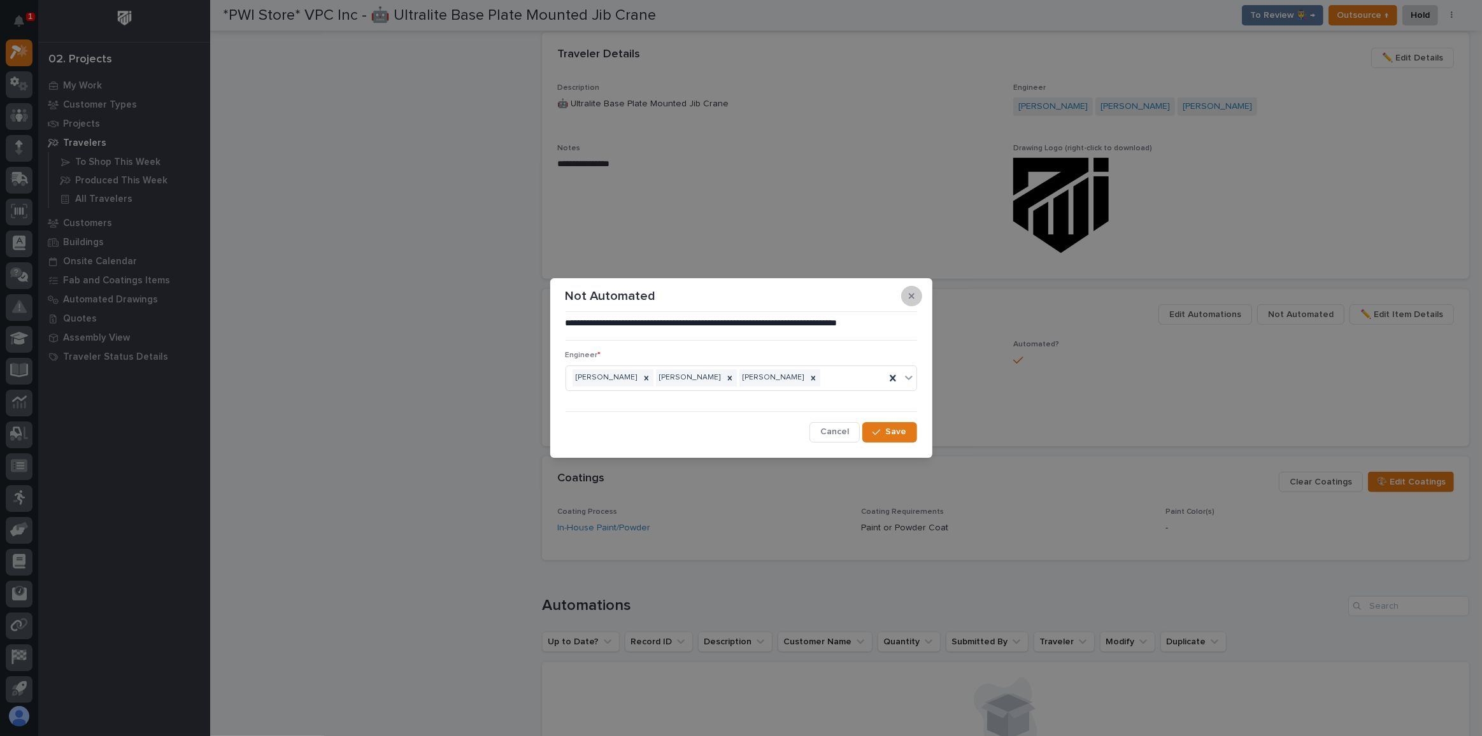
click at [910, 295] on icon "button" at bounding box center [912, 297] width 6 height 6
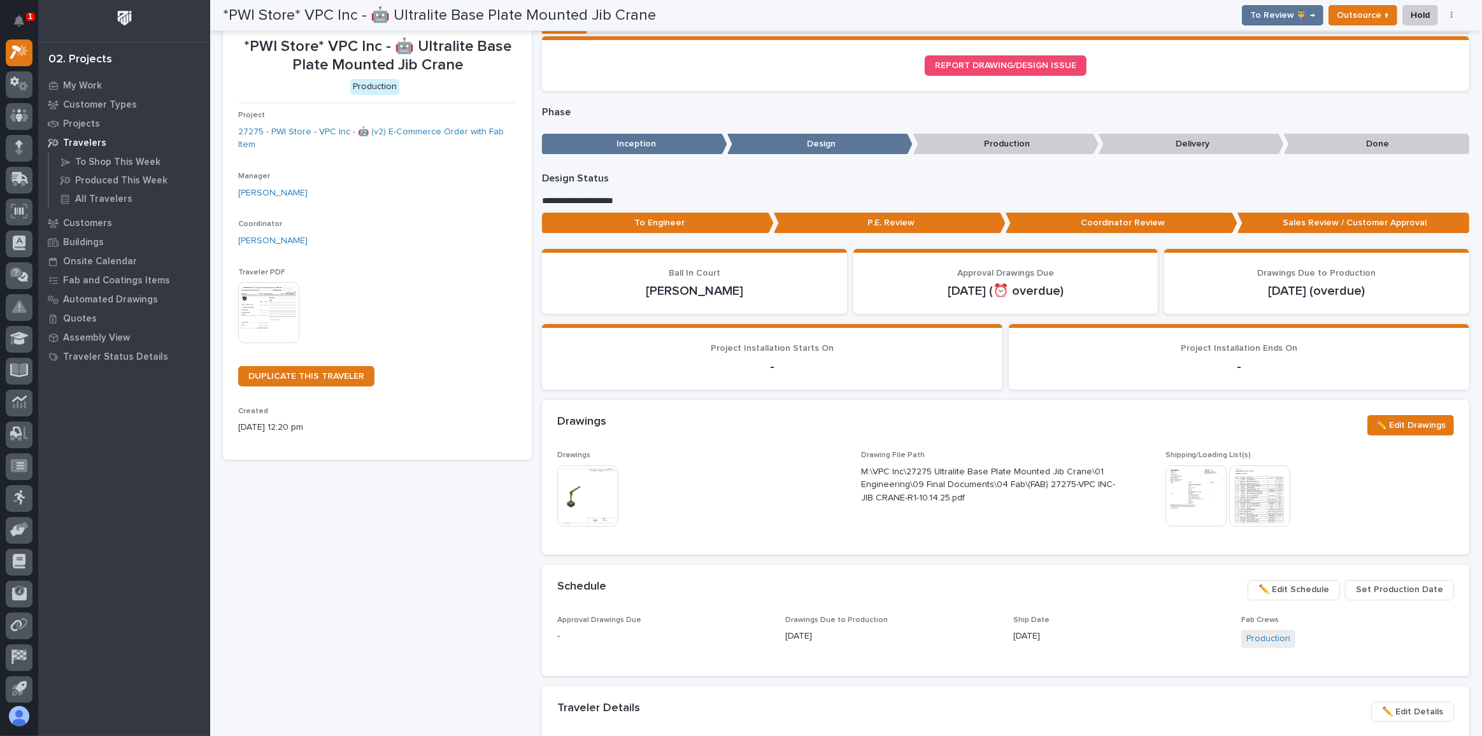
scroll to position [0, 0]
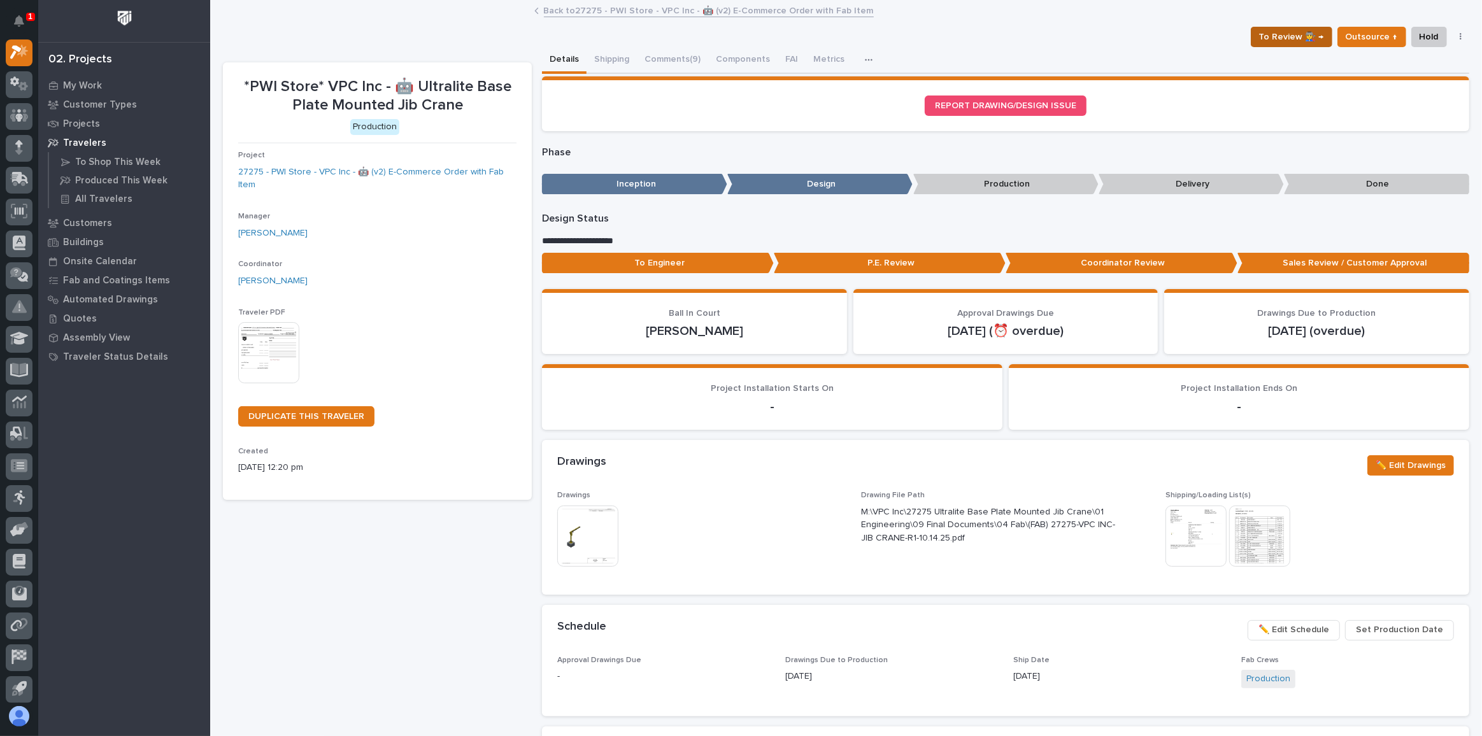
click at [1307, 33] on span "To Review 👨‍🏭 →" at bounding box center [1291, 36] width 65 height 15
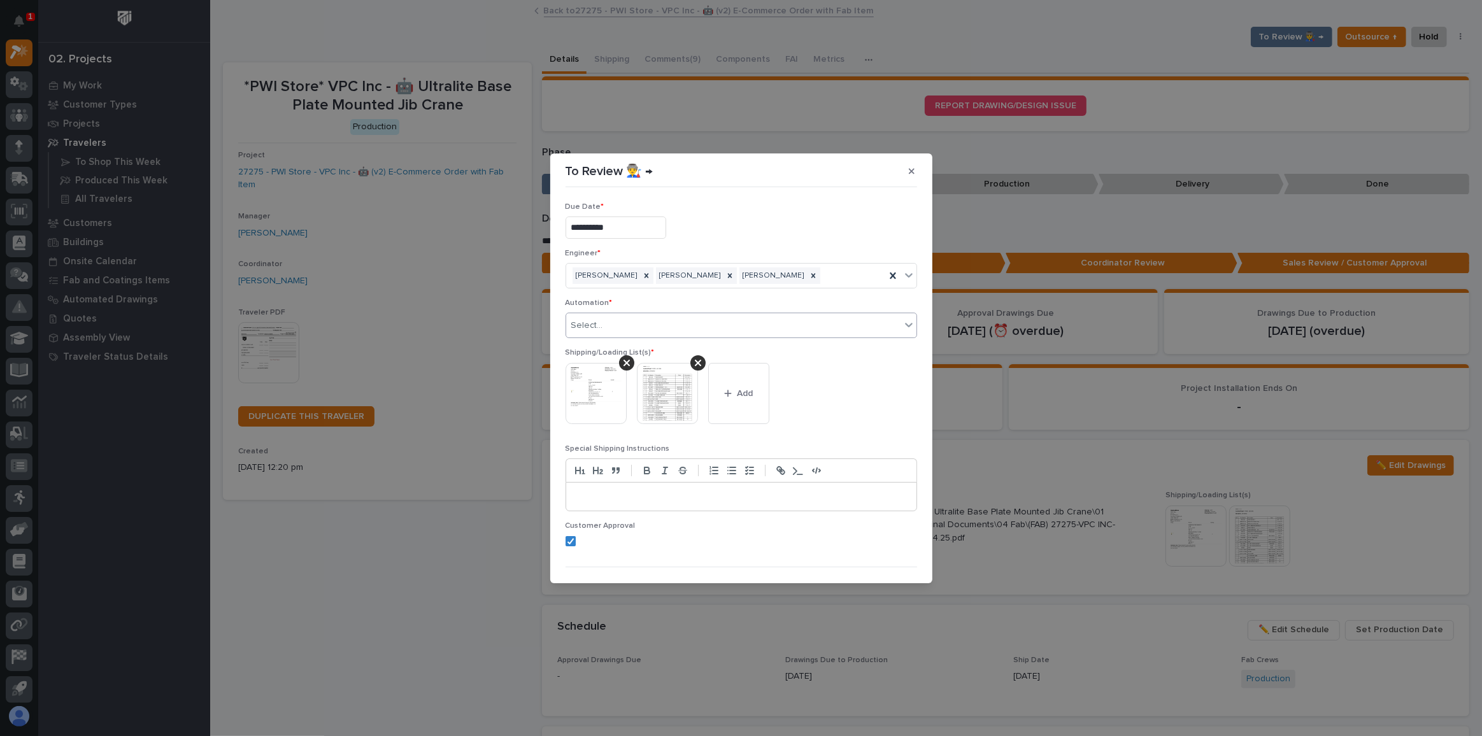
click at [750, 321] on div "Select..." at bounding box center [733, 325] width 334 height 21
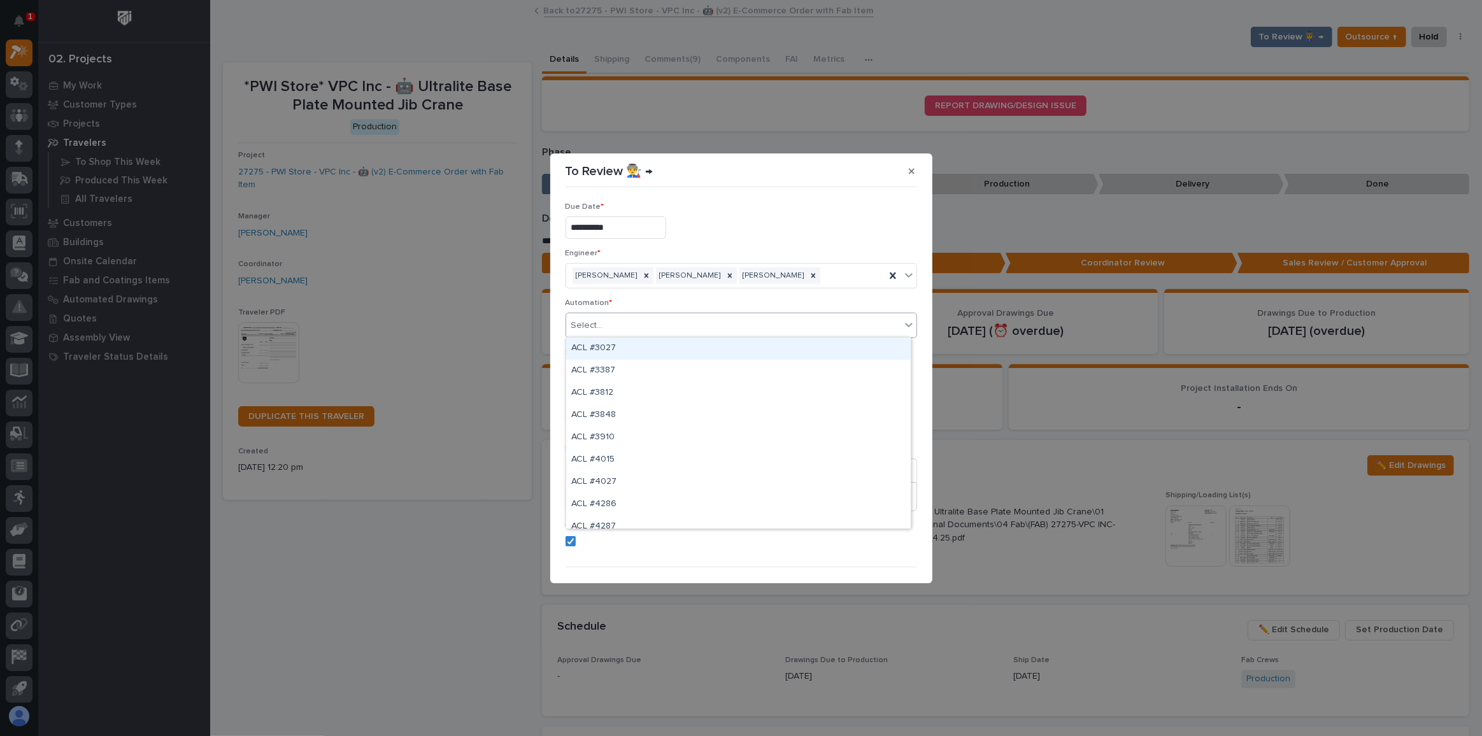
click at [805, 299] on p "Automation *" at bounding box center [740, 303] width 351 height 9
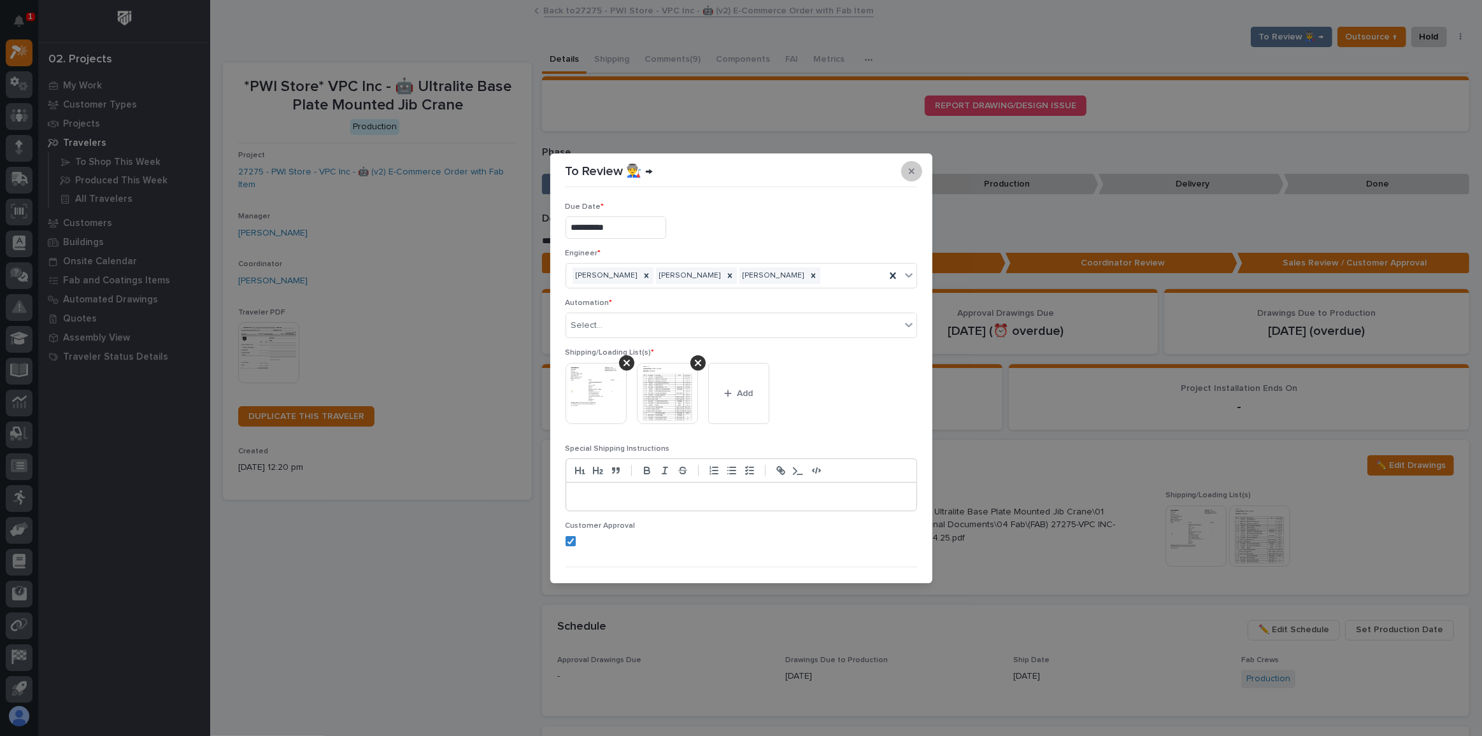
click at [910, 174] on icon "button" at bounding box center [912, 171] width 6 height 9
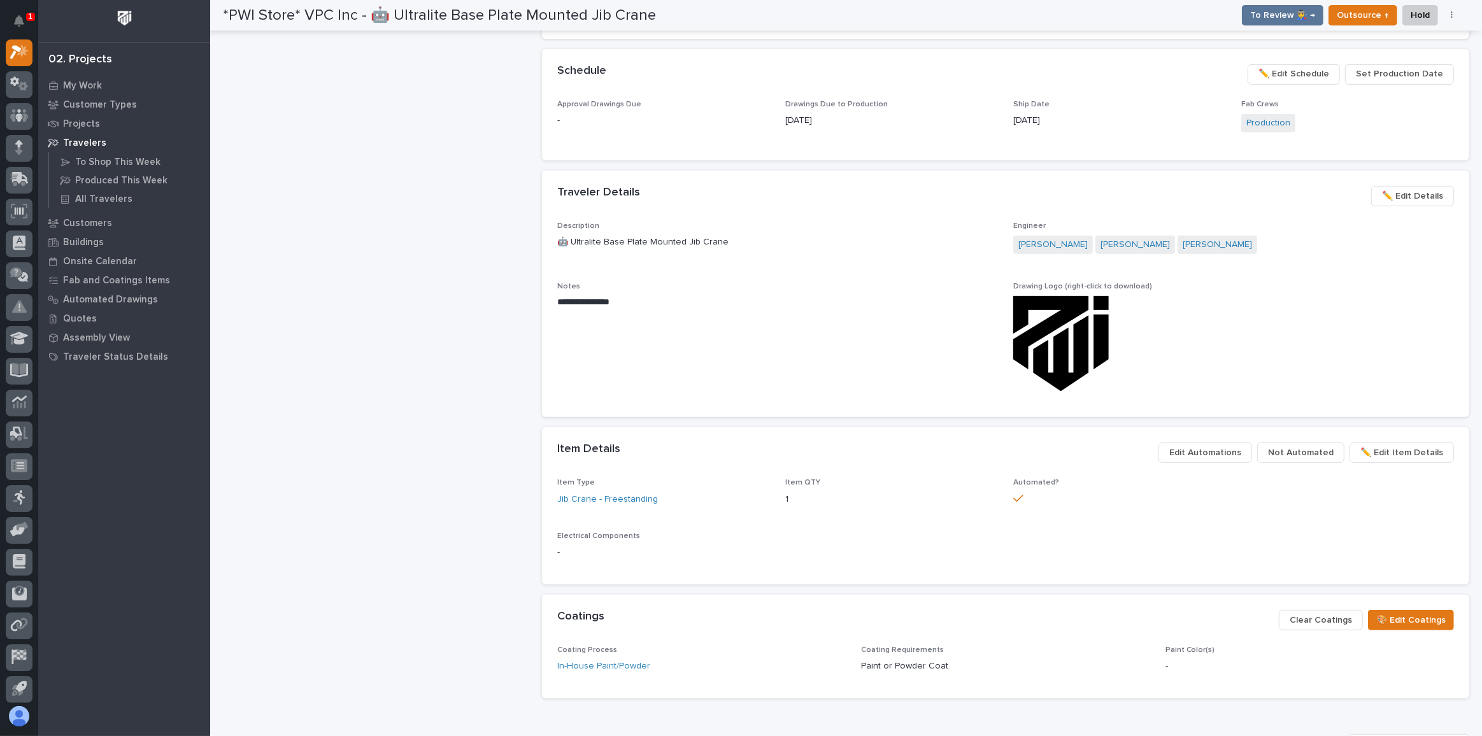
scroll to position [636, 0]
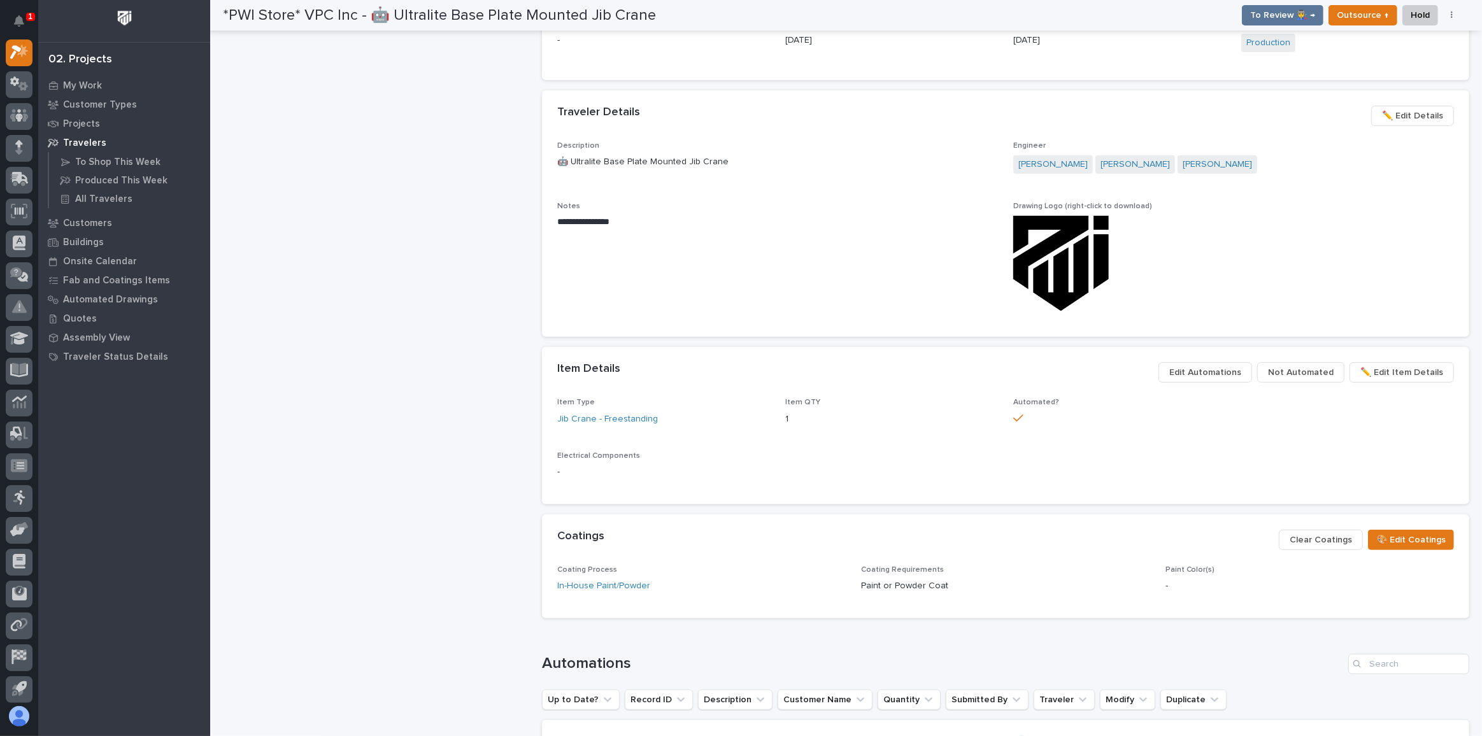
click at [1214, 375] on span "Edit Automations" at bounding box center [1205, 372] width 72 height 15
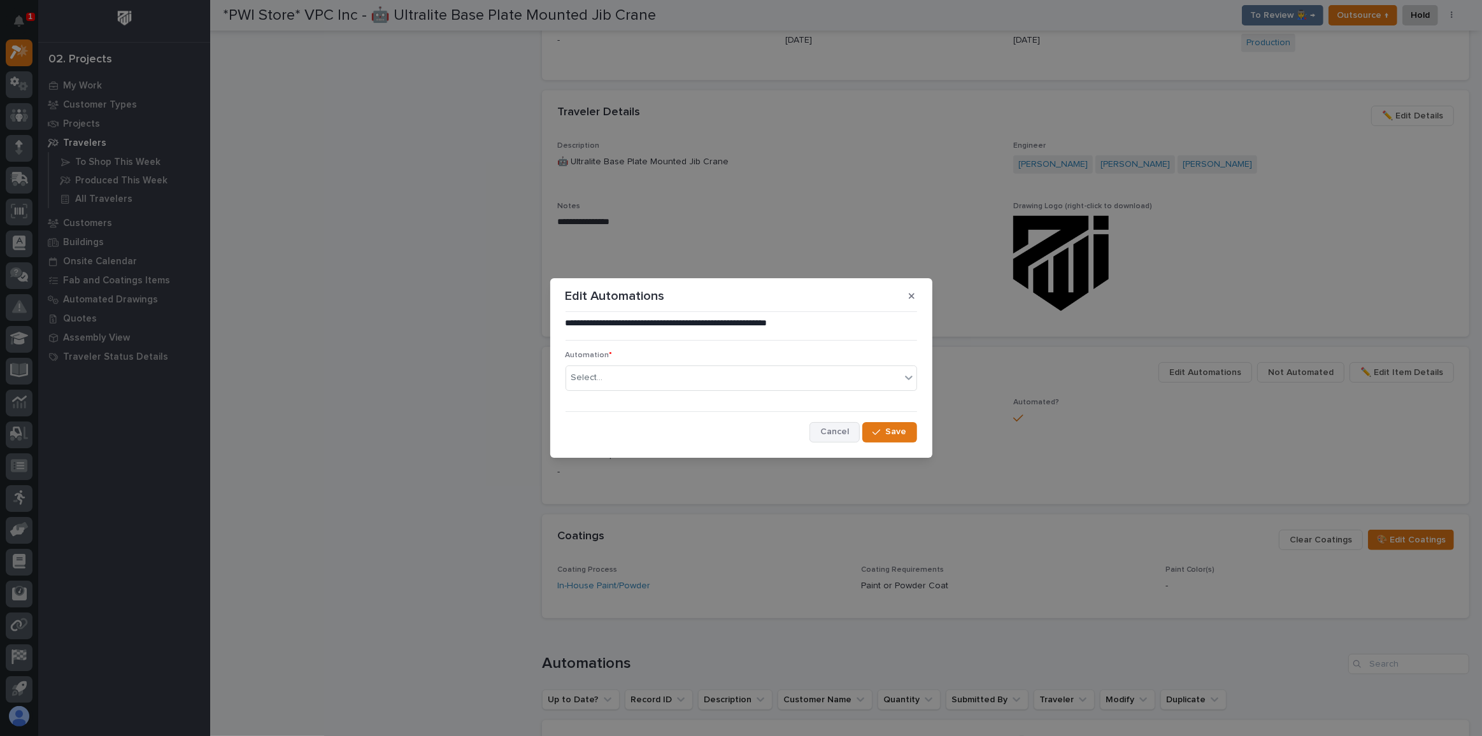
click at [835, 434] on span "Cancel" at bounding box center [834, 431] width 29 height 11
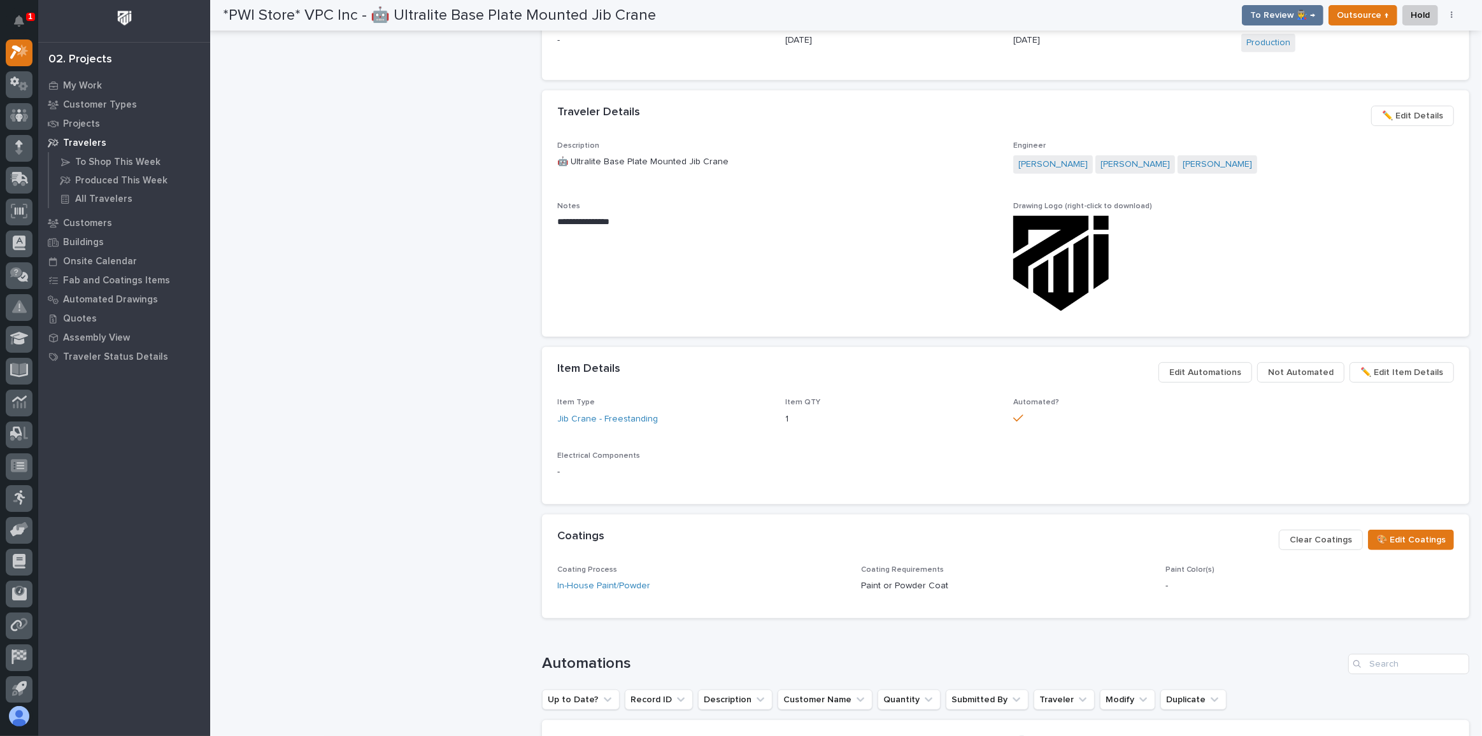
click at [1315, 370] on span "Not Automated" at bounding box center [1301, 372] width 66 height 15
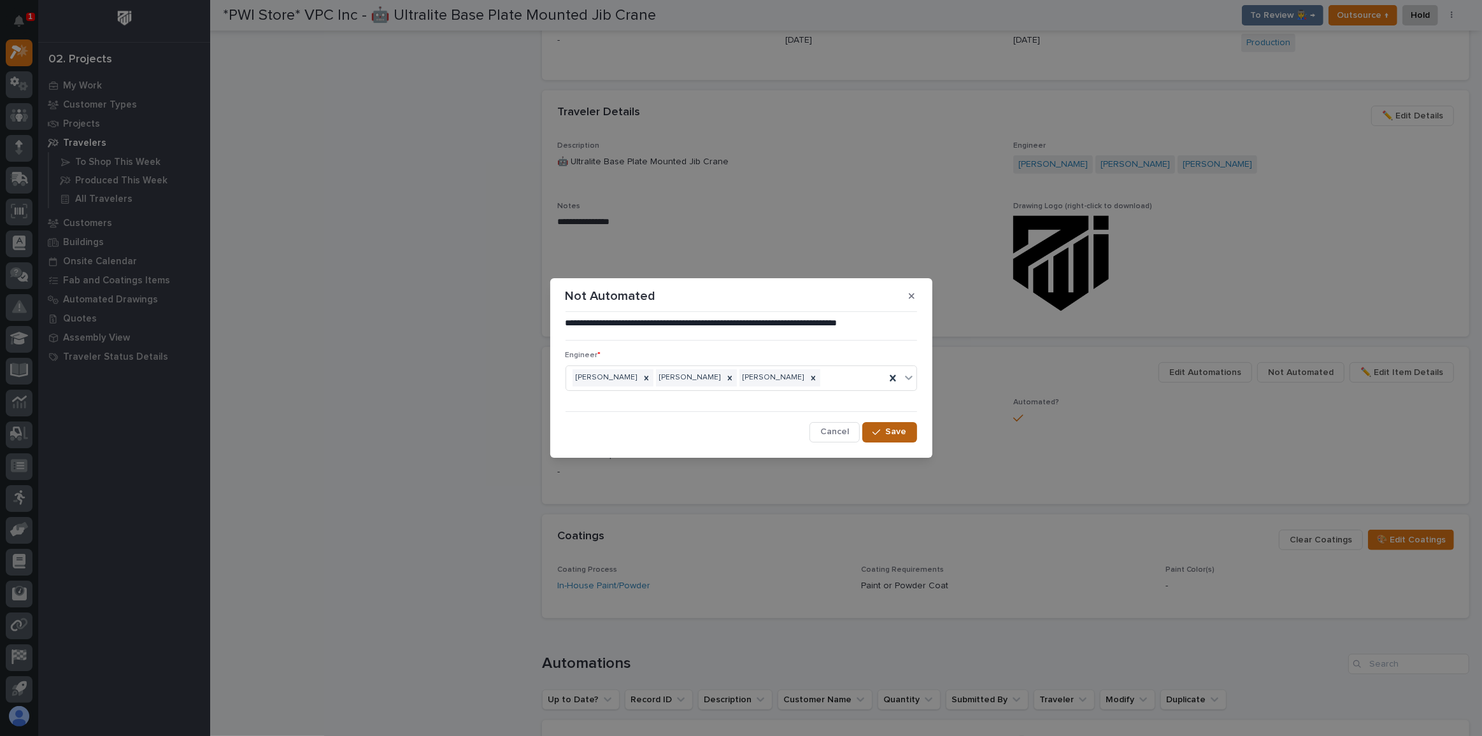
click at [885, 430] on div "button" at bounding box center [878, 432] width 13 height 9
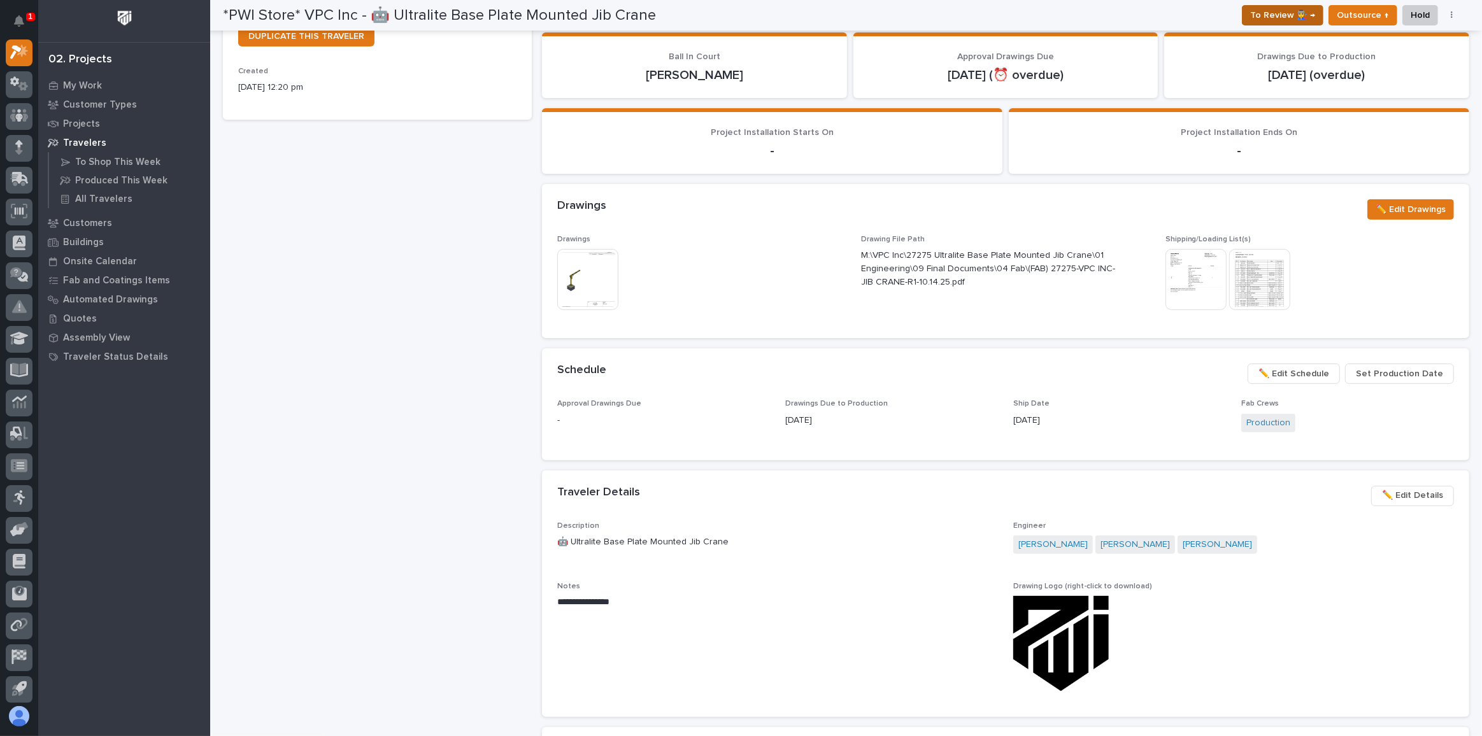
scroll to position [330, 0]
click at [1270, 16] on span "To Review 👨‍🏭 →" at bounding box center [1282, 15] width 65 height 15
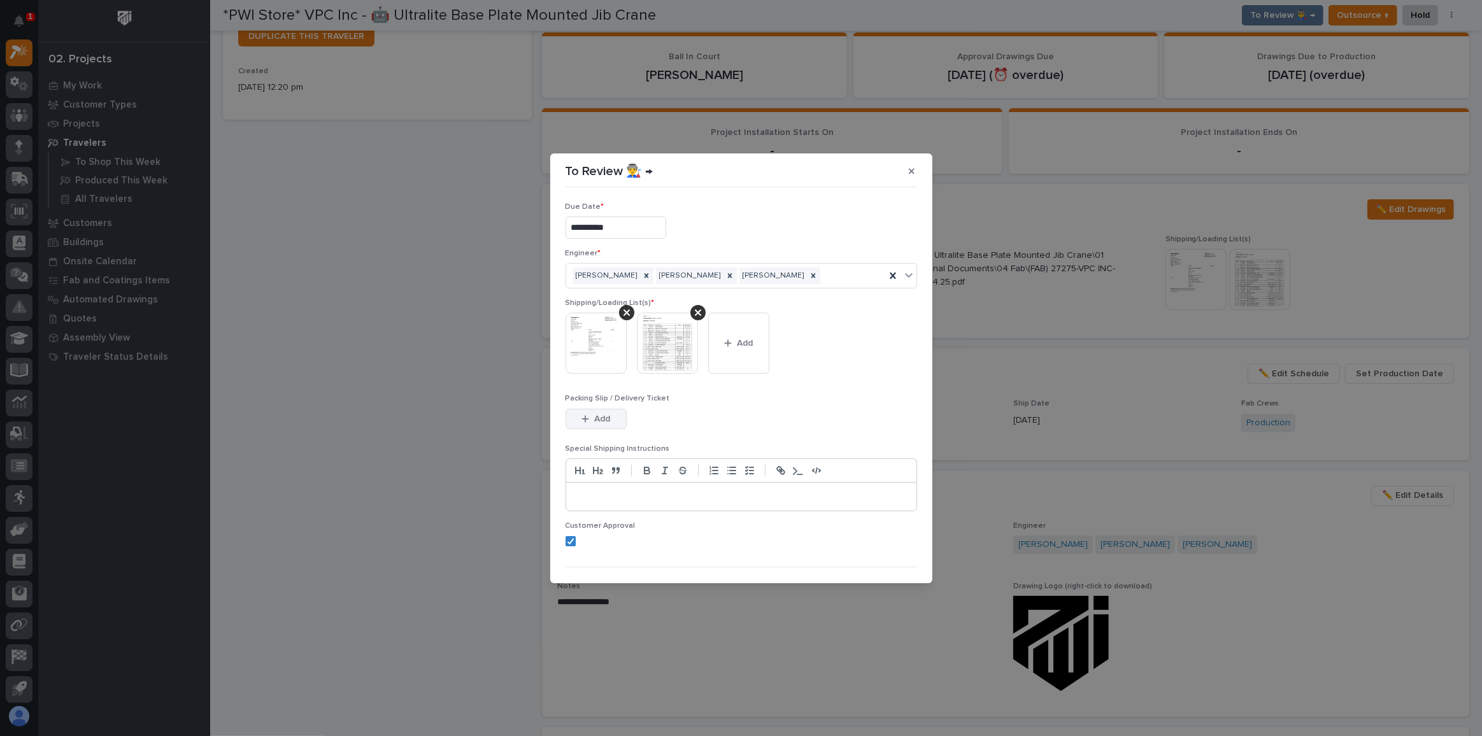
click at [610, 415] on button "Add" at bounding box center [595, 419] width 61 height 20
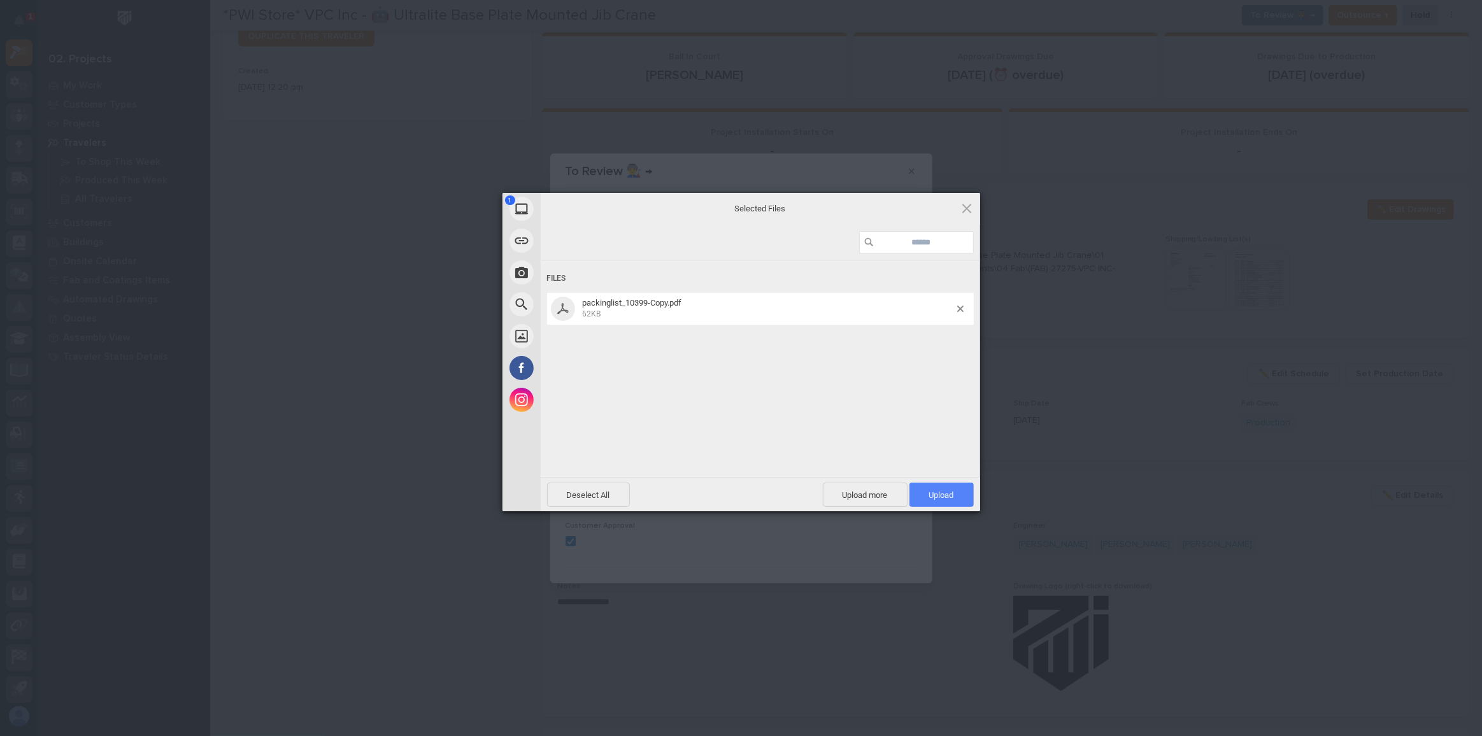
click at [966, 495] on span "Upload 1" at bounding box center [941, 495] width 64 height 24
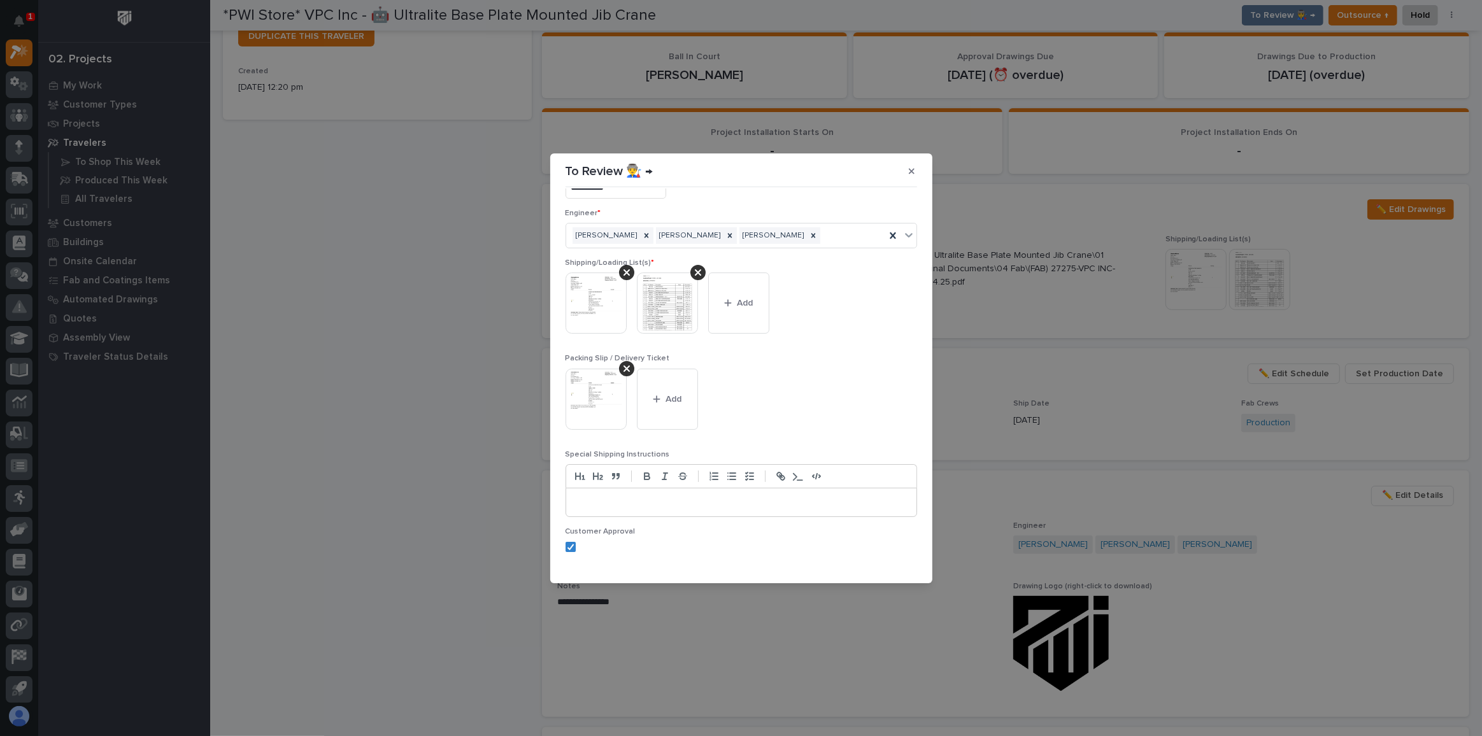
scroll to position [70, 0]
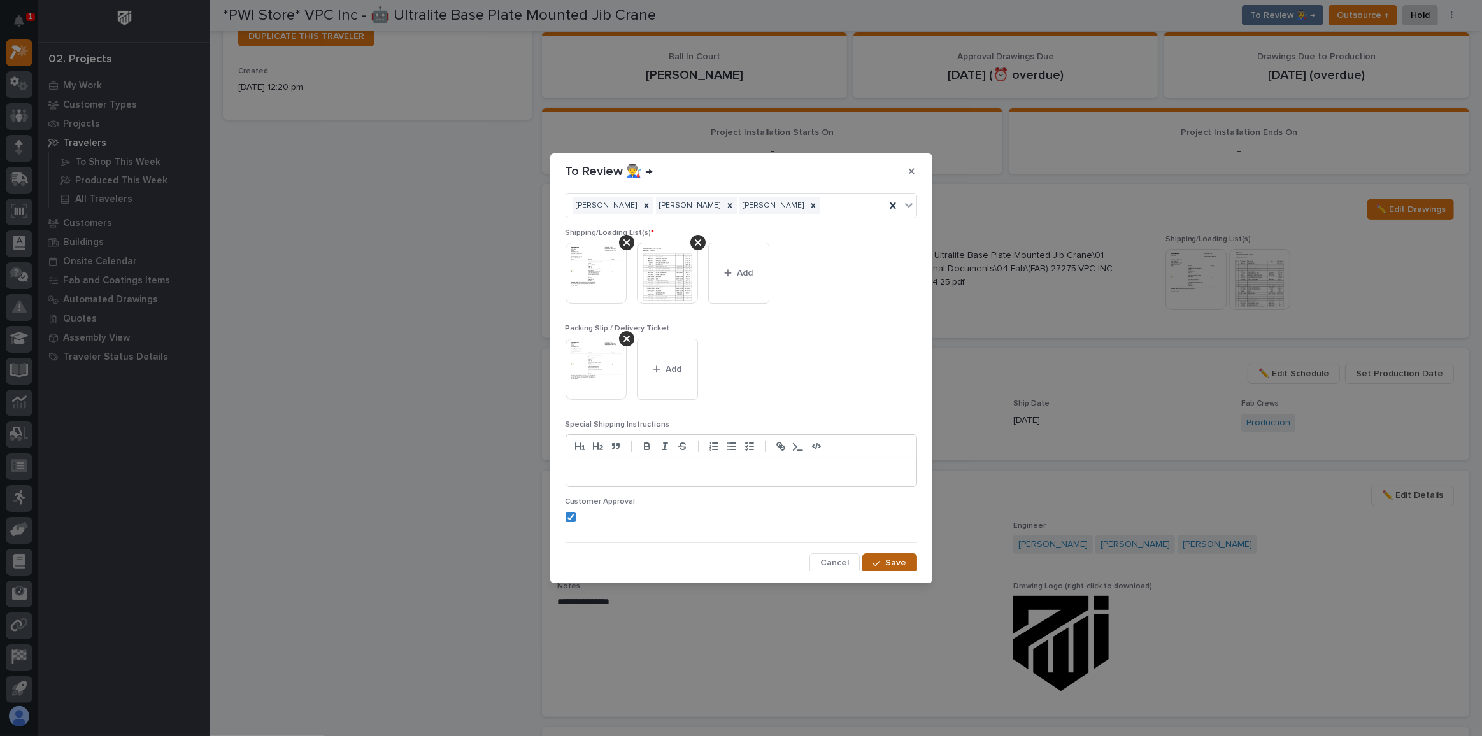
click at [887, 565] on span "Save" at bounding box center [896, 562] width 21 height 11
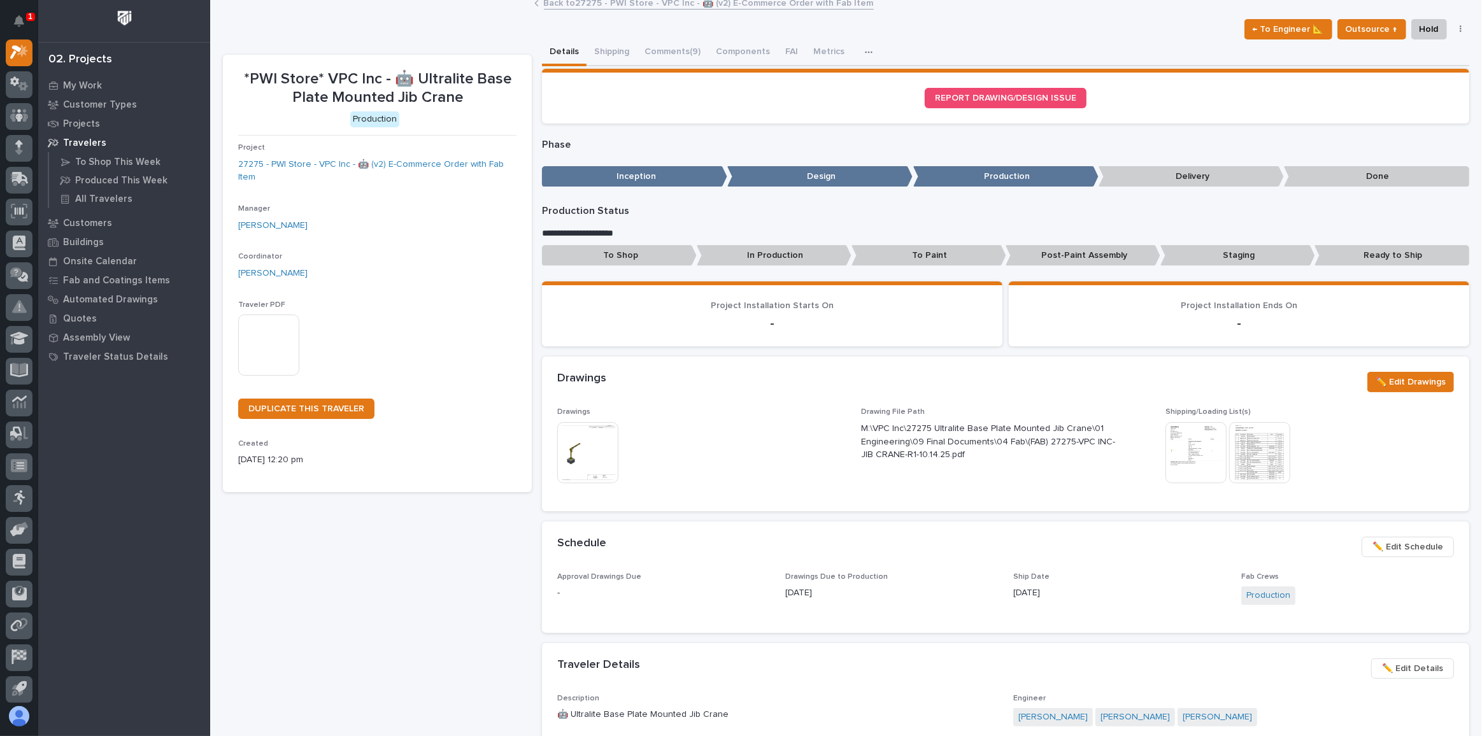
scroll to position [0, 0]
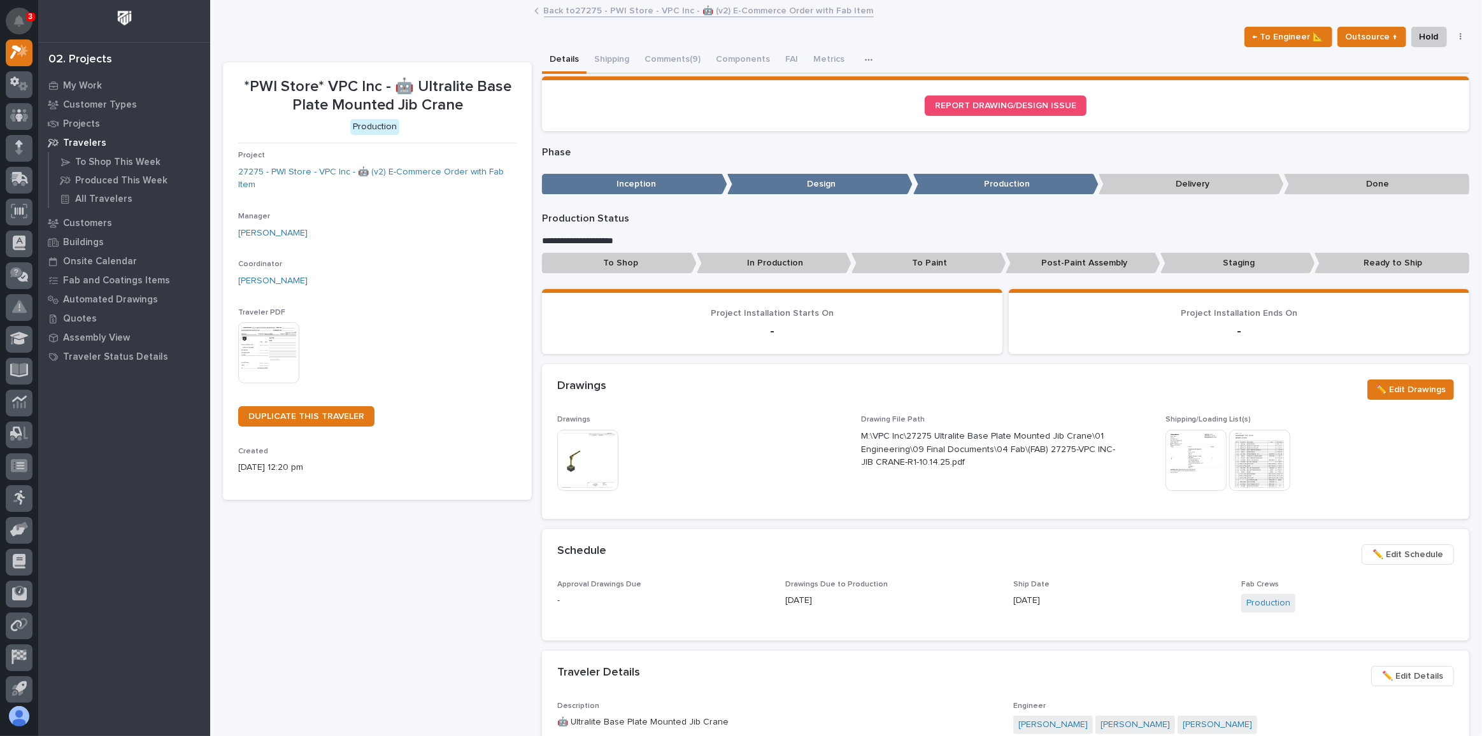
click at [23, 24] on icon "Notifications" at bounding box center [19, 20] width 10 height 11
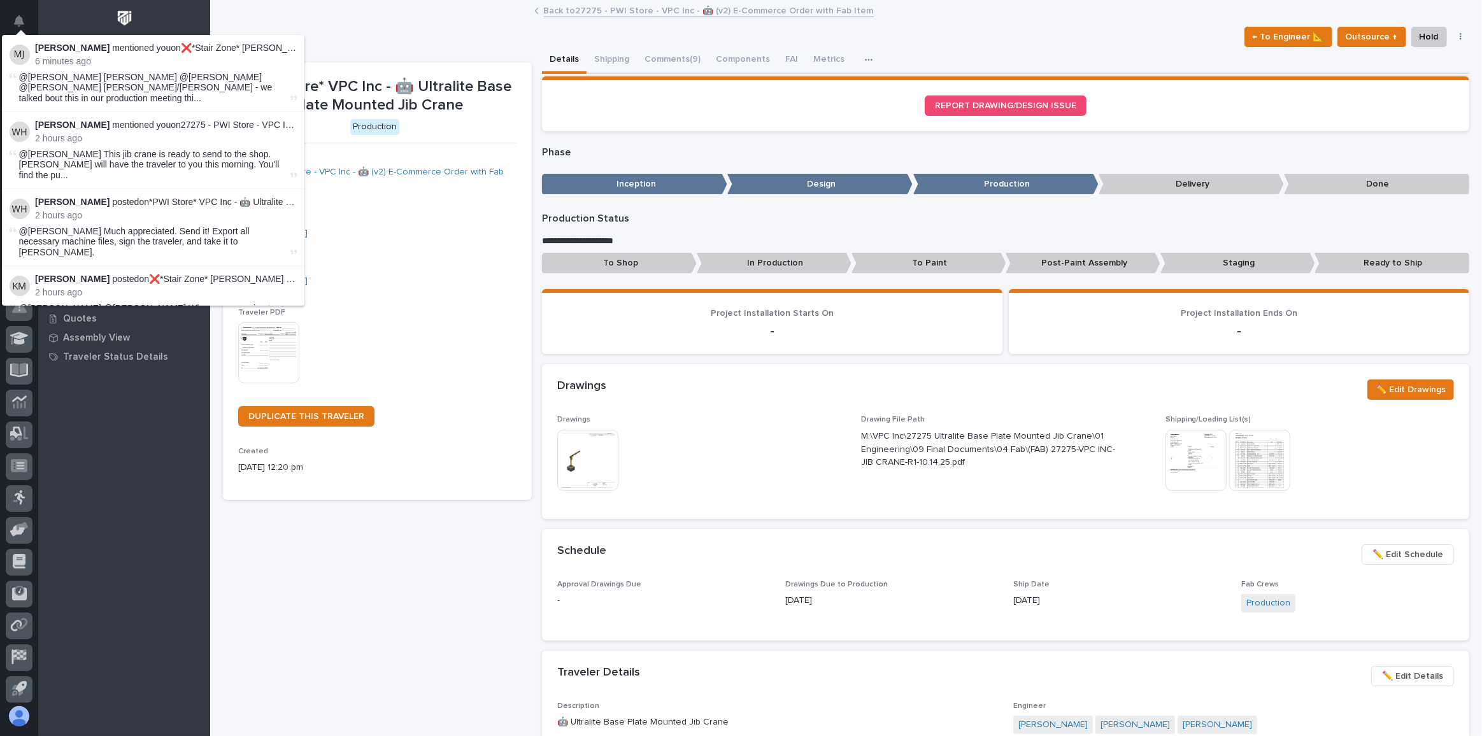
click at [194, 69] on li "[PERSON_NAME] mentioned you on ❌*Stair Zone* [PERSON_NAME] Construction - SZ377…" at bounding box center [153, 73] width 302 height 77
click at [112, 50] on p "[PERSON_NAME] mentioned you on ❌*Stair Zone* [PERSON_NAME] Construction - SZ377…" at bounding box center [166, 48] width 262 height 11
click at [21, 57] on img at bounding box center [20, 55] width 20 height 20
click at [125, 90] on span "@[PERSON_NAME] [PERSON_NAME] @[PERSON_NAME] @[PERSON_NAME] [PERSON_NAME]/[PERSO…" at bounding box center [153, 88] width 269 height 32
click at [259, 91] on span "@[PERSON_NAME] [PERSON_NAME] @[PERSON_NAME] @[PERSON_NAME] [PERSON_NAME]/[PERSO…" at bounding box center [153, 88] width 269 height 32
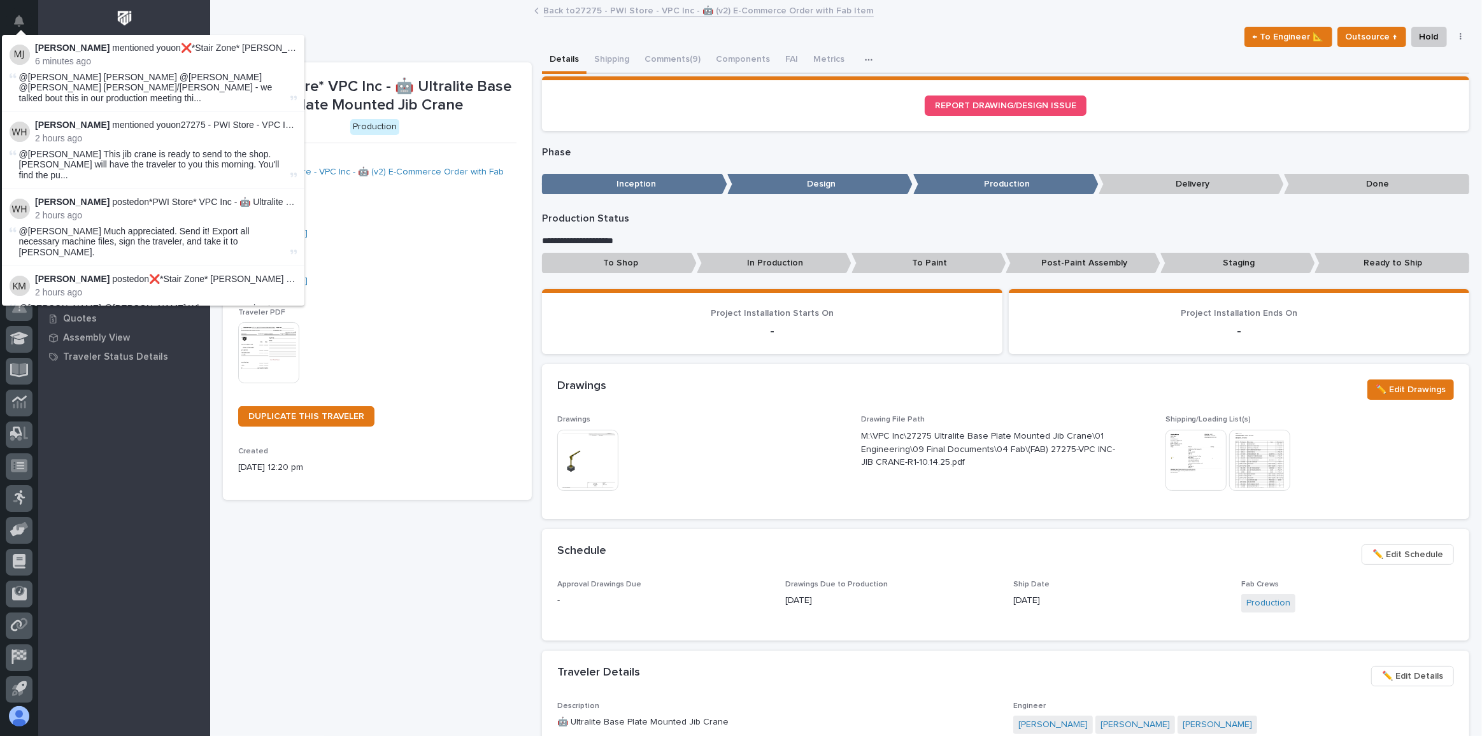
click at [244, 10] on div "Back to 27275 - PWI Store - VPC Inc - 🤖 (v2) E-Commerce Order with Fab Item" at bounding box center [846, 12] width 1272 height 18
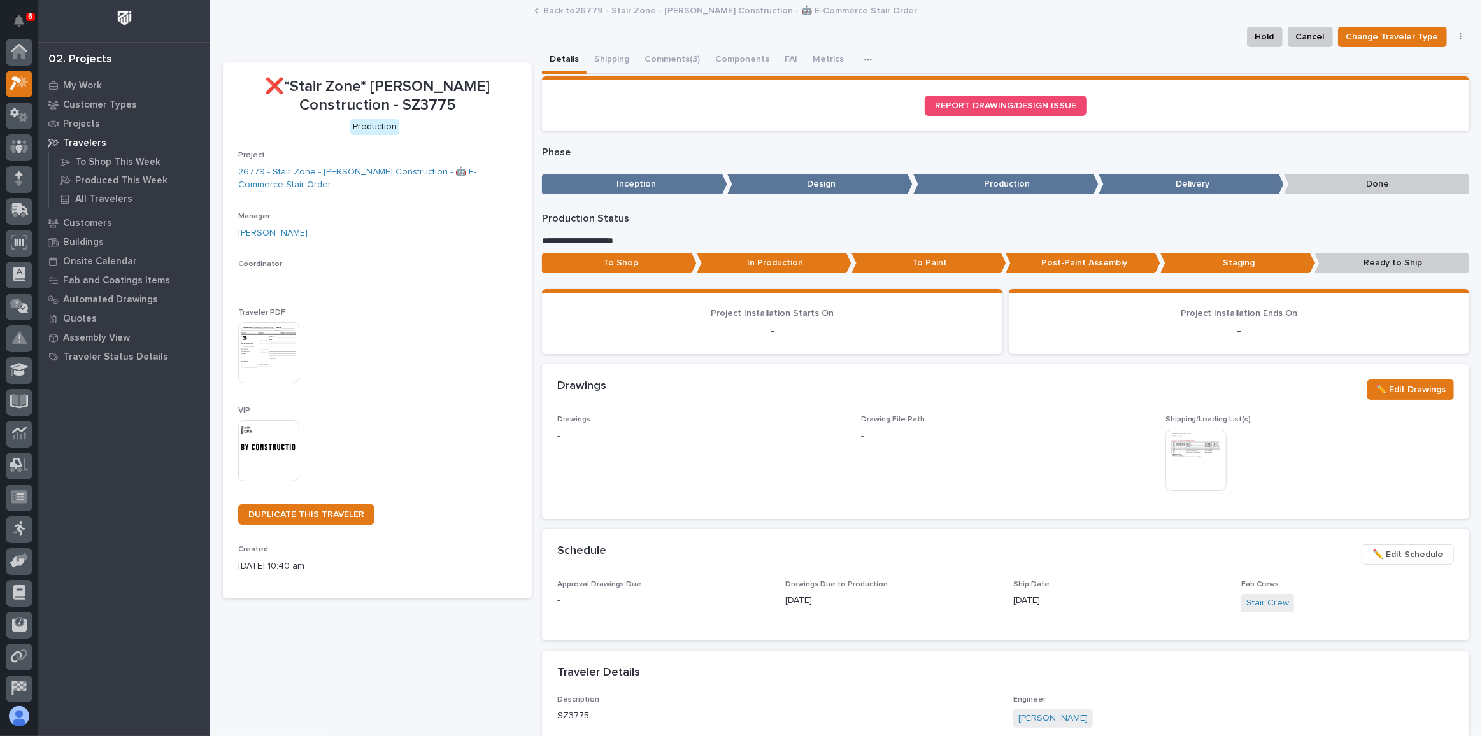
scroll to position [31, 0]
